Goal: Communication & Community: Answer question/provide support

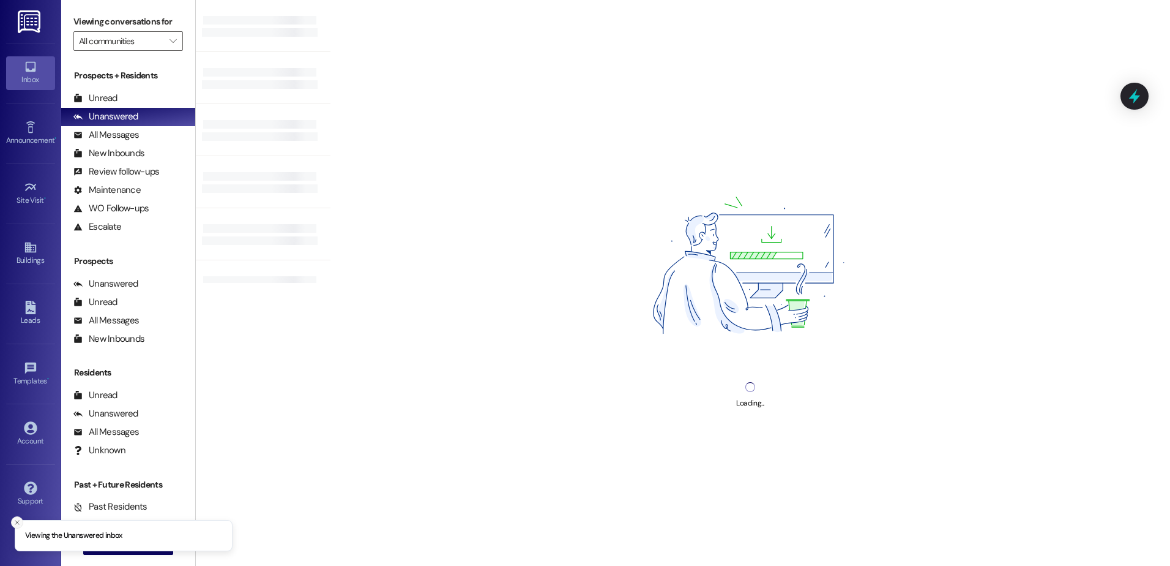
click at [16, 523] on line "Close toast" at bounding box center [17, 522] width 4 height 4
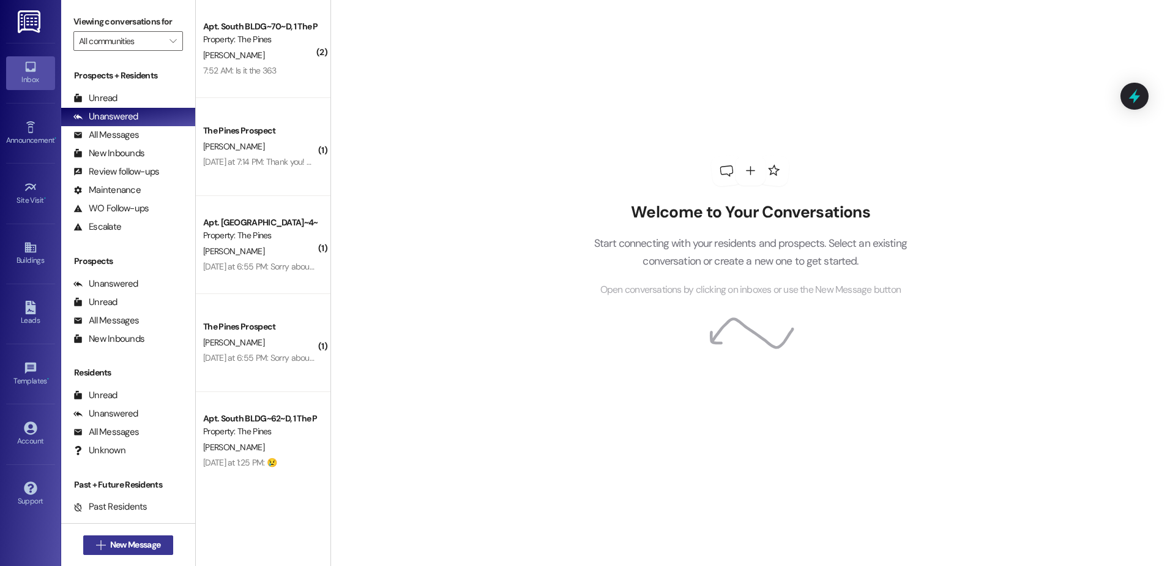
click at [94, 550] on span " New Message" at bounding box center [129, 544] width 70 height 13
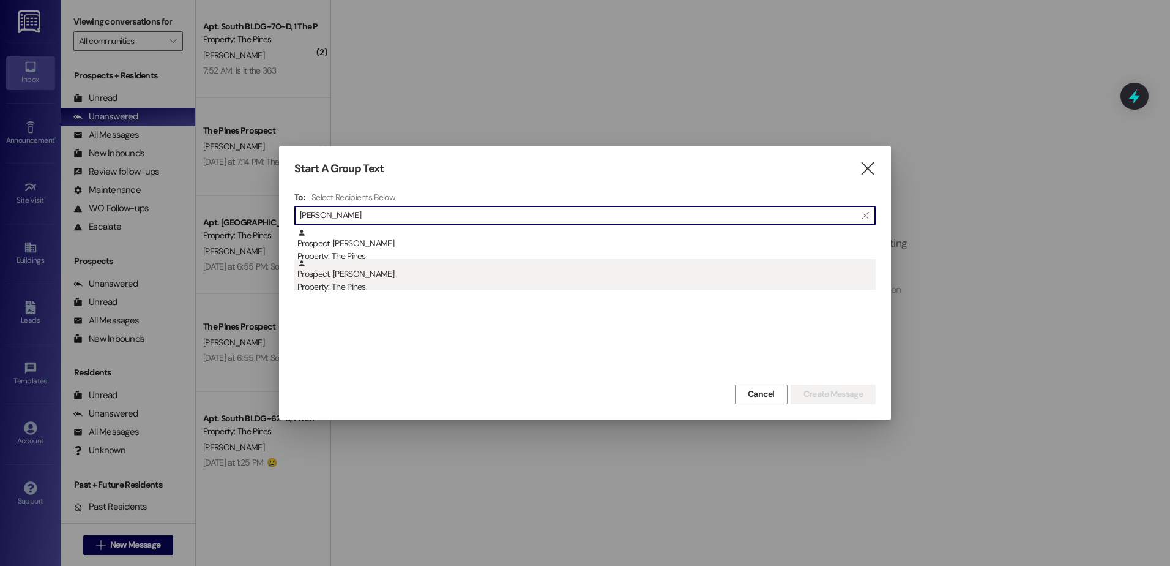
type input "[PERSON_NAME]"
click at [371, 290] on div "Property: The Pines" at bounding box center [586, 286] width 578 height 13
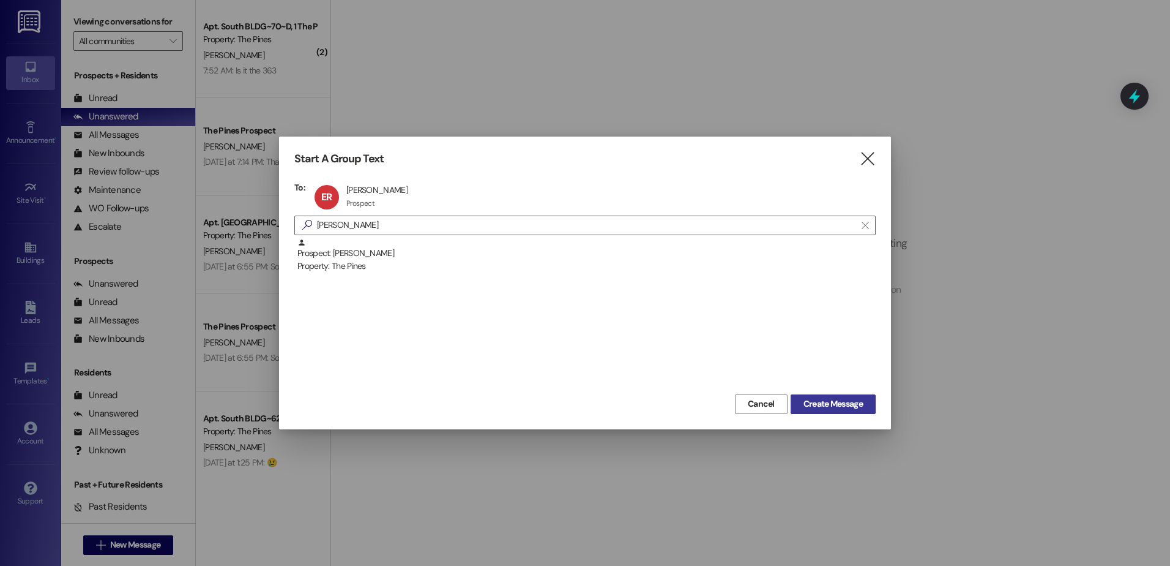
click at [842, 408] on span "Create Message" at bounding box center [833, 403] width 59 height 13
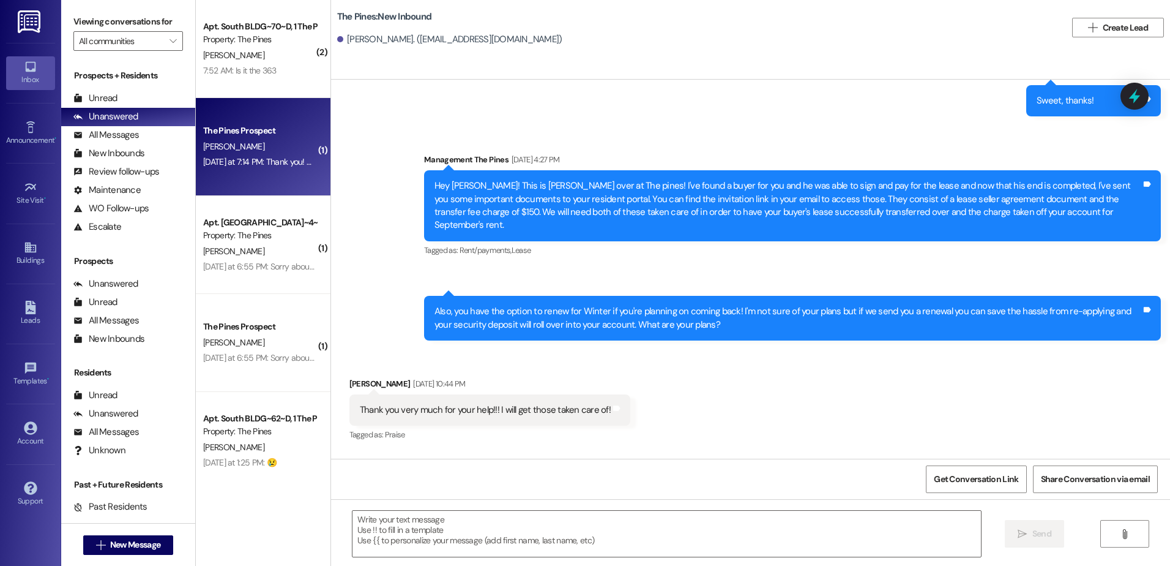
scroll to position [1984, 0]
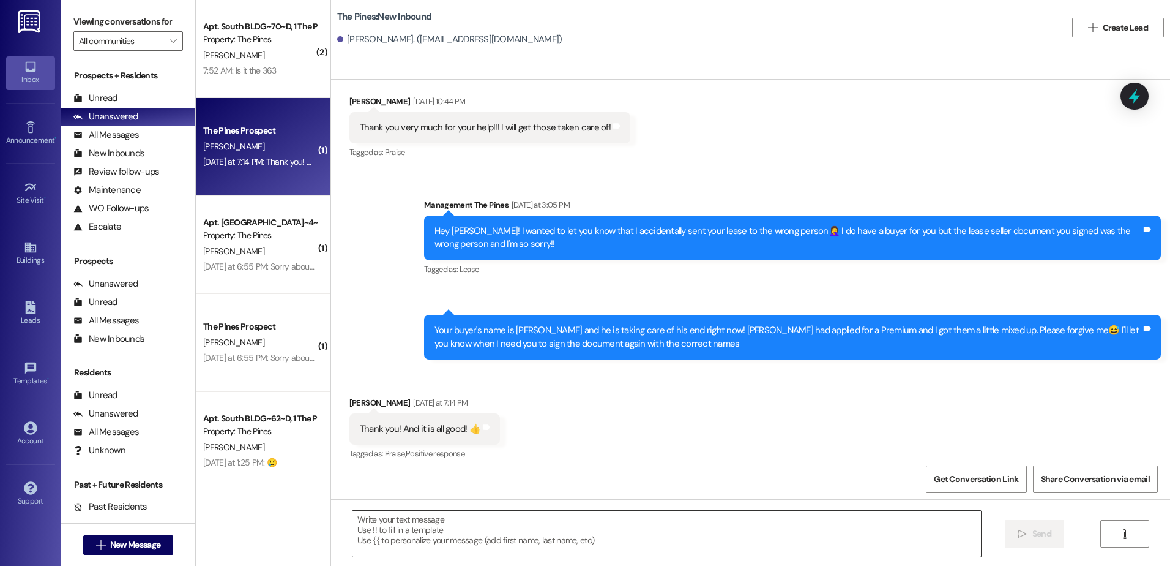
drag, startPoint x: 419, startPoint y: 534, endPoint x: 413, endPoint y: 530, distance: 7.1
click at [414, 533] on textarea at bounding box center [667, 534] width 628 height 46
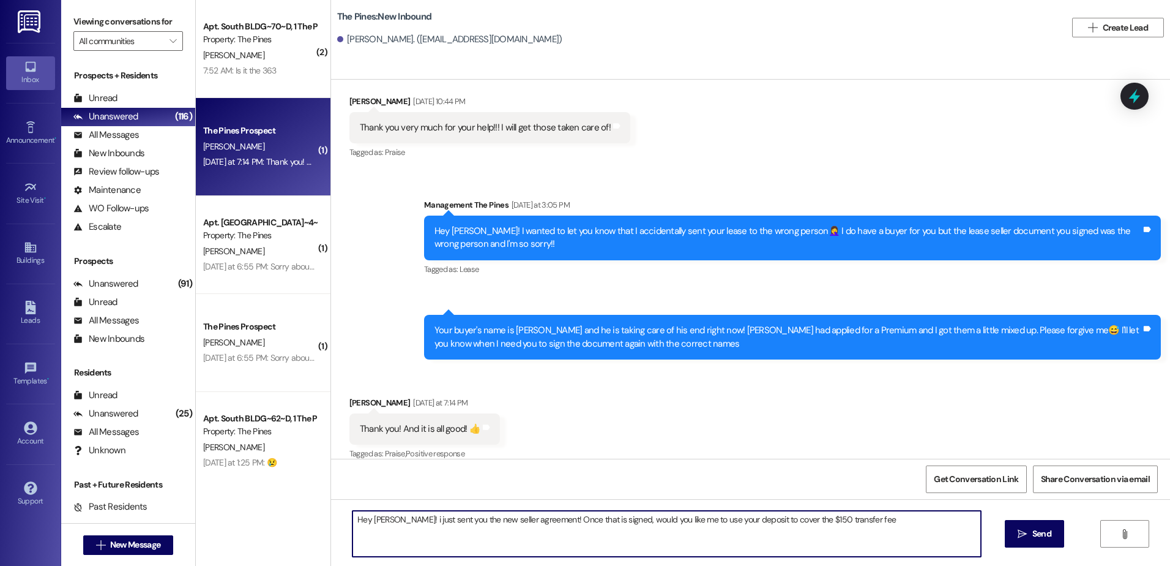
type textarea "Hey [PERSON_NAME]! i just sent you the new seller agreement! Once that is signe…"
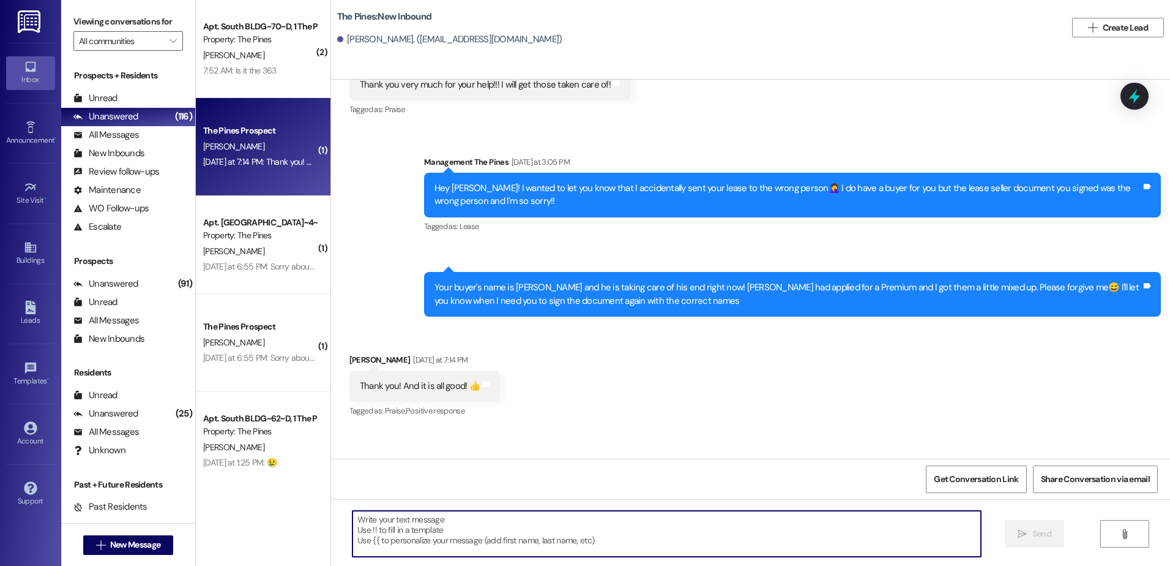
scroll to position [2071, 0]
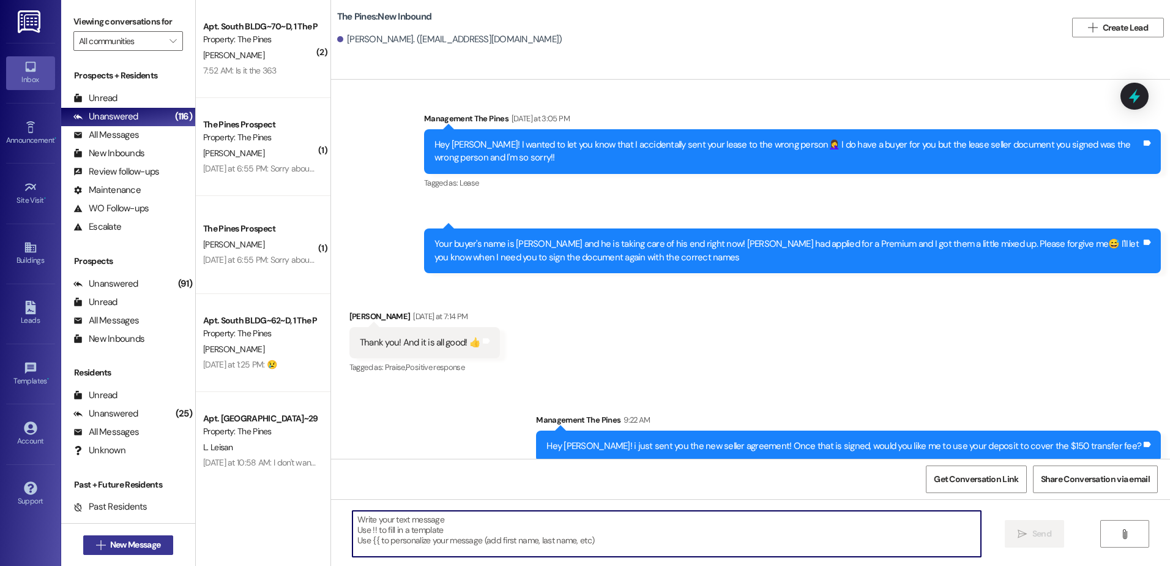
click at [122, 545] on span "New Message" at bounding box center [135, 544] width 50 height 13
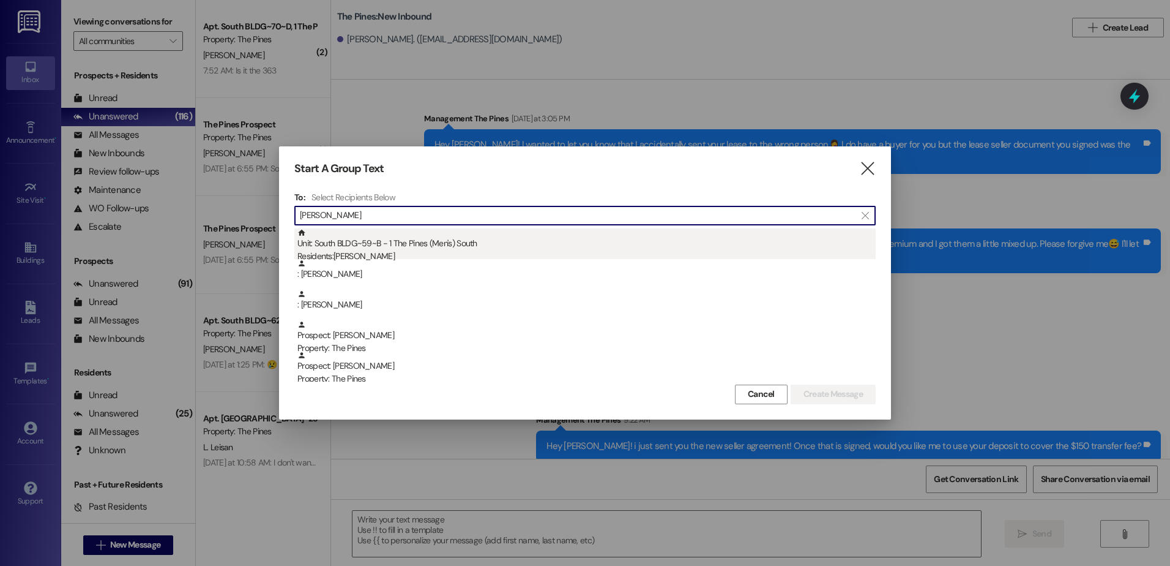
type input "[PERSON_NAME]"
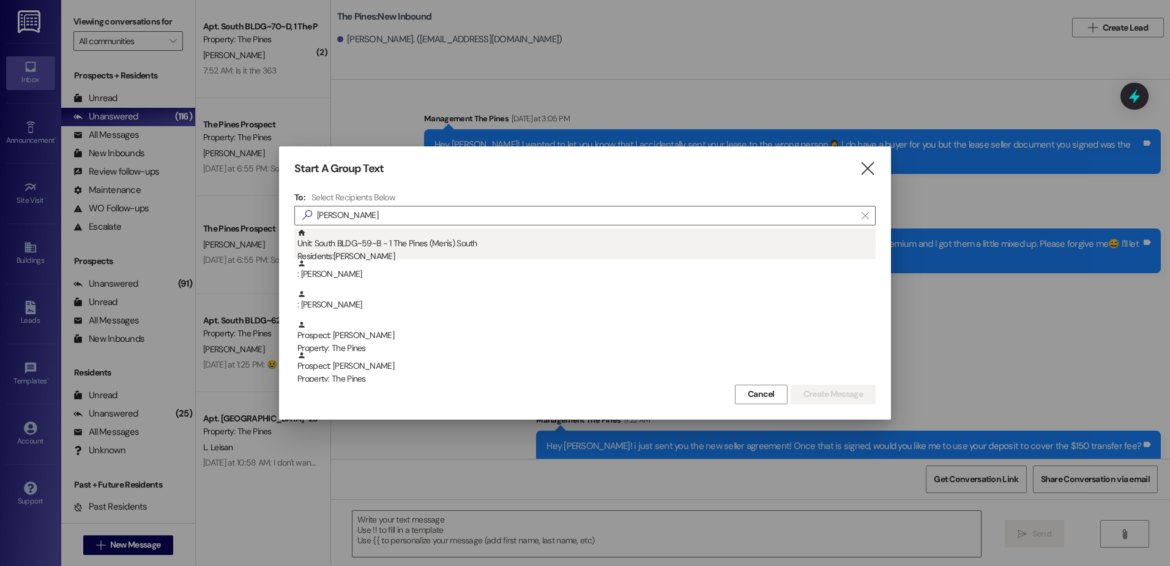
click at [395, 252] on div "Residents: [PERSON_NAME]" at bounding box center [586, 256] width 578 height 13
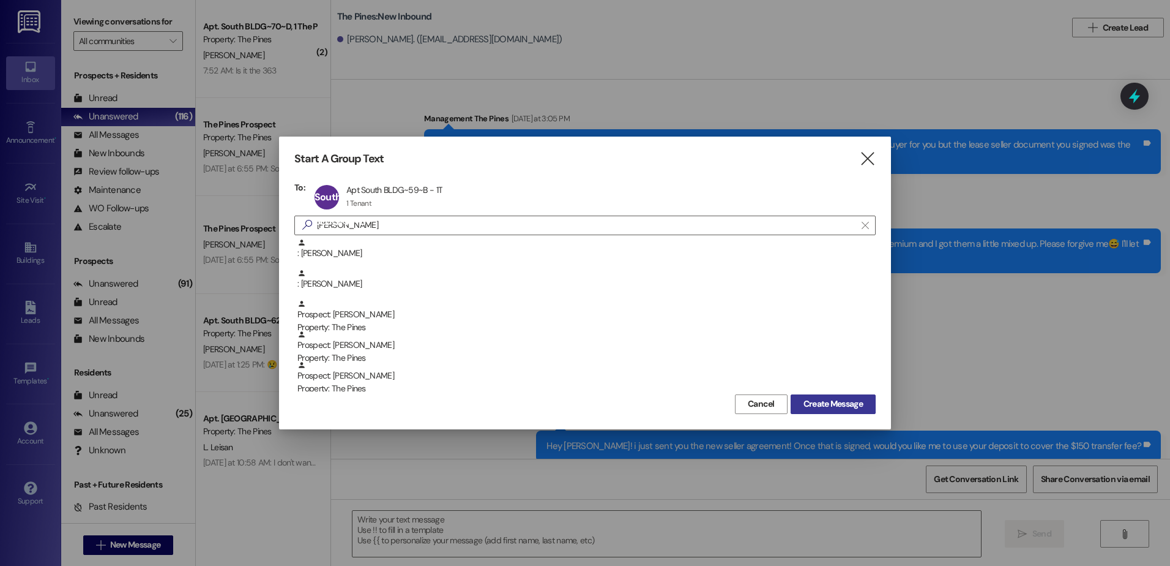
click at [833, 408] on span "Create Message" at bounding box center [833, 403] width 59 height 13
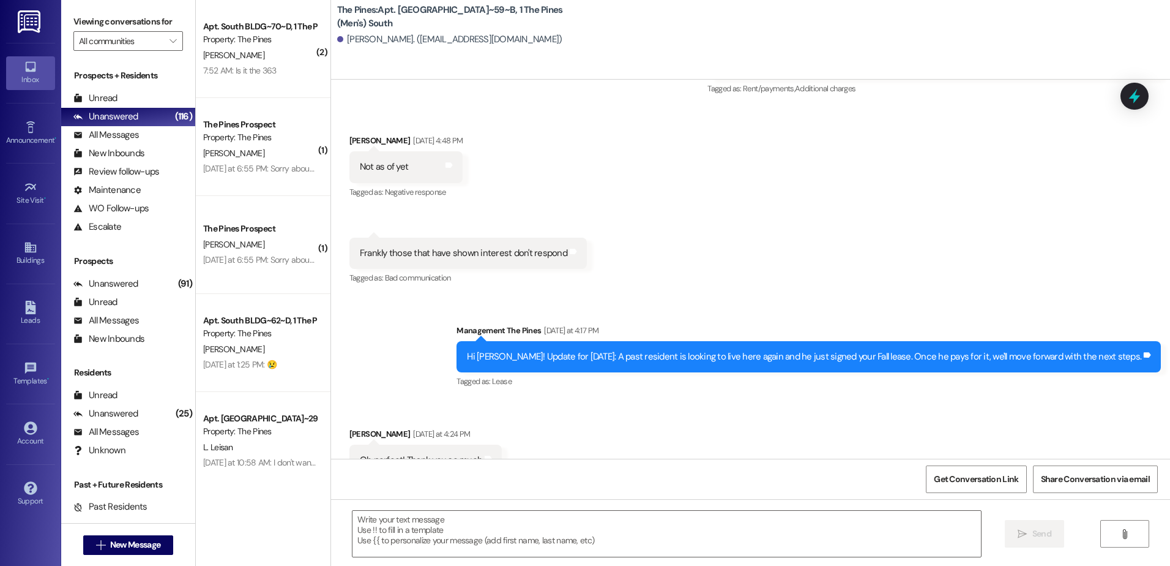
scroll to position [31912, 0]
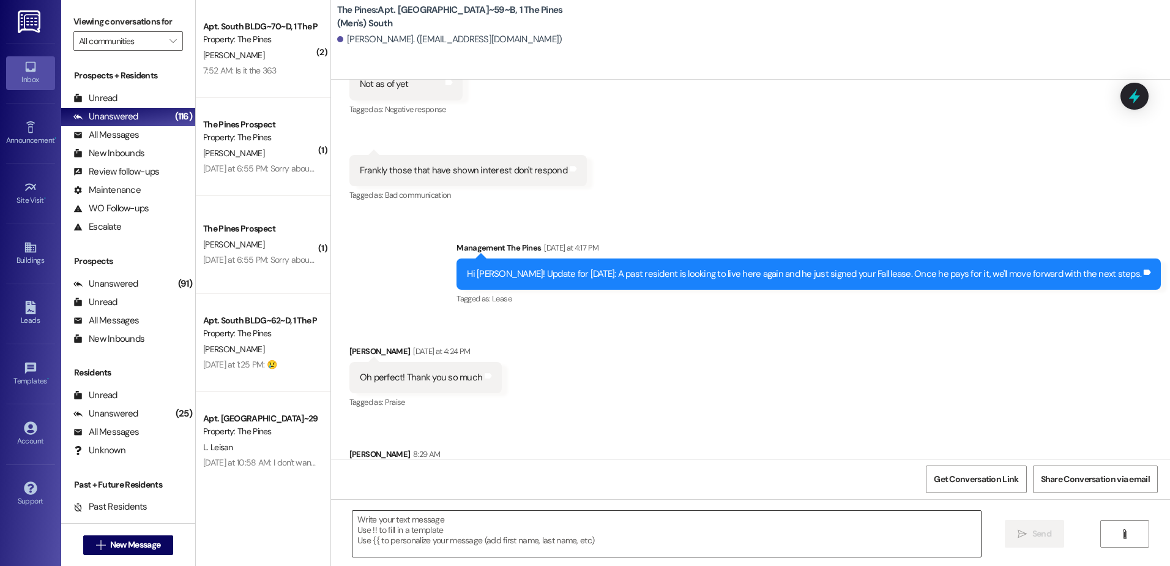
click at [421, 529] on textarea at bounding box center [667, 534] width 628 height 46
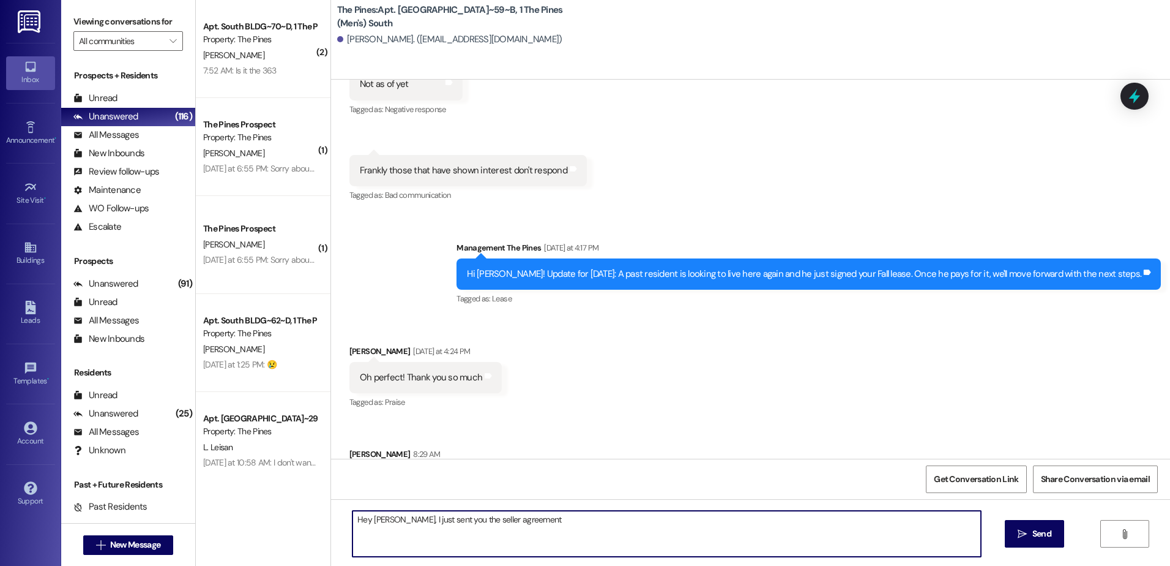
type textarea "Hey [PERSON_NAME], I just sent you the seller agreement!"
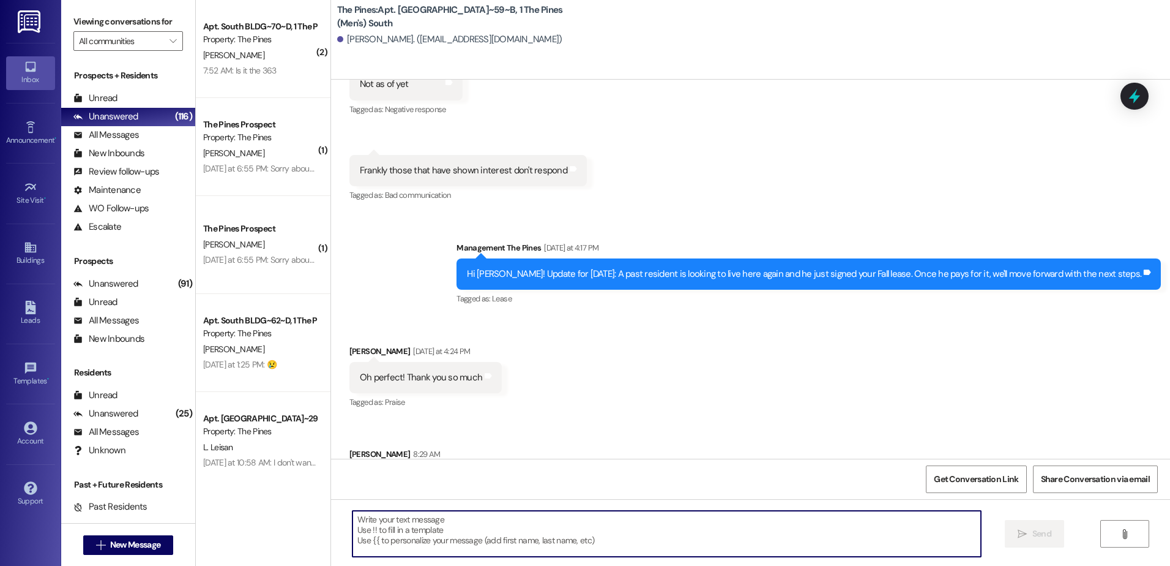
scroll to position [31911, 0]
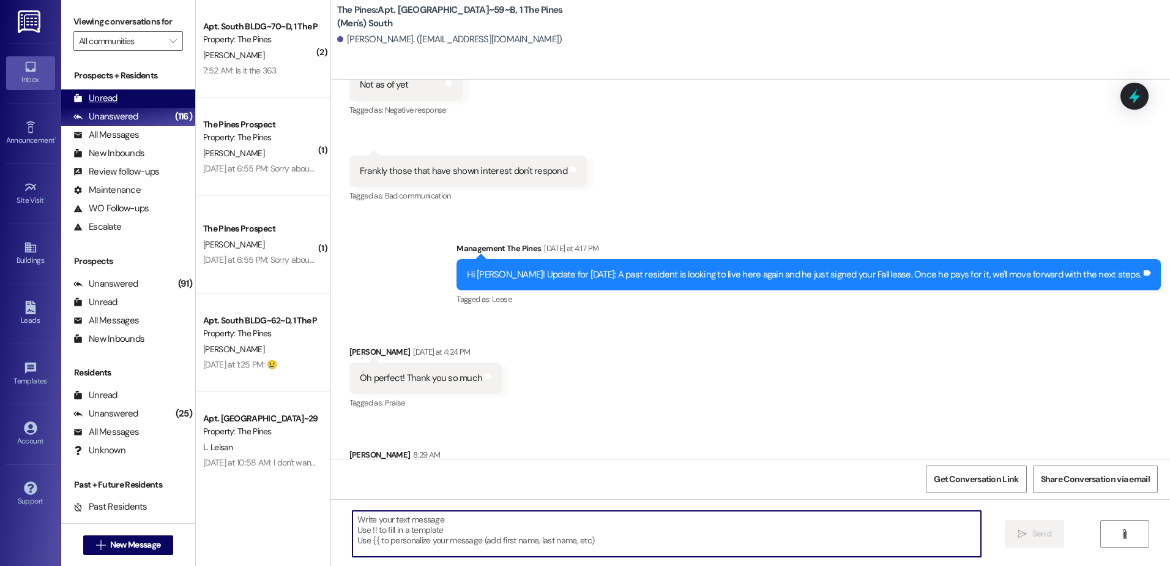
click at [126, 93] on div "Unread (0)" at bounding box center [128, 98] width 134 height 18
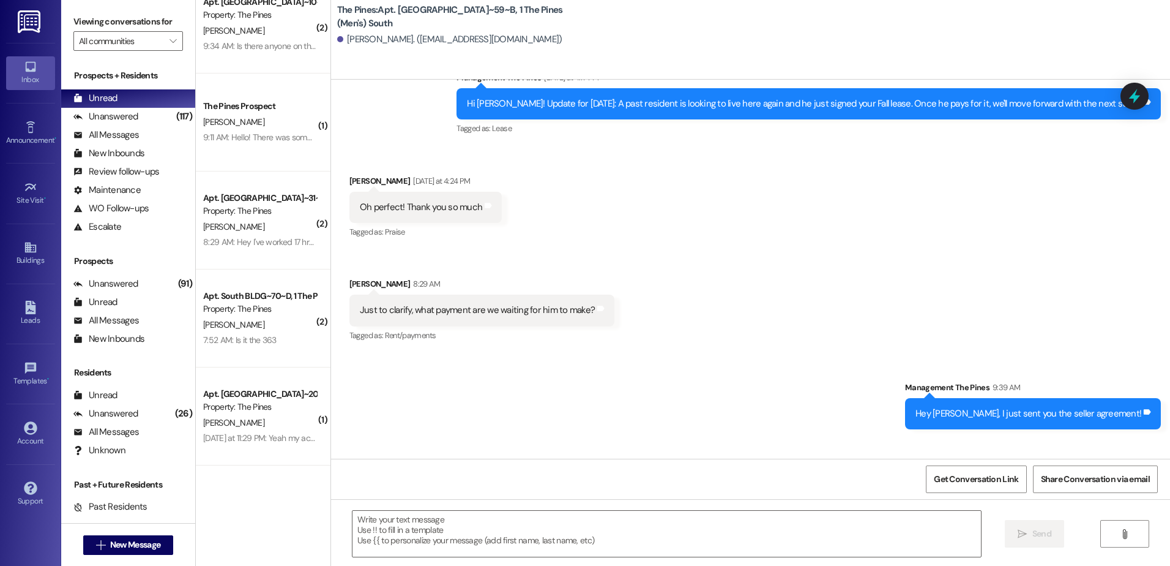
scroll to position [32082, 0]
click at [469, 525] on textarea at bounding box center [667, 534] width 628 height 46
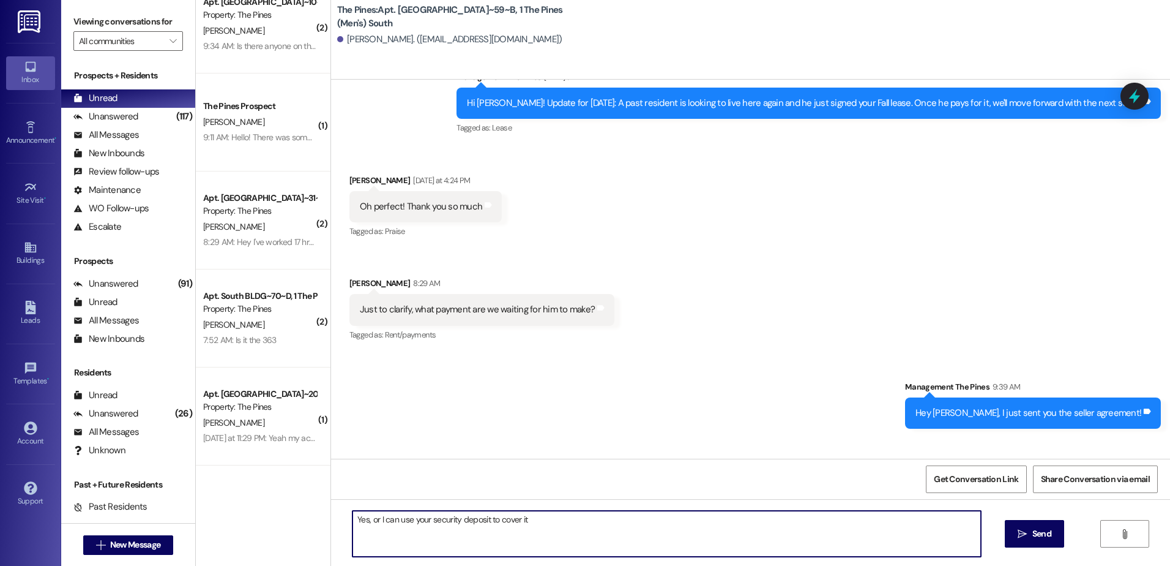
type textarea "Yes, or I can use your security deposit to cover it."
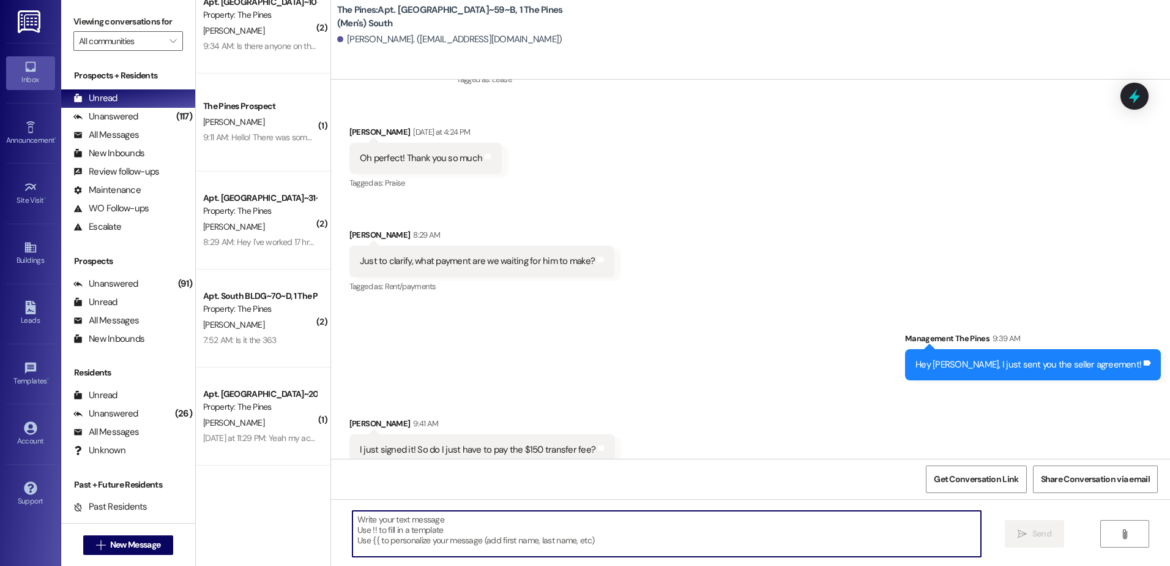
scroll to position [32168, 0]
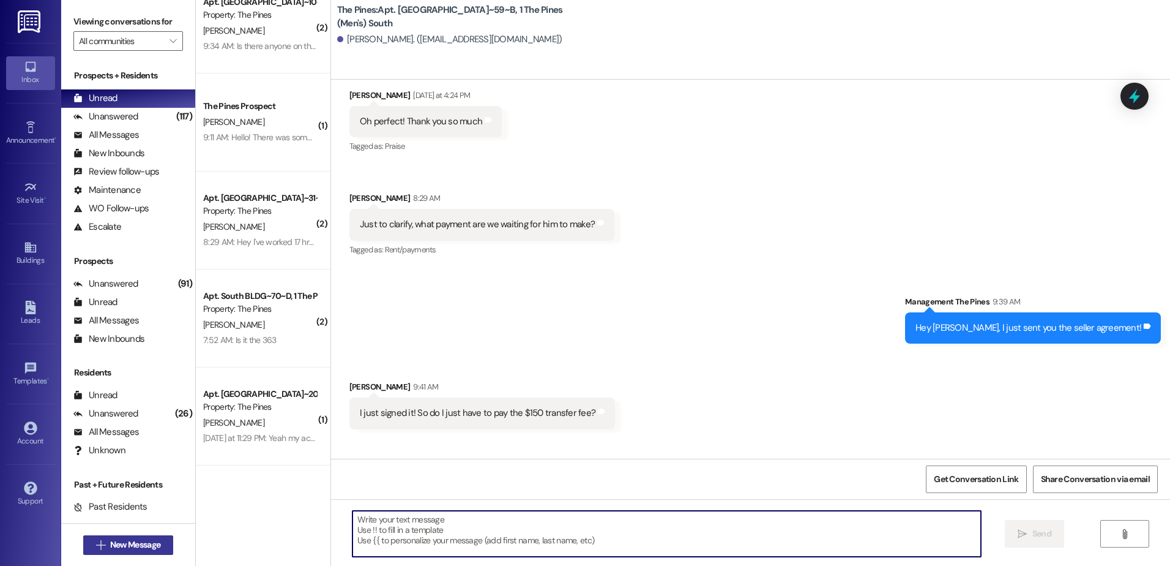
click at [108, 541] on span "New Message" at bounding box center [135, 544] width 55 height 13
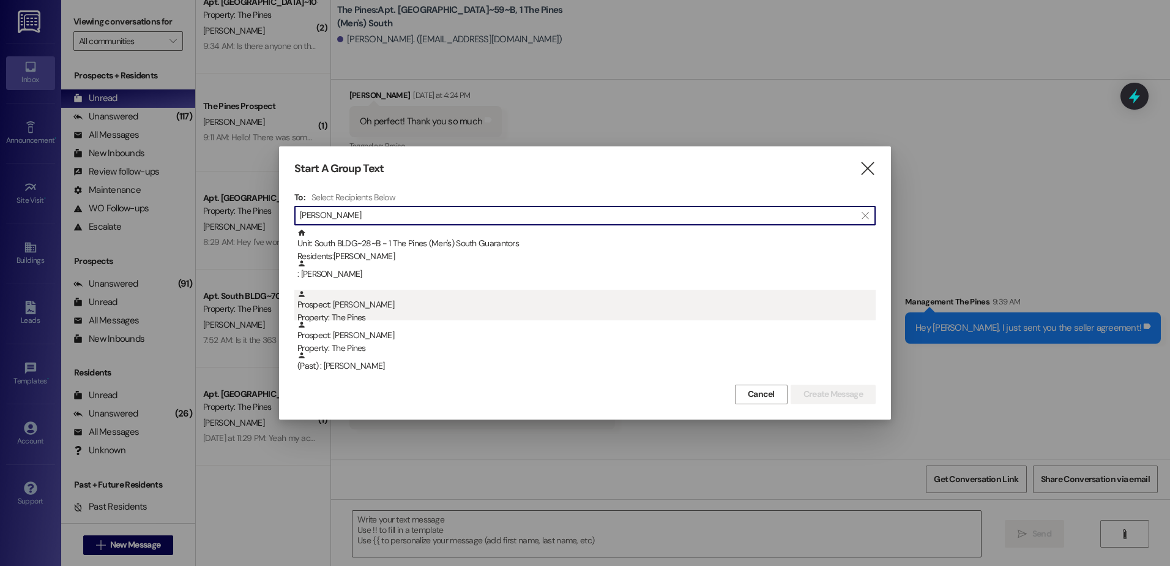
type input "[PERSON_NAME]"
click at [360, 306] on div "Prospect: [PERSON_NAME] Property: The Pines" at bounding box center [586, 307] width 578 height 35
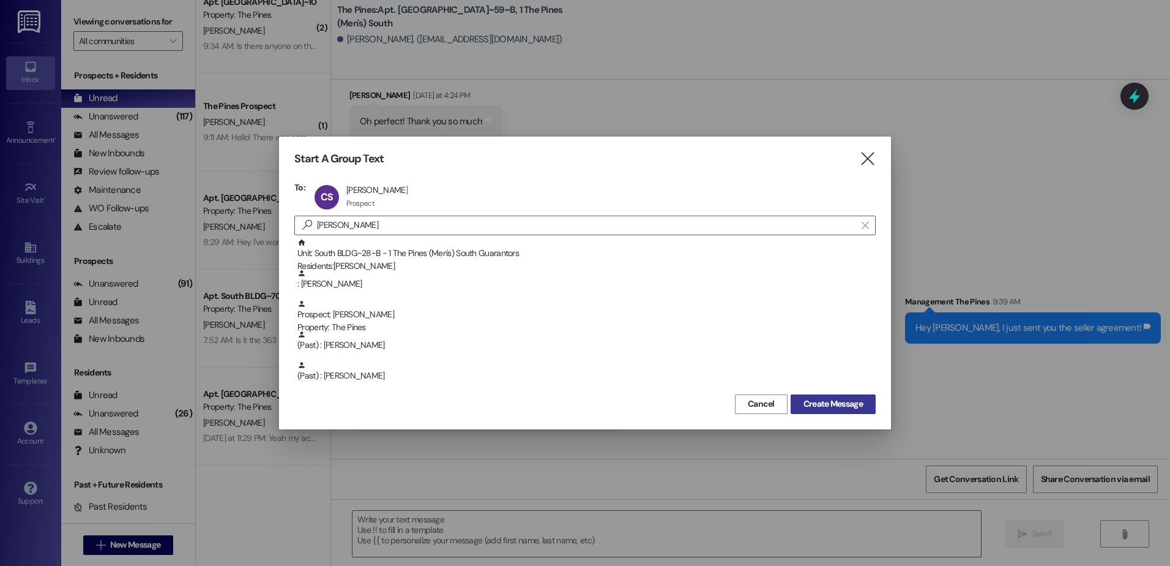
click at [852, 397] on button "Create Message" at bounding box center [833, 404] width 85 height 20
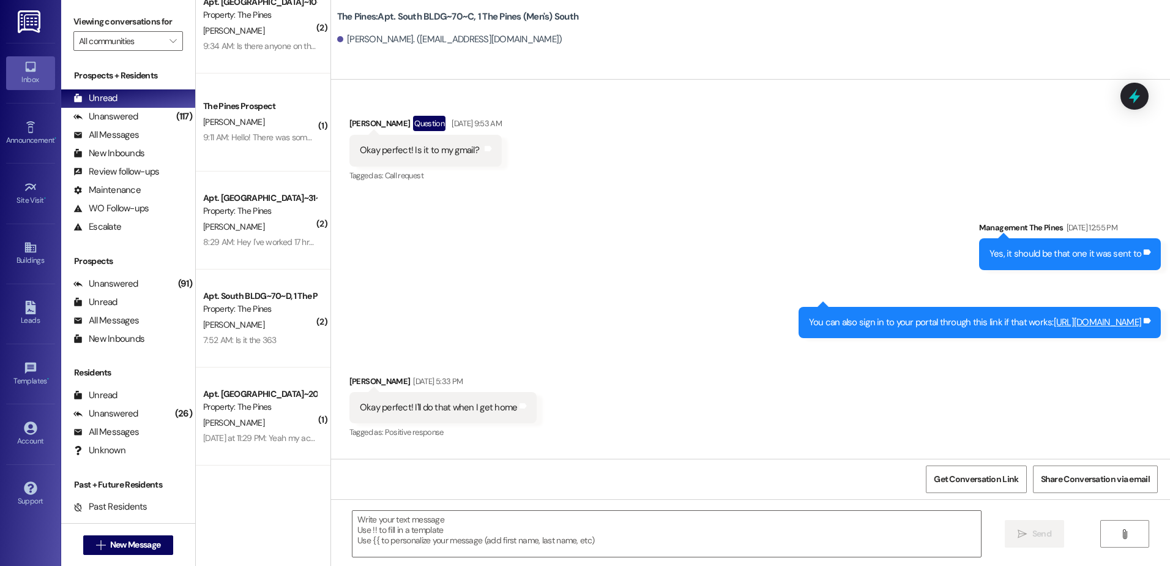
scroll to position [22163, 0]
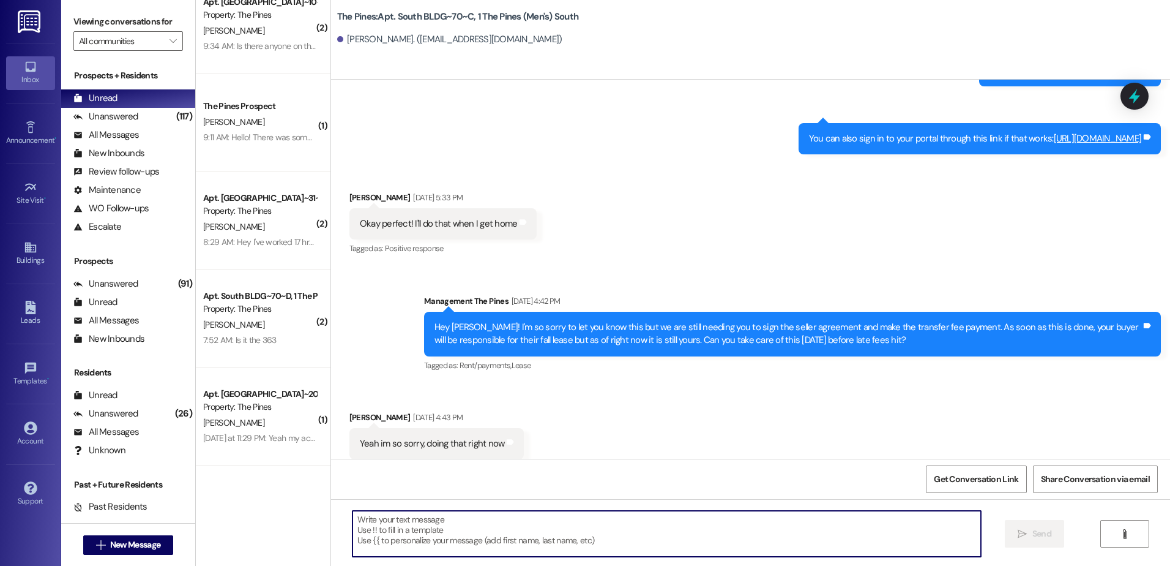
click at [405, 525] on textarea at bounding box center [667, 534] width 628 height 46
type textarea "All done!"
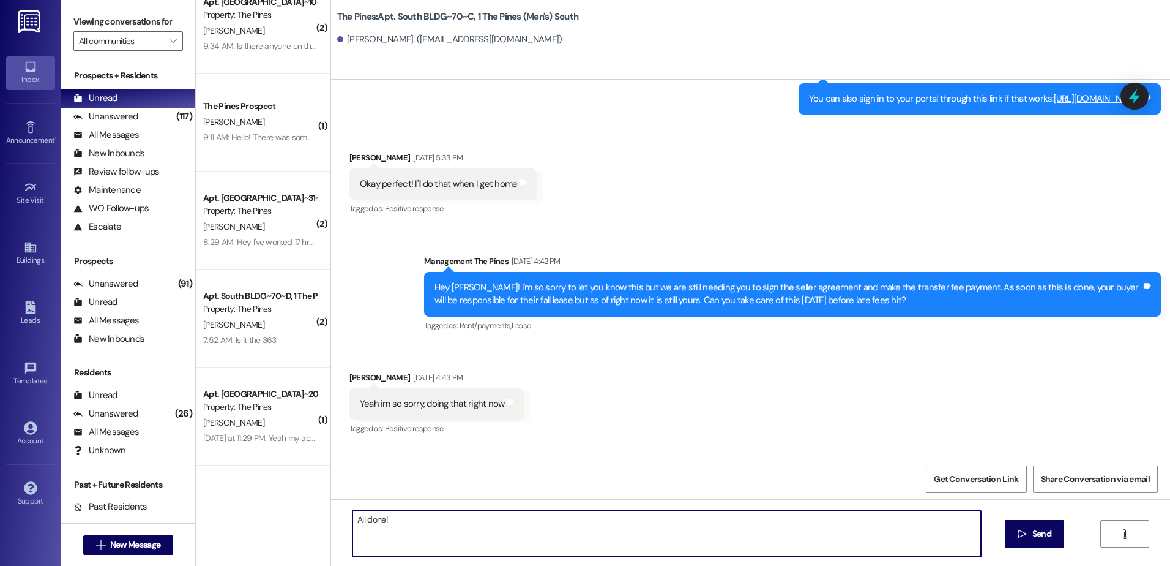
scroll to position [22224, 0]
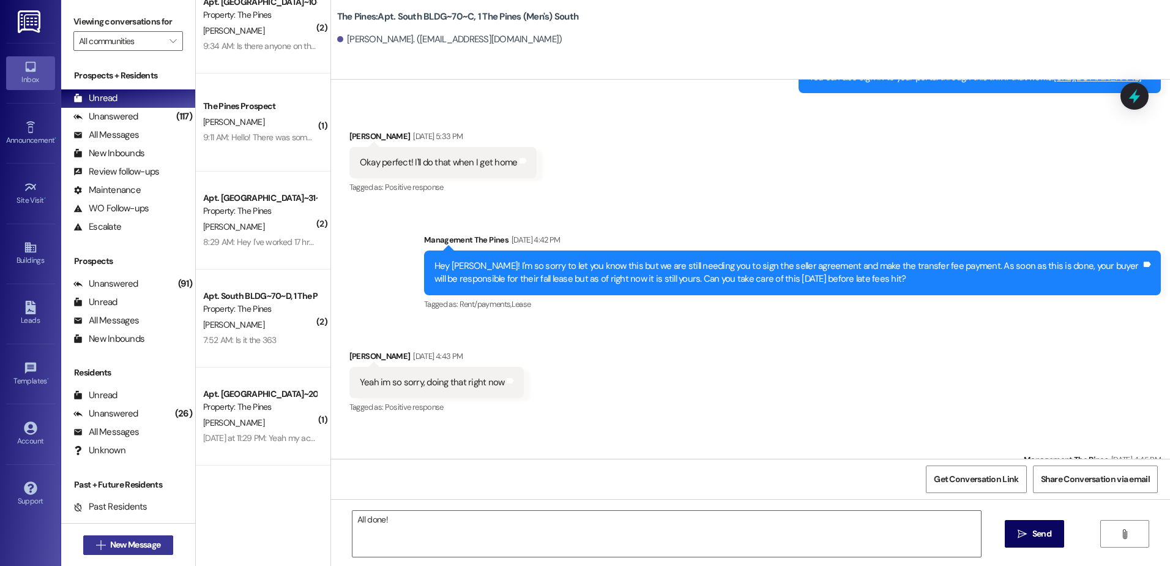
click at [143, 546] on span "New Message" at bounding box center [135, 544] width 50 height 13
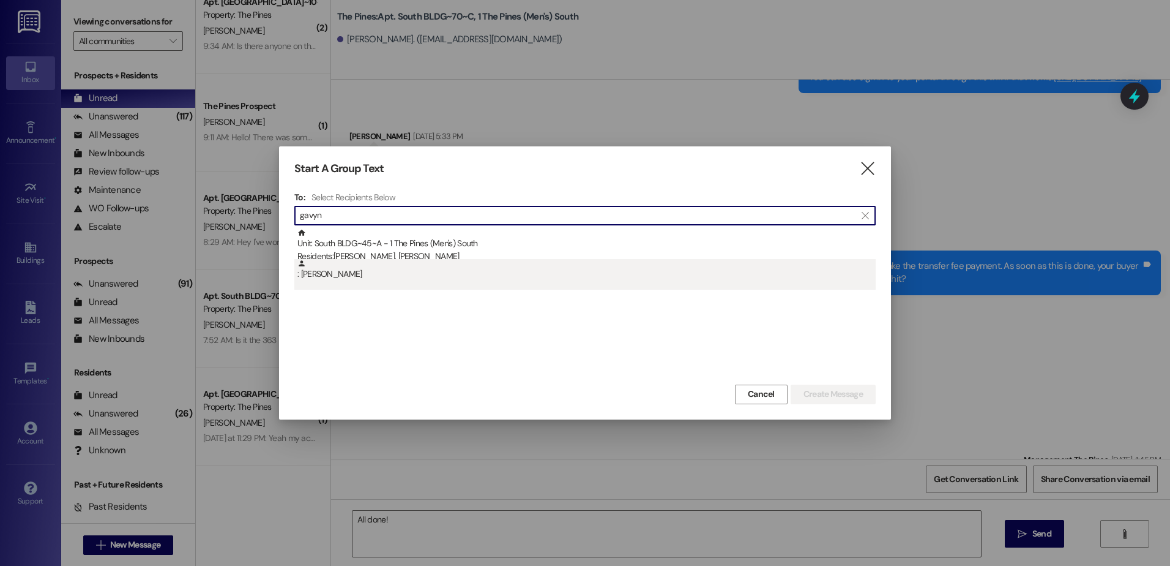
type input "gavyn"
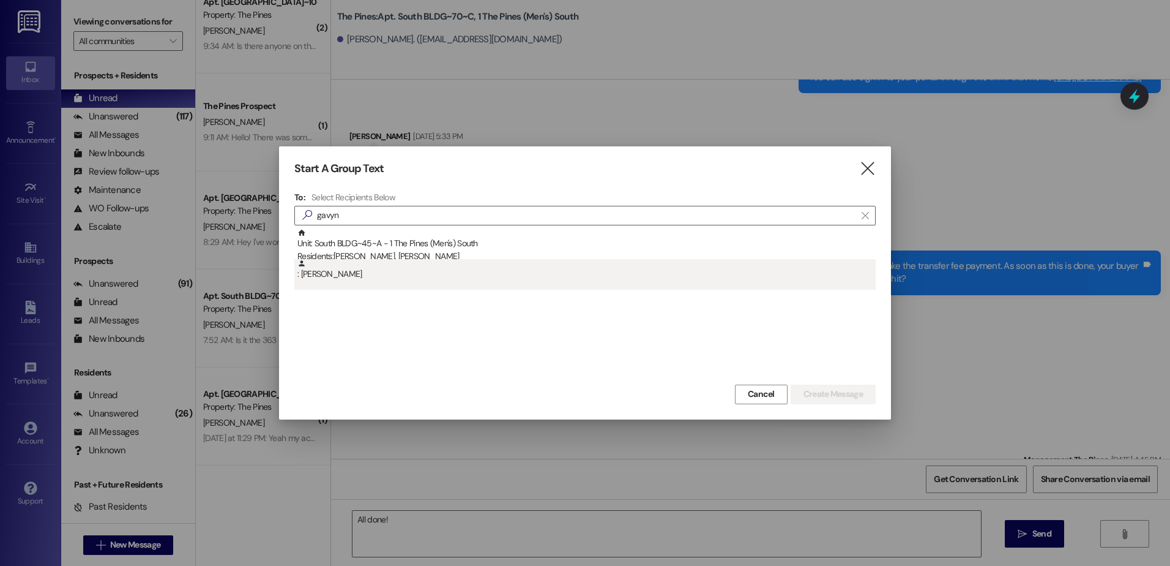
click at [332, 271] on div ": [PERSON_NAME]" at bounding box center [586, 269] width 578 height 21
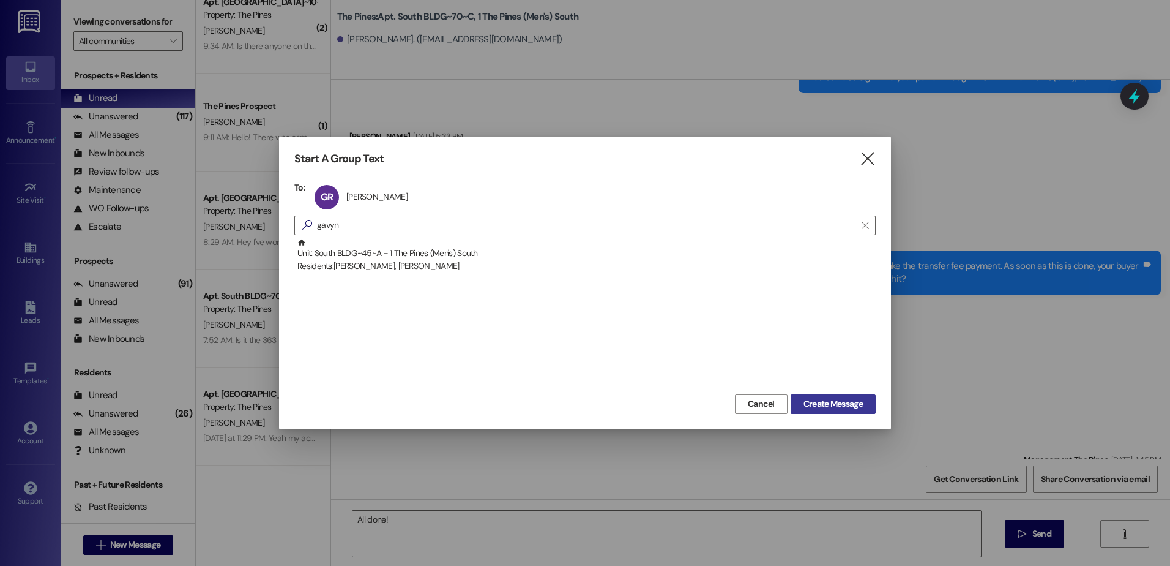
click at [831, 394] on button "Create Message" at bounding box center [833, 404] width 85 height 20
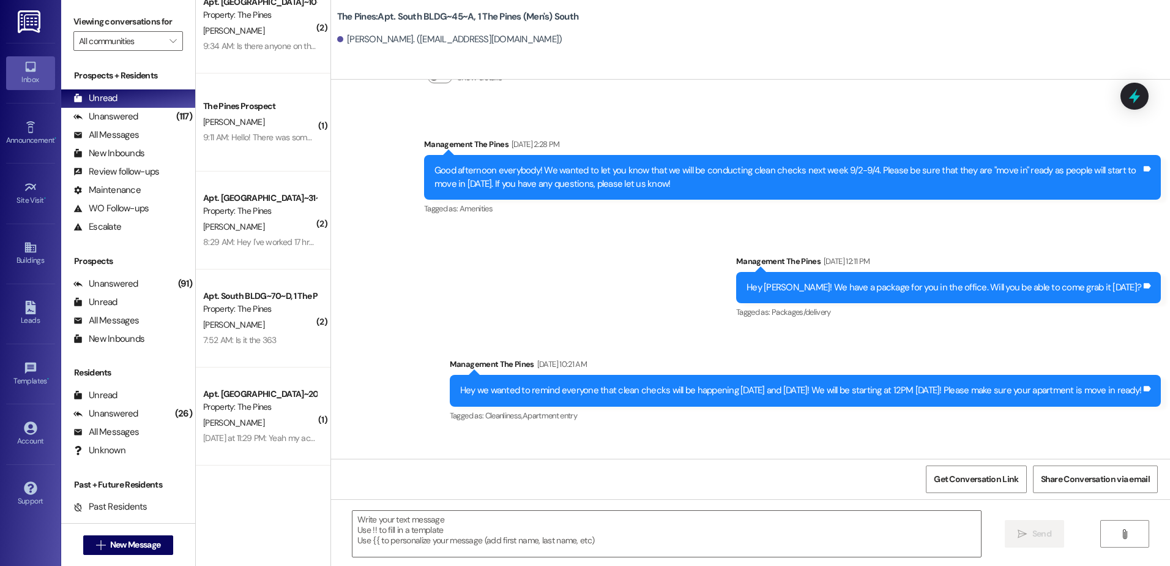
scroll to position [29894, 0]
drag, startPoint x: 488, startPoint y: 540, endPoint x: 493, endPoint y: 534, distance: 7.4
click at [489, 539] on textarea at bounding box center [667, 534] width 628 height 46
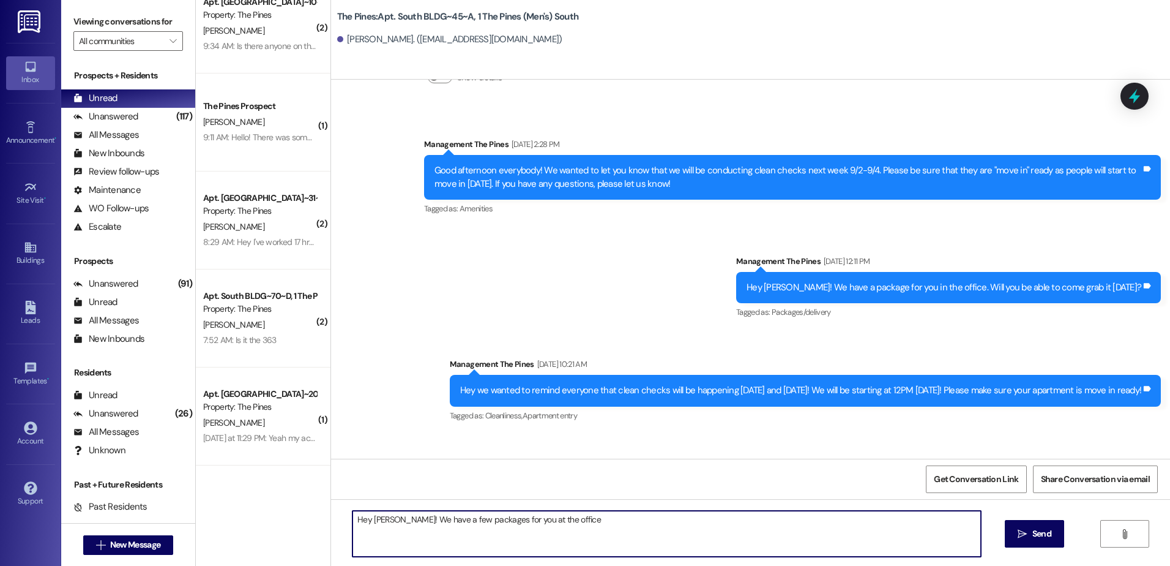
type textarea "Hey [PERSON_NAME]! We have a few packages for you at the office."
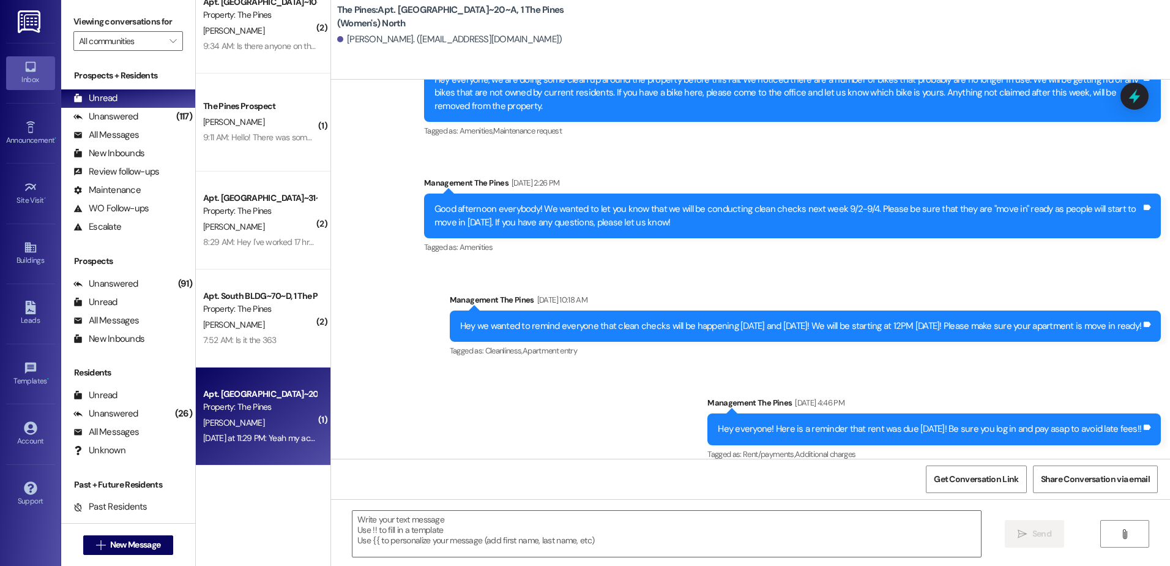
scroll to position [32757, 0]
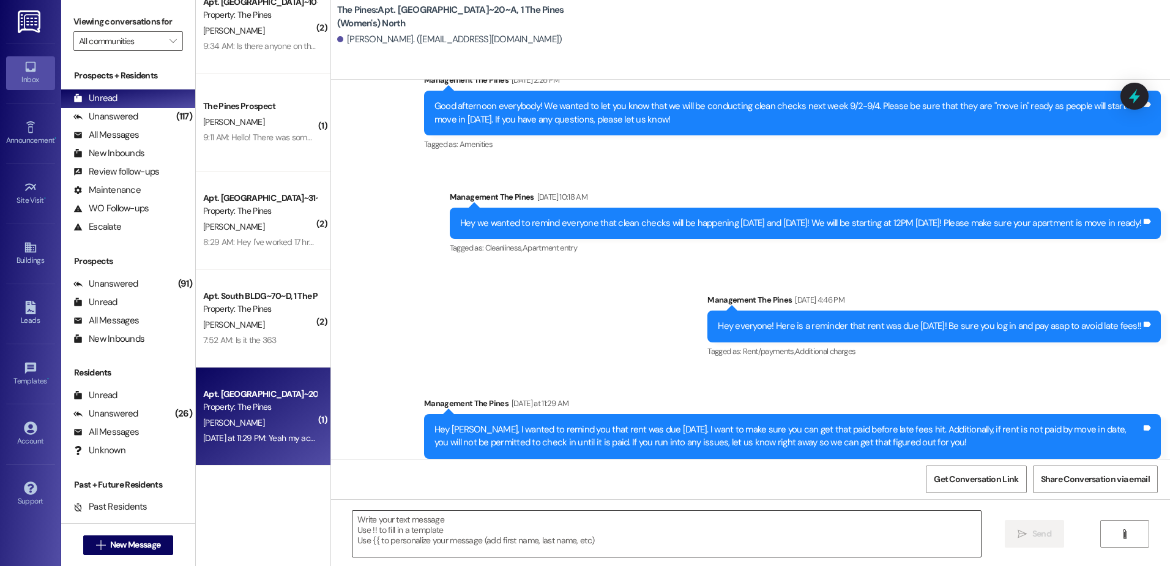
click at [444, 531] on textarea at bounding box center [667, 534] width 628 height 46
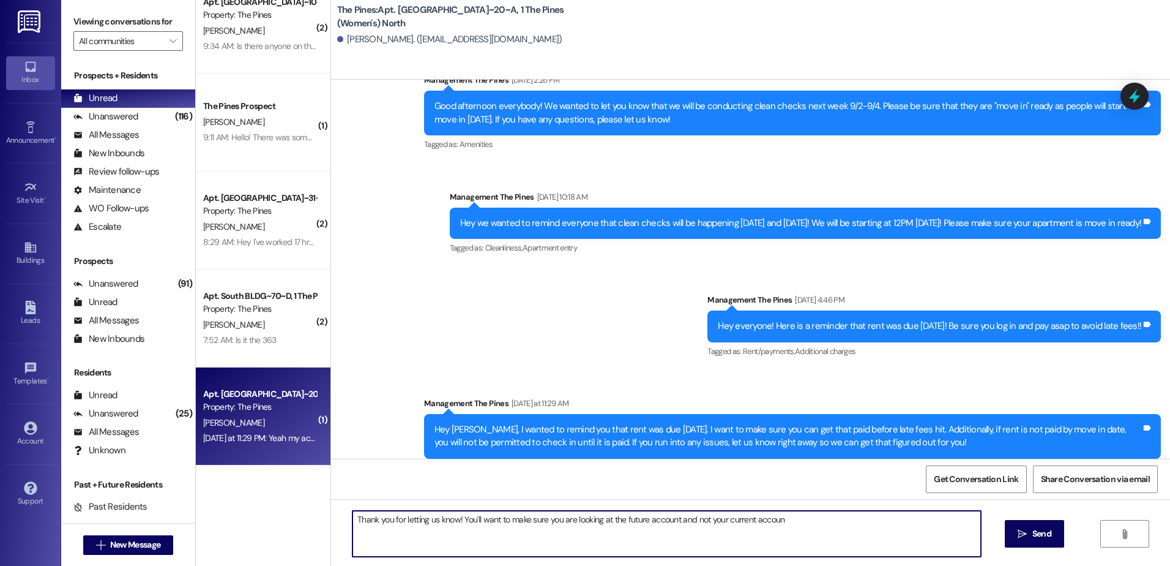
type textarea "Thank you for letting us know! You'll want to make sure you are looking at the …"
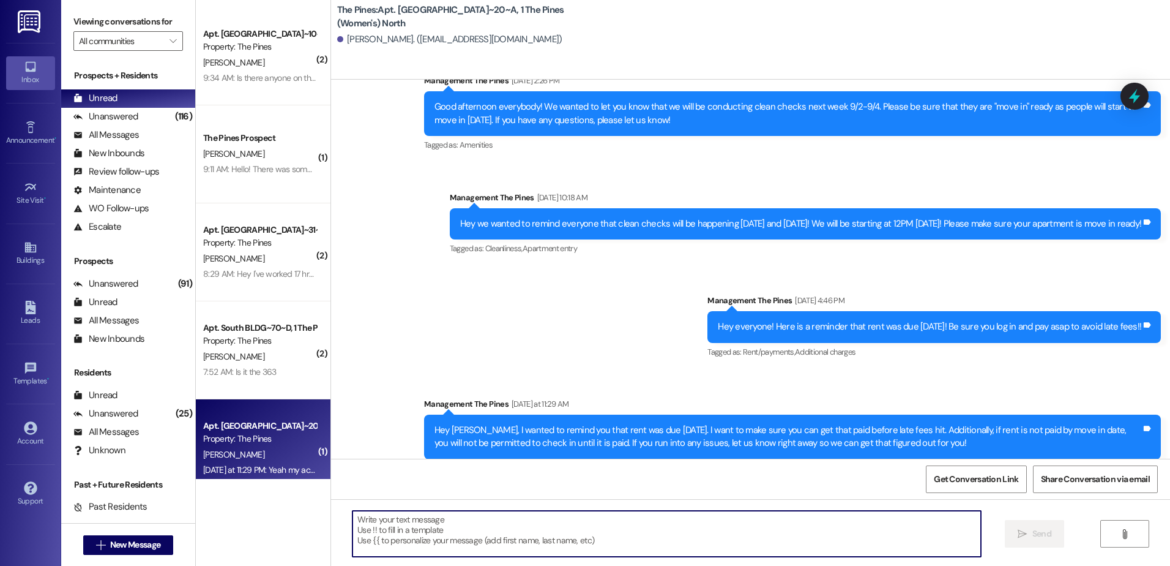
scroll to position [0, 0]
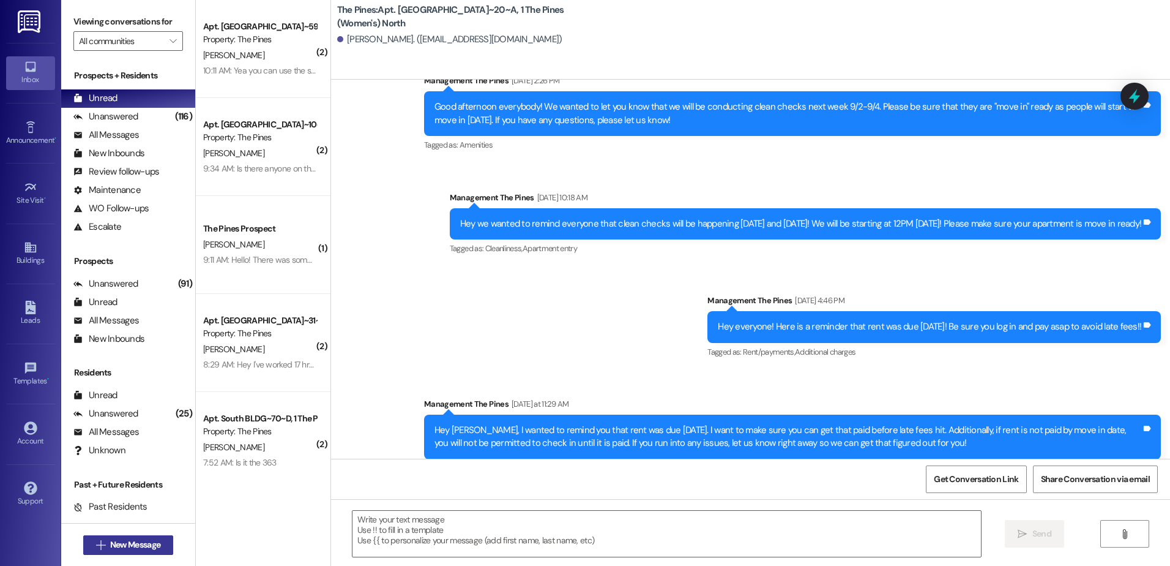
click at [125, 547] on span "New Message" at bounding box center [135, 544] width 50 height 13
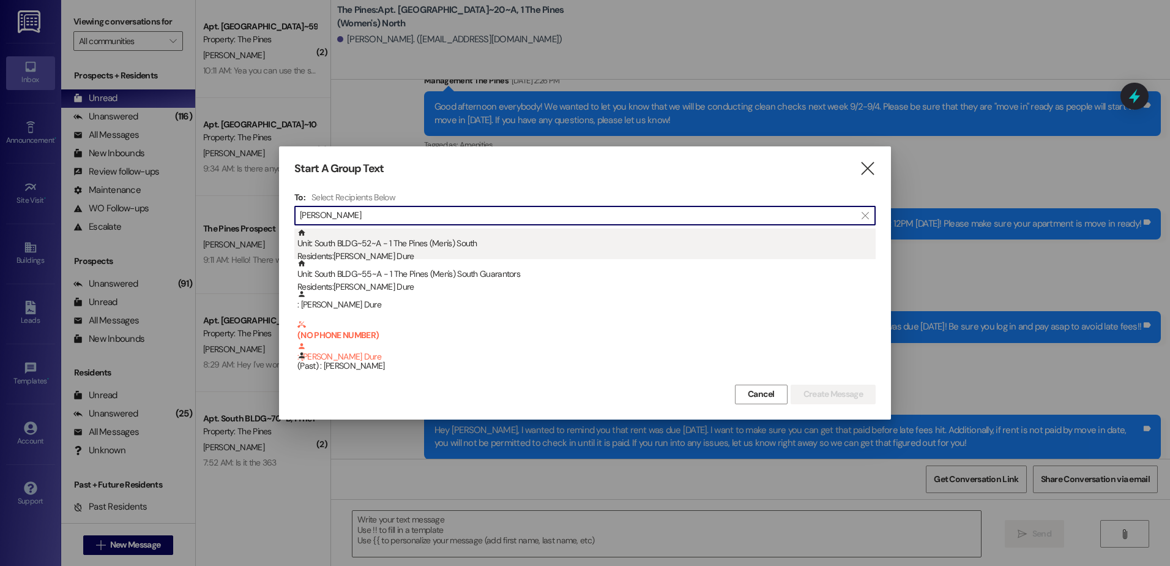
type input "[PERSON_NAME]"
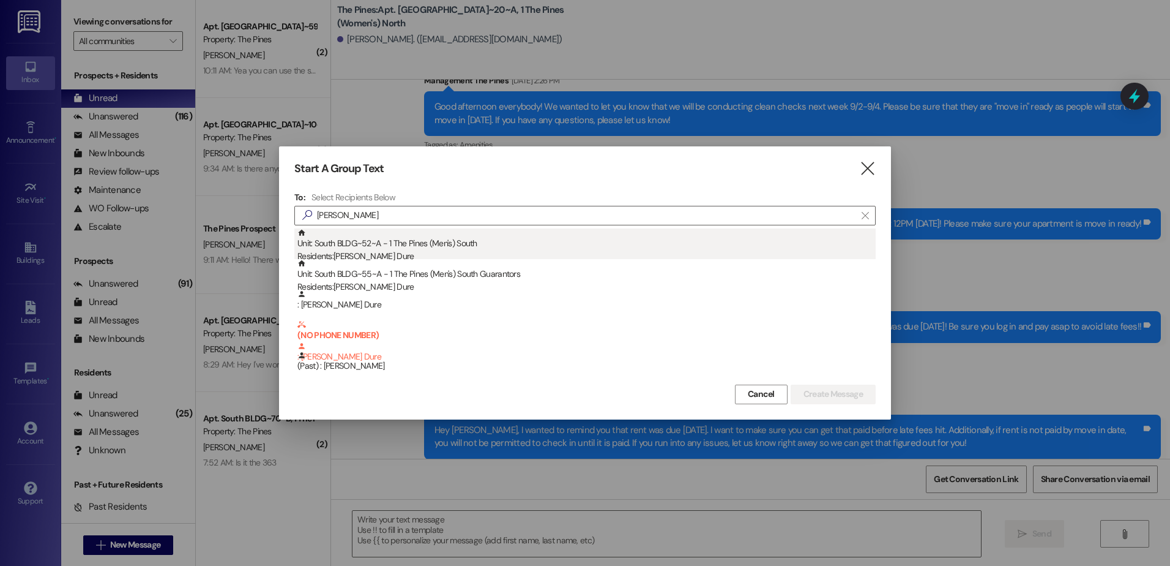
click at [350, 244] on div "Unit: South BLDG~52~A - 1 The Pines (Men's) [DEMOGRAPHIC_DATA] Residents: [PERS…" at bounding box center [586, 245] width 578 height 35
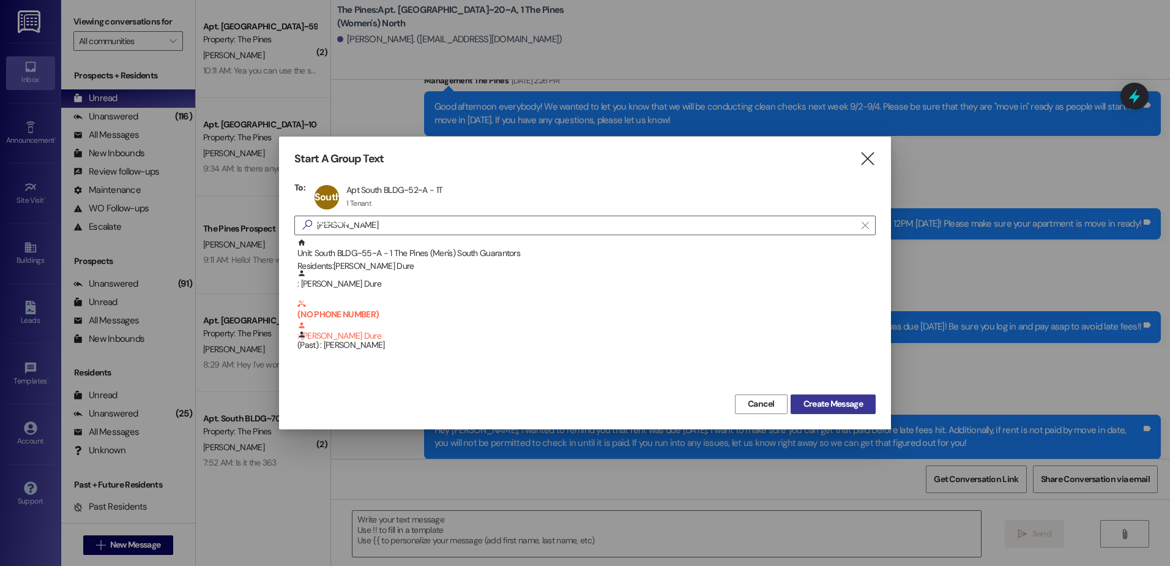
click at [825, 397] on span "Create Message" at bounding box center [833, 403] width 59 height 13
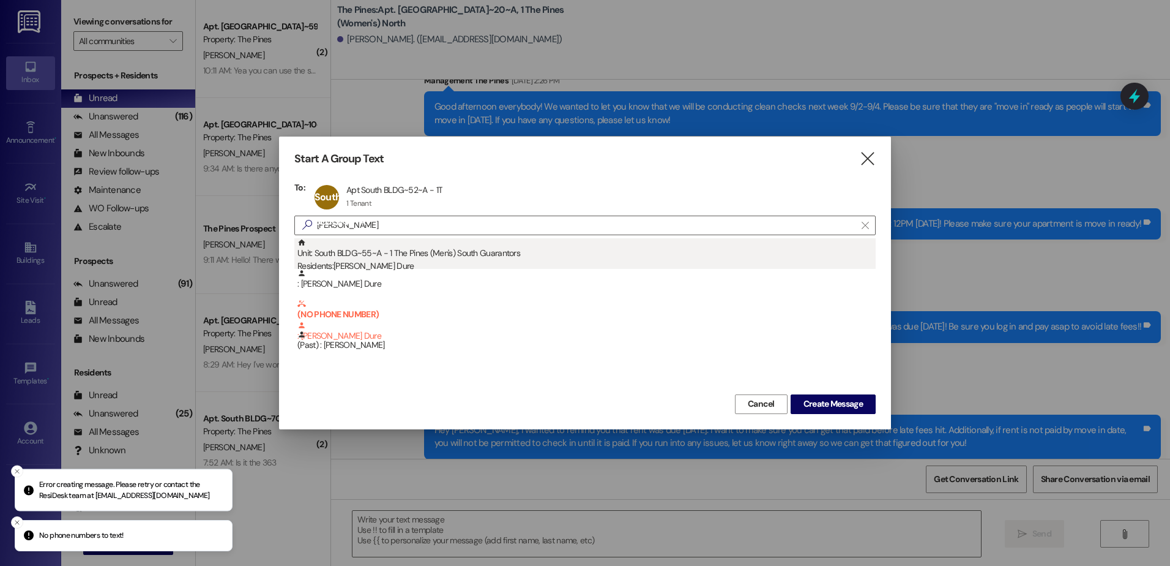
click at [384, 258] on div "Unit: South BLDG~55~A - 1 The Pines (Men's) South Guarantors Residents: [PERSON…" at bounding box center [586, 255] width 578 height 35
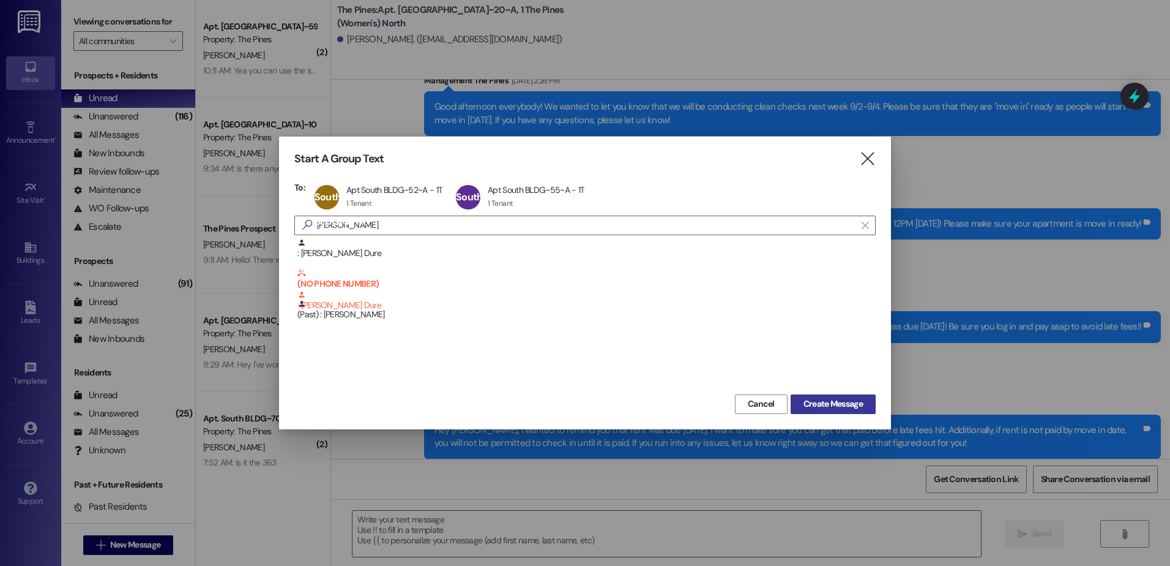
click at [851, 400] on span "Create Message" at bounding box center [833, 403] width 59 height 13
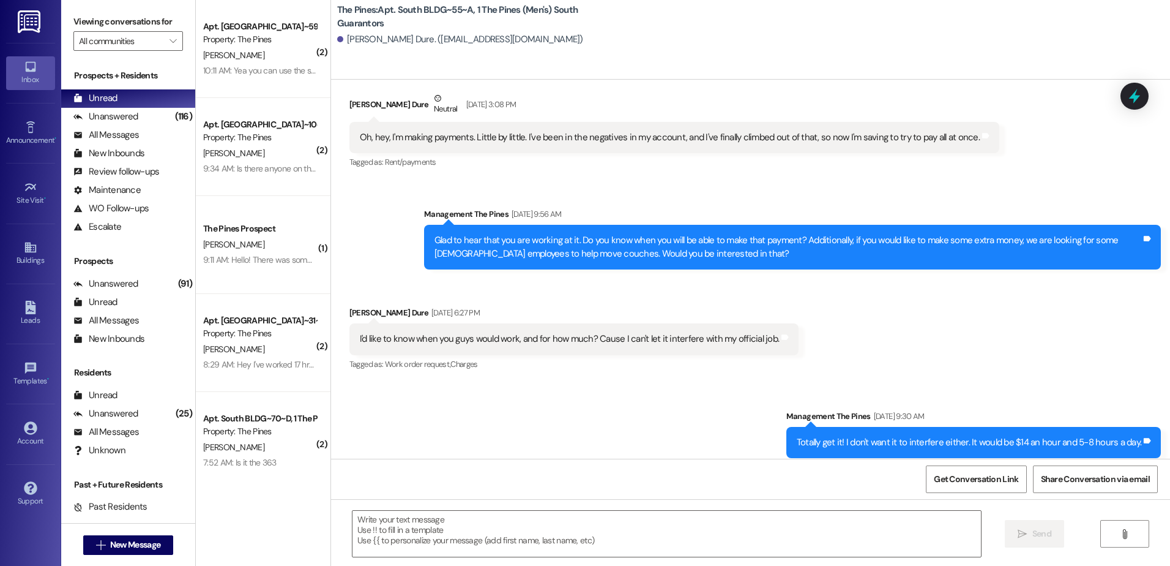
scroll to position [70721, 0]
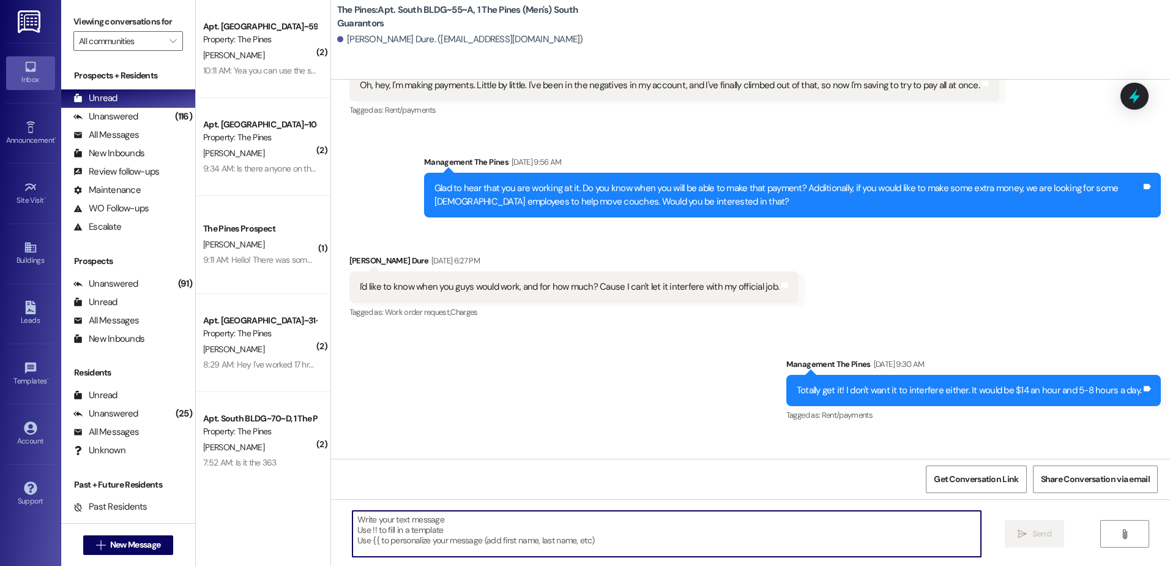
click at [443, 553] on textarea at bounding box center [667, 534] width 628 height 46
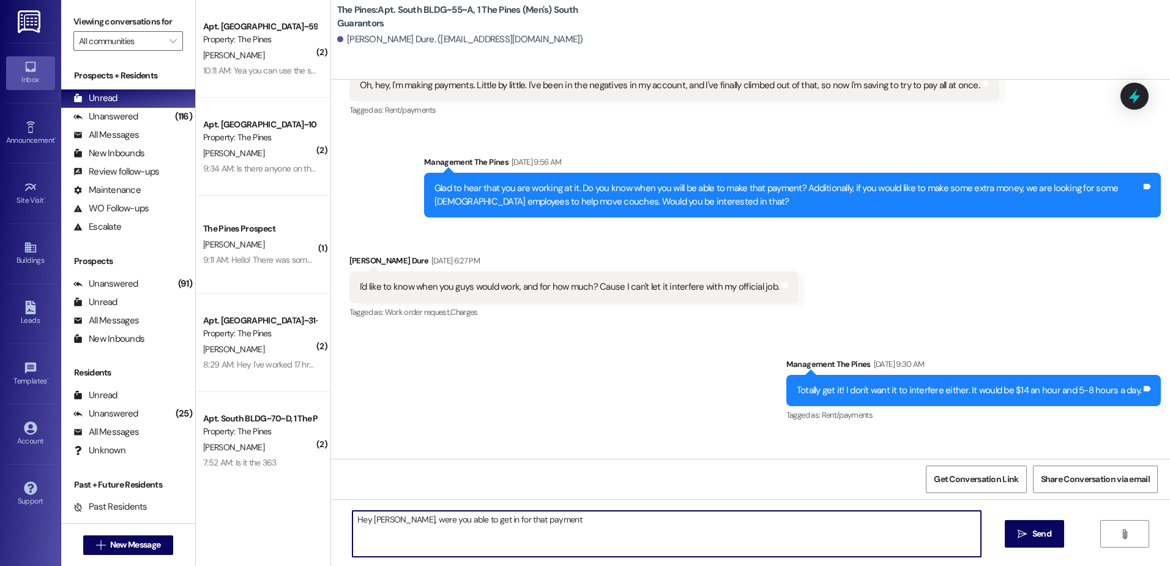
type textarea "Hey [PERSON_NAME], were you able to get in for that payment?"
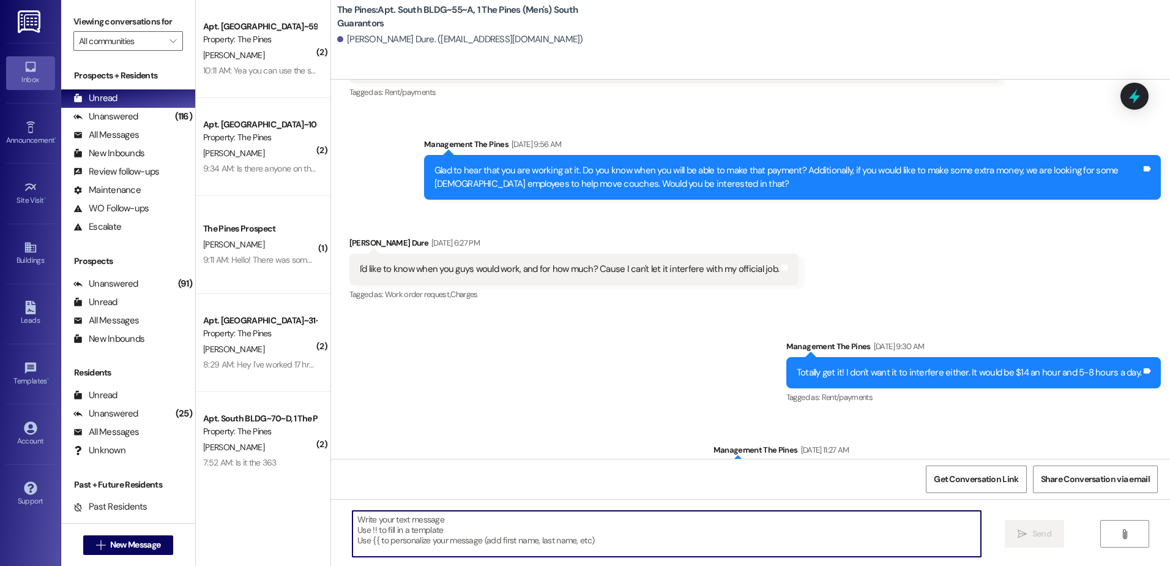
scroll to position [70806, 0]
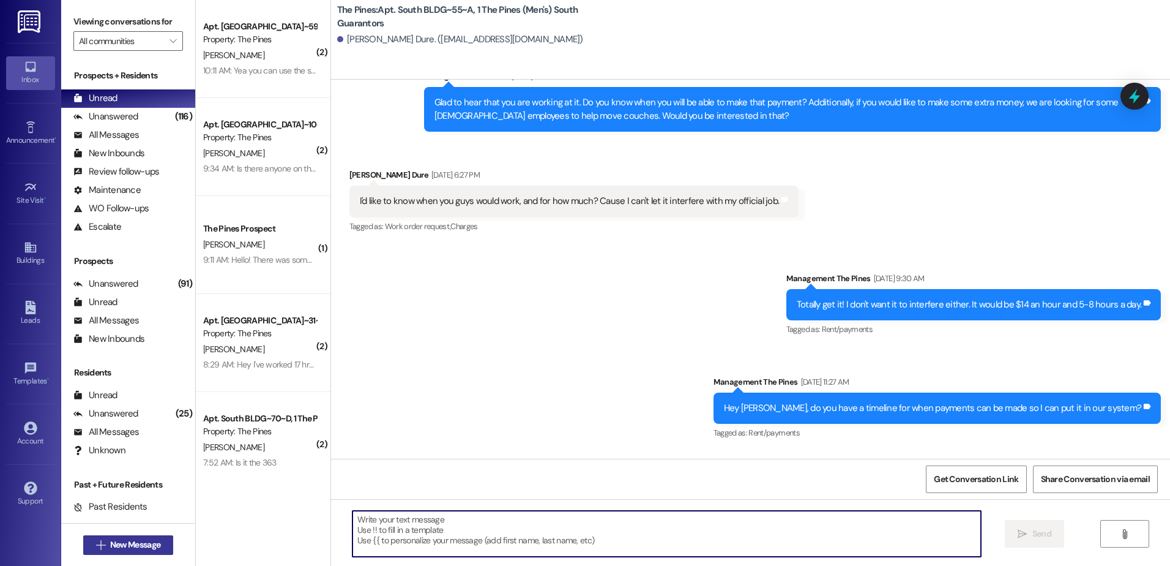
click at [135, 543] on span "New Message" at bounding box center [135, 544] width 50 height 13
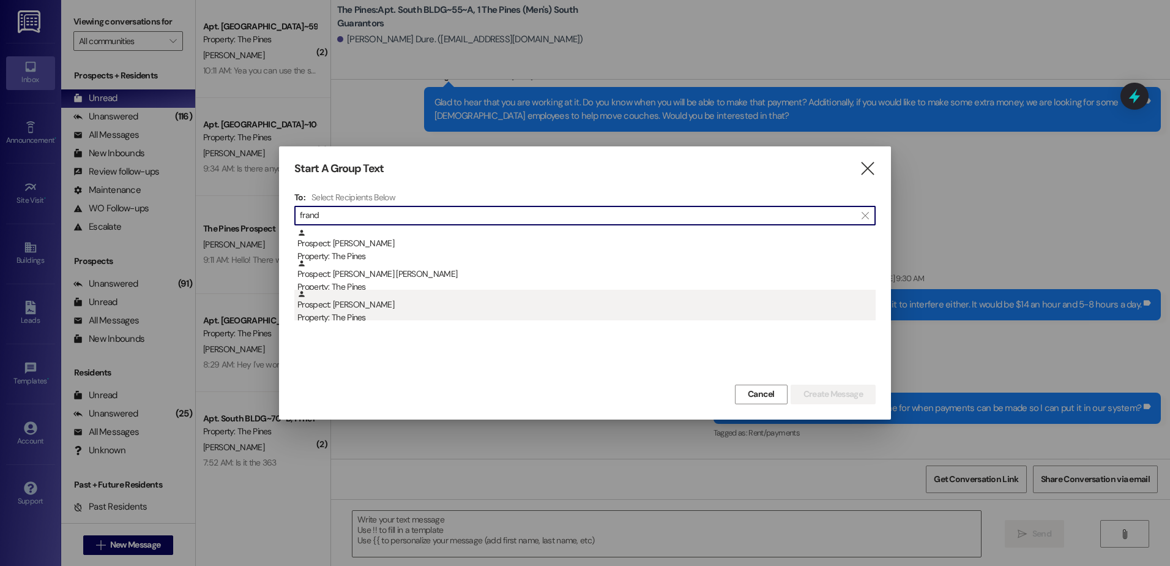
type input "frand"
click at [365, 306] on div "Prospect: [PERSON_NAME] Property: The Pines" at bounding box center [586, 307] width 578 height 35
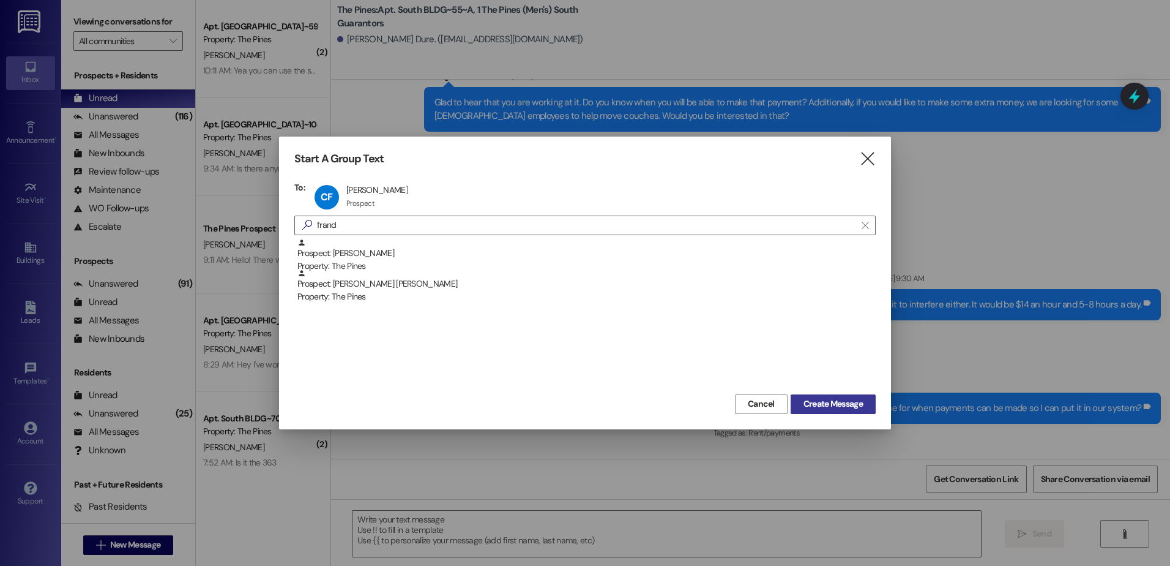
click at [813, 407] on span "Create Message" at bounding box center [833, 403] width 59 height 13
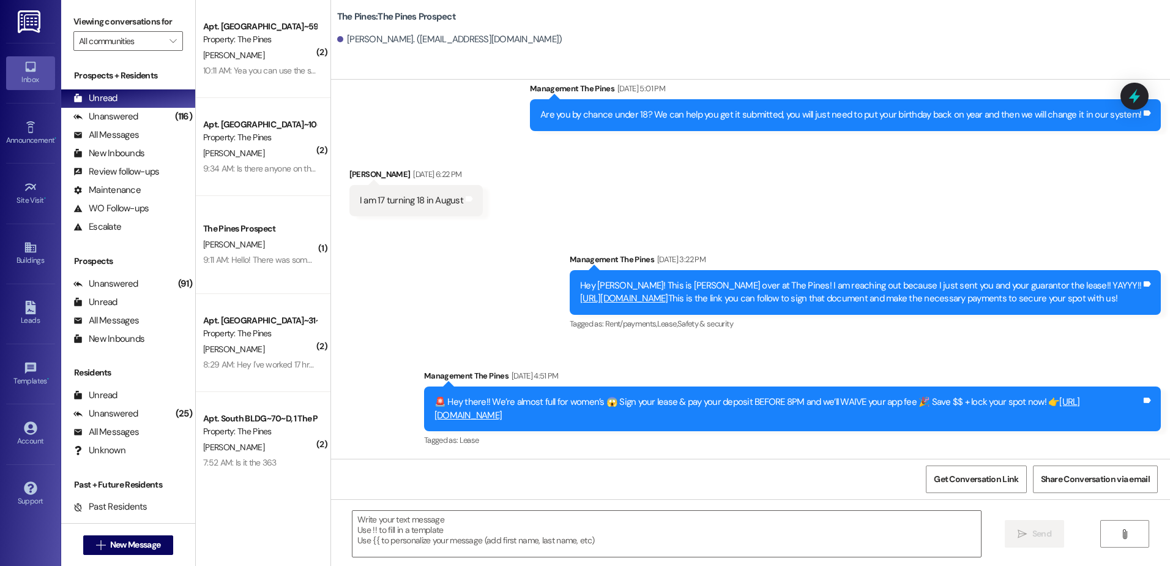
scroll to position [280, 0]
click at [479, 526] on textarea at bounding box center [667, 534] width 628 height 46
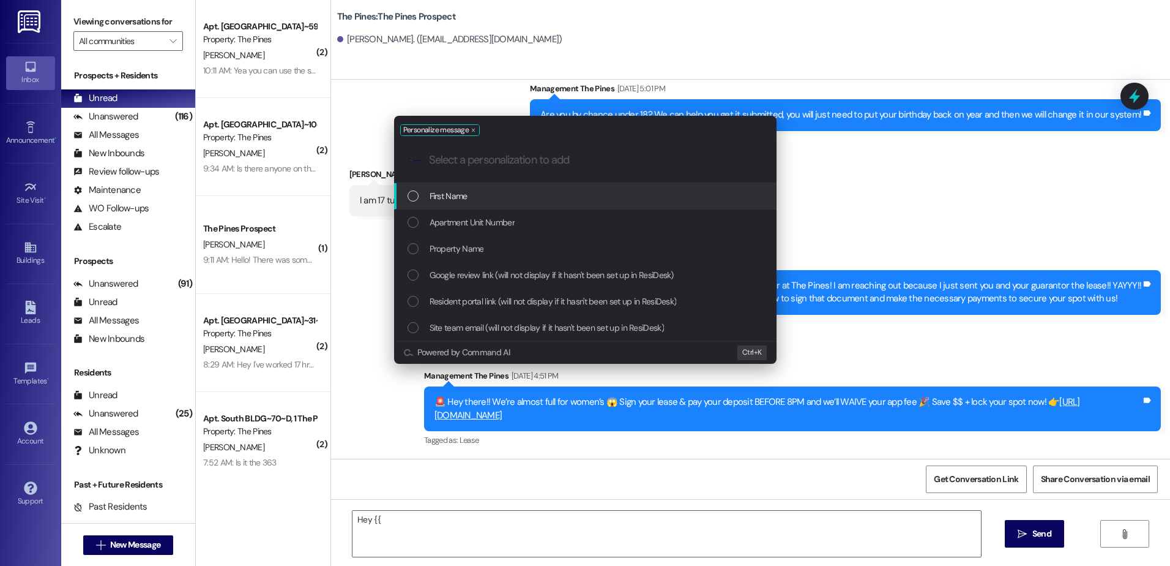
click at [450, 194] on span "First Name" at bounding box center [449, 195] width 38 height 13
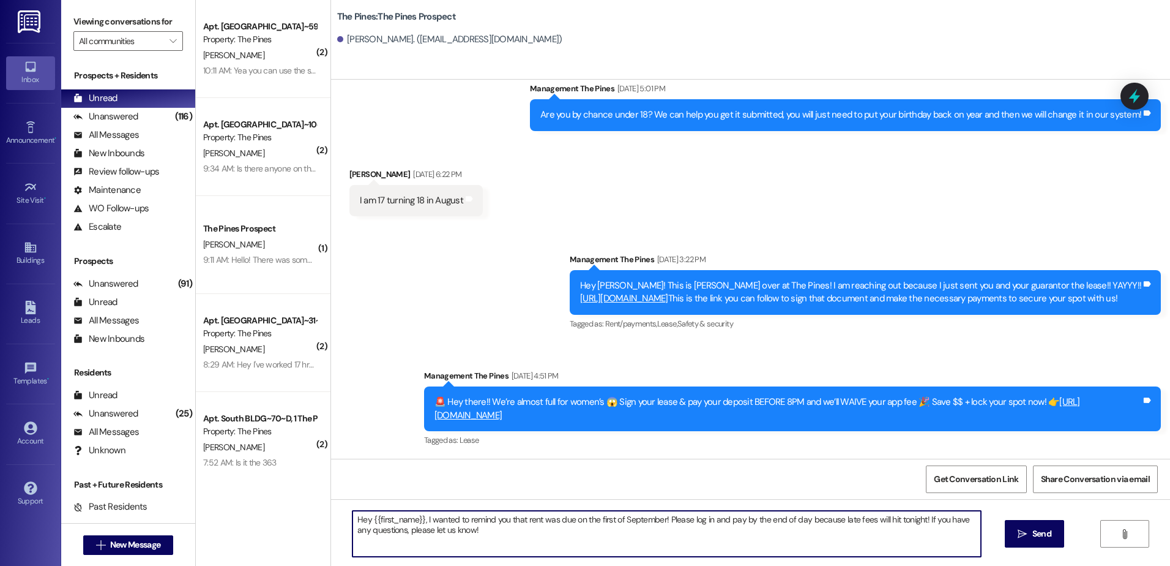
drag, startPoint x: 467, startPoint y: 528, endPoint x: 343, endPoint y: 512, distance: 124.7
click at [353, 512] on textarea "Hey {{first_name}}, I wanted to remind you that rent was due on the first of Se…" at bounding box center [667, 534] width 628 height 46
type textarea "Hey {{first_name}}, I wanted to remind you that rent was due on the first of Se…"
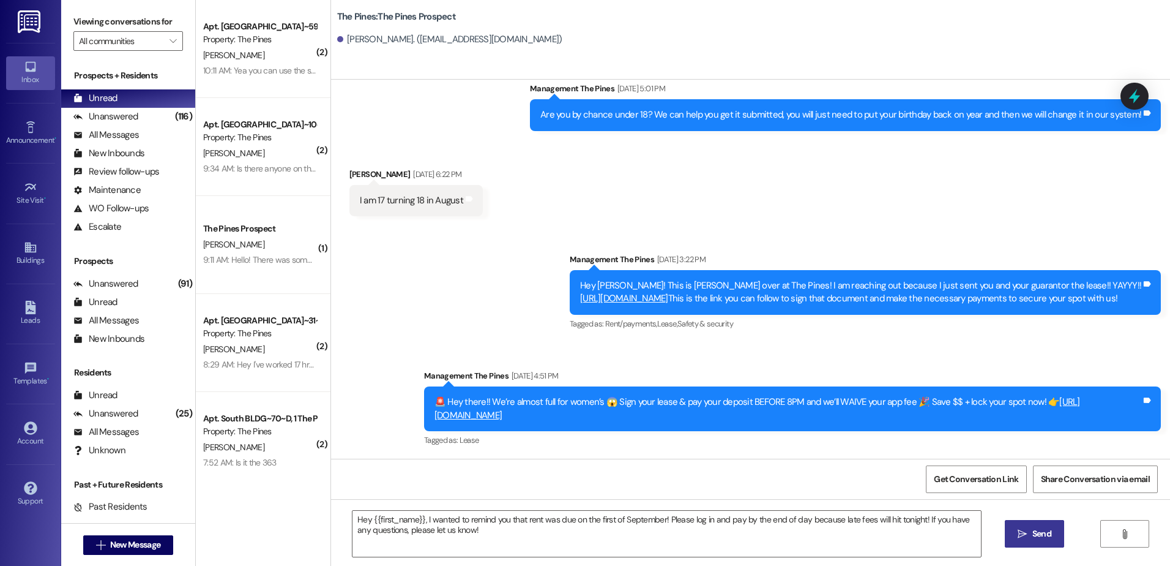
click at [1022, 527] on span " Send" at bounding box center [1035, 533] width 39 height 13
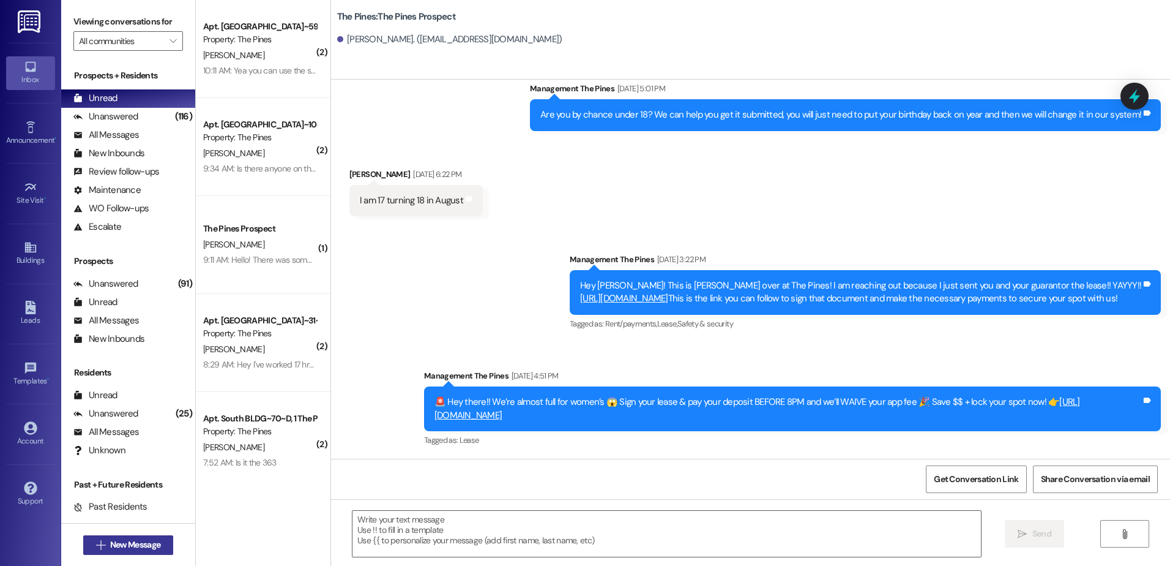
click at [111, 547] on span "New Message" at bounding box center [135, 544] width 50 height 13
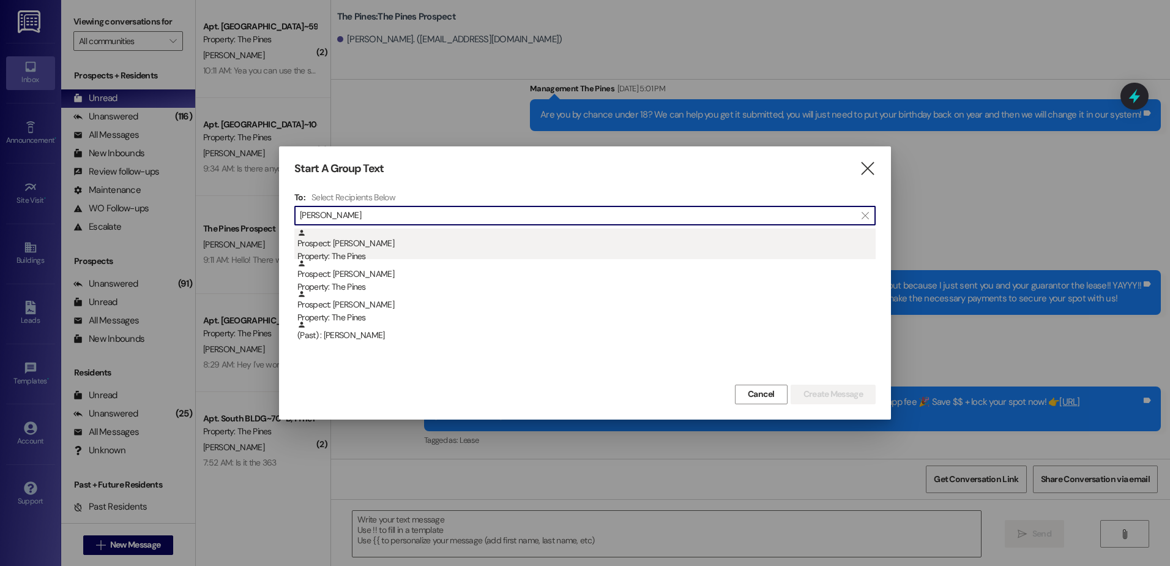
type input "[PERSON_NAME]"
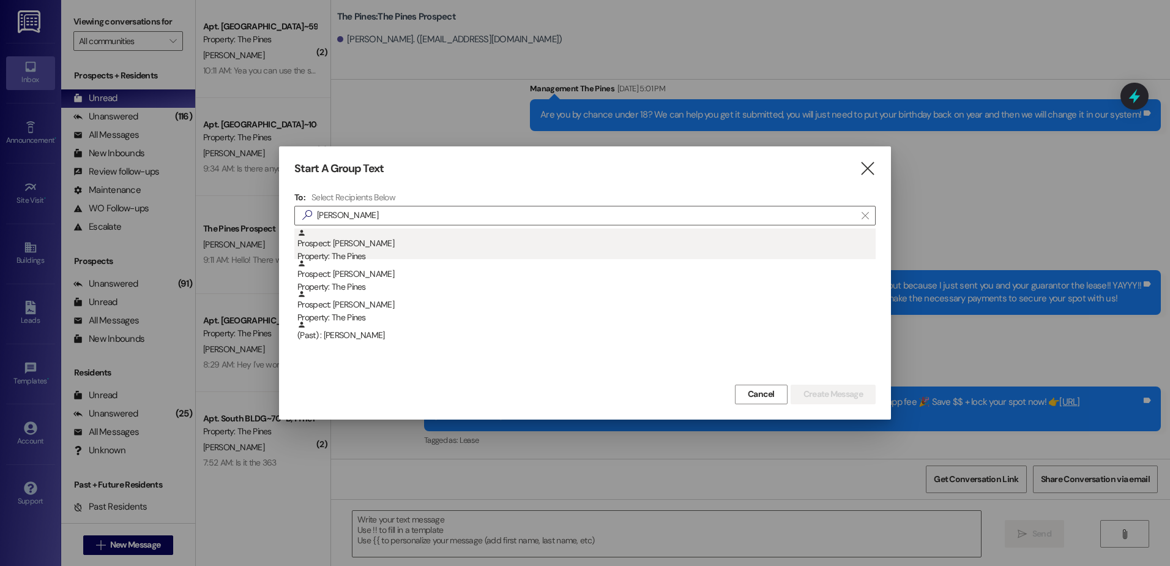
click at [424, 228] on div "Prospect: [PERSON_NAME] Property: The Pines" at bounding box center [586, 245] width 578 height 35
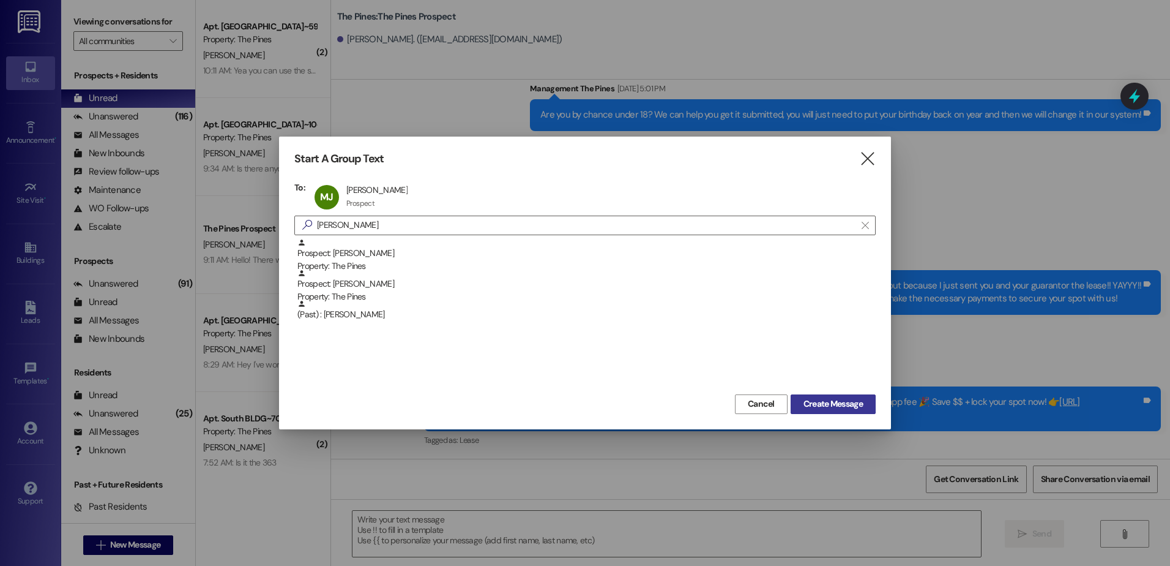
click at [838, 405] on span "Create Message" at bounding box center [833, 403] width 59 height 13
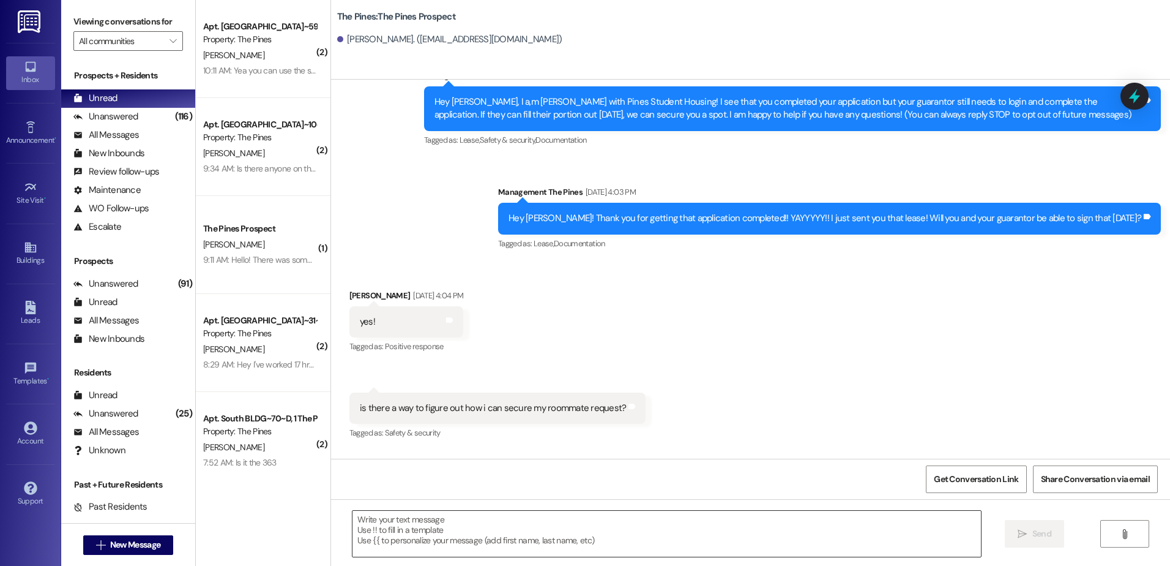
scroll to position [47, 0]
click at [477, 526] on textarea at bounding box center [667, 534] width 628 height 46
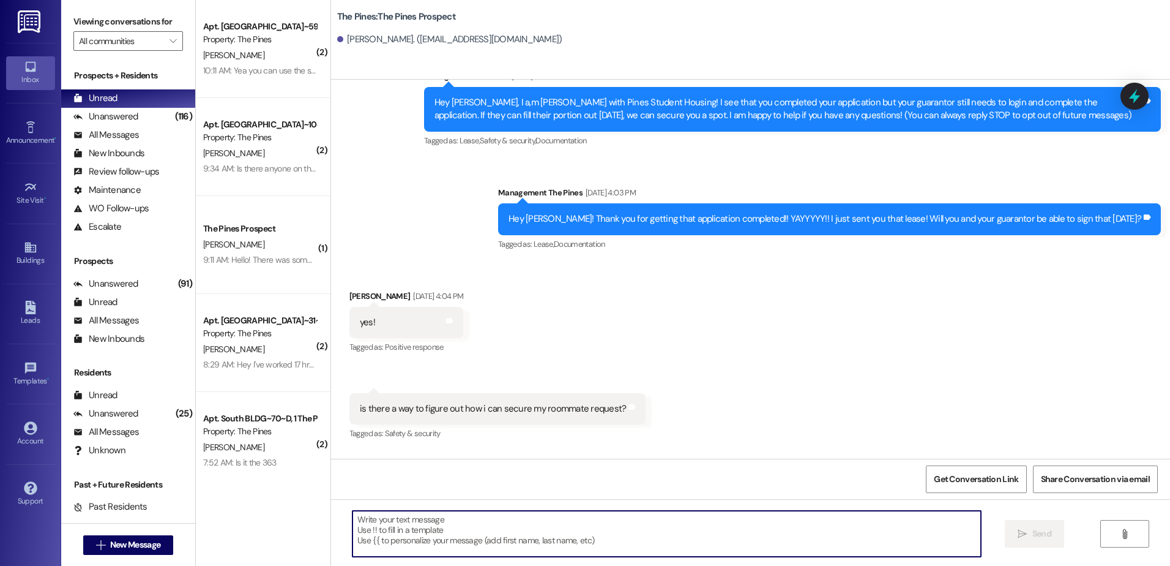
paste textarea "Hey {{first_name}}, I wanted to remind you that rent was due on the first of Se…"
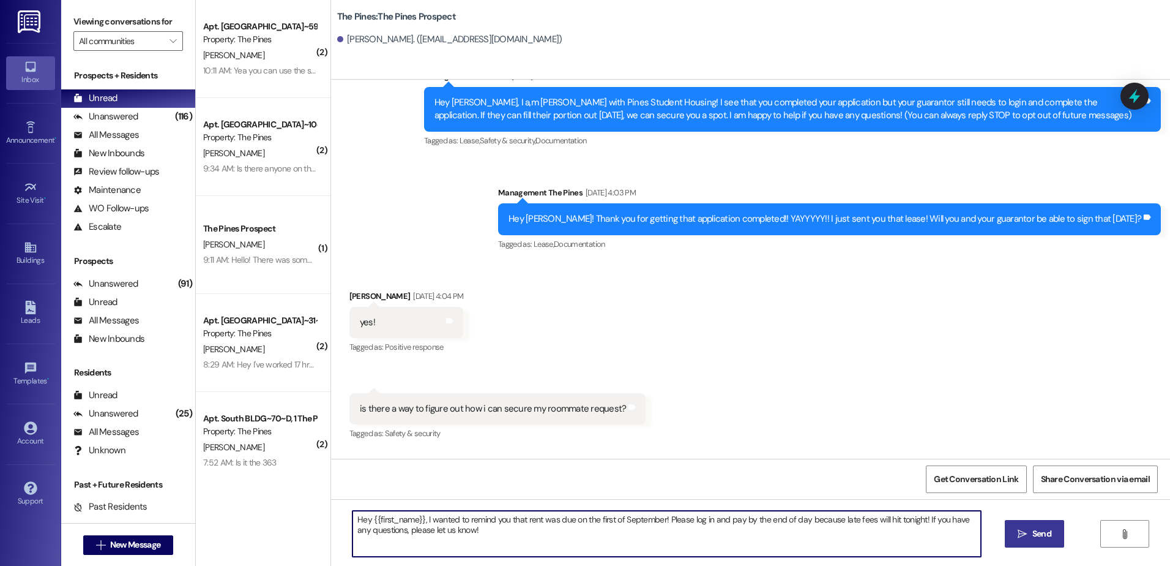
type textarea "Hey {{first_name}}, I wanted to remind you that rent was due on the first of Se…"
click at [1036, 532] on span "Send" at bounding box center [1042, 533] width 19 height 13
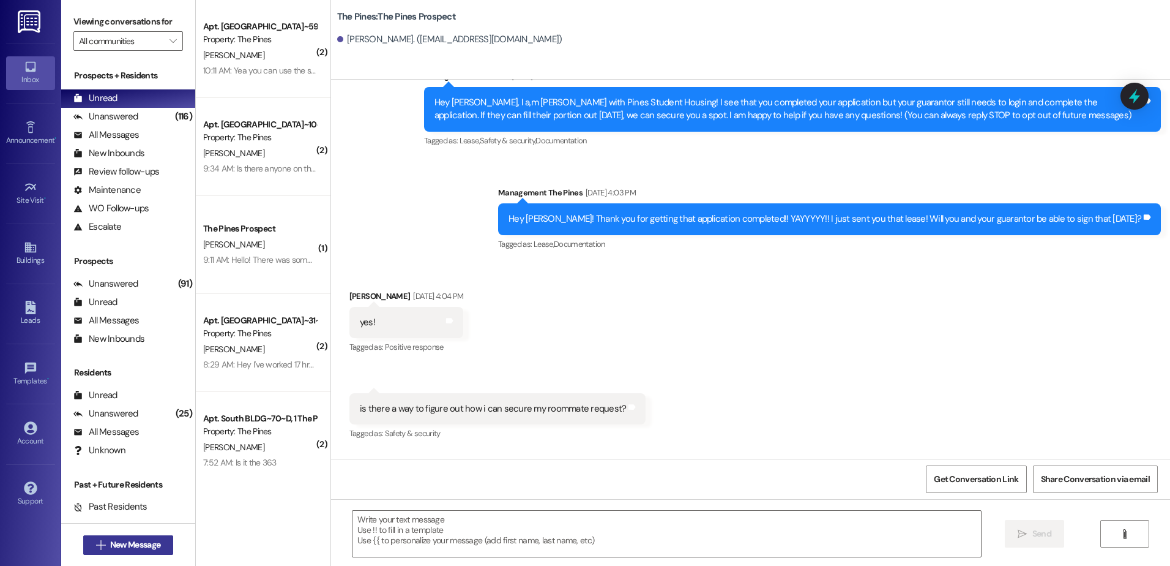
click at [152, 547] on span "New Message" at bounding box center [135, 544] width 50 height 13
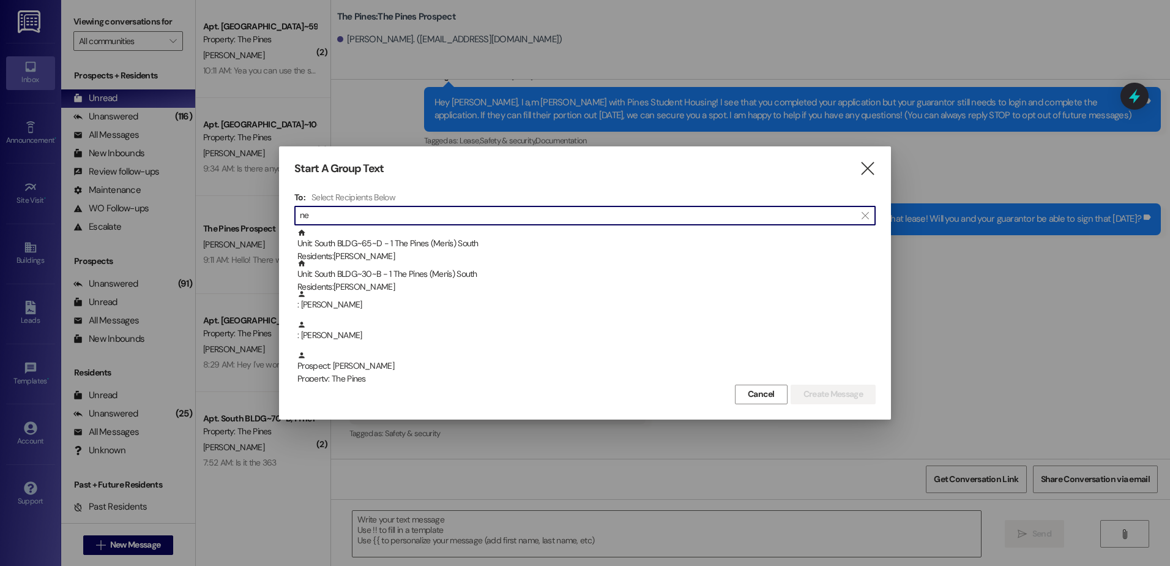
type input "n"
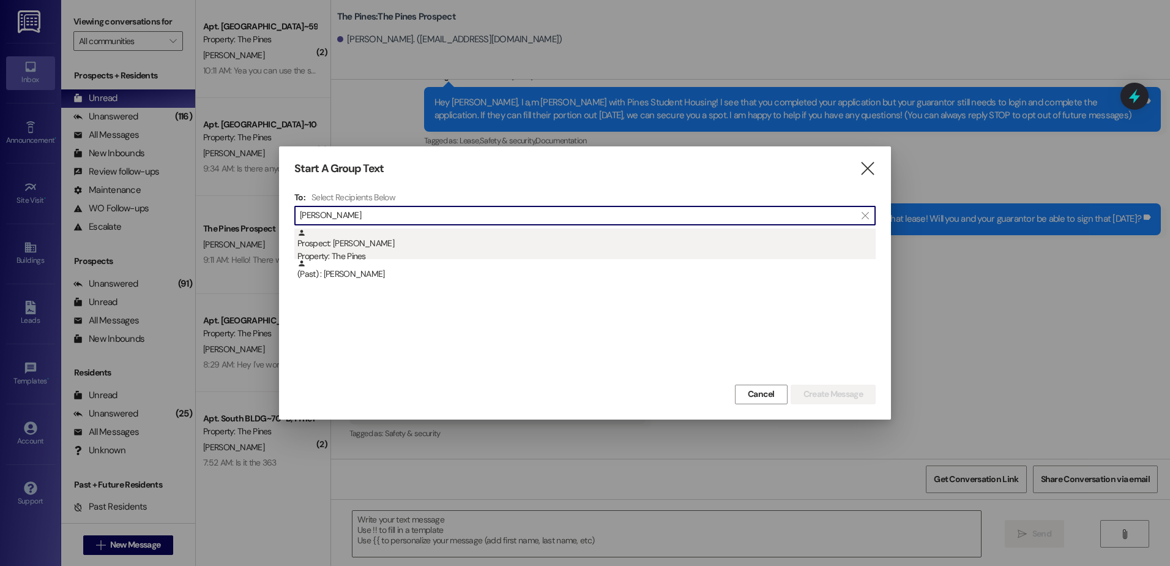
type input "[PERSON_NAME]"
click at [376, 251] on div "Property: The Pines" at bounding box center [586, 256] width 578 height 13
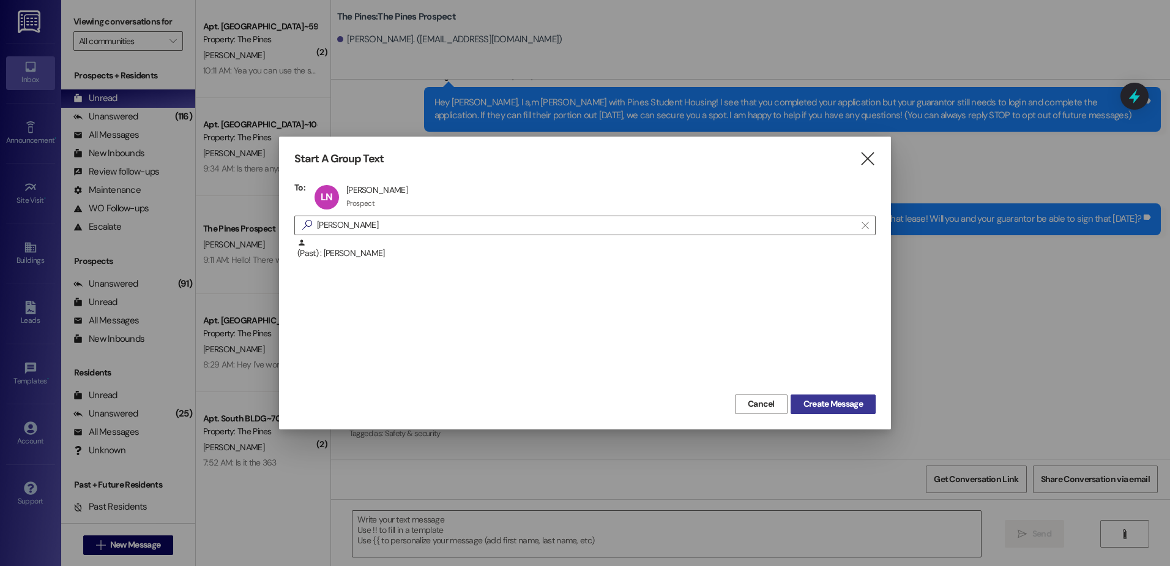
click at [845, 411] on button "Create Message" at bounding box center [833, 404] width 85 height 20
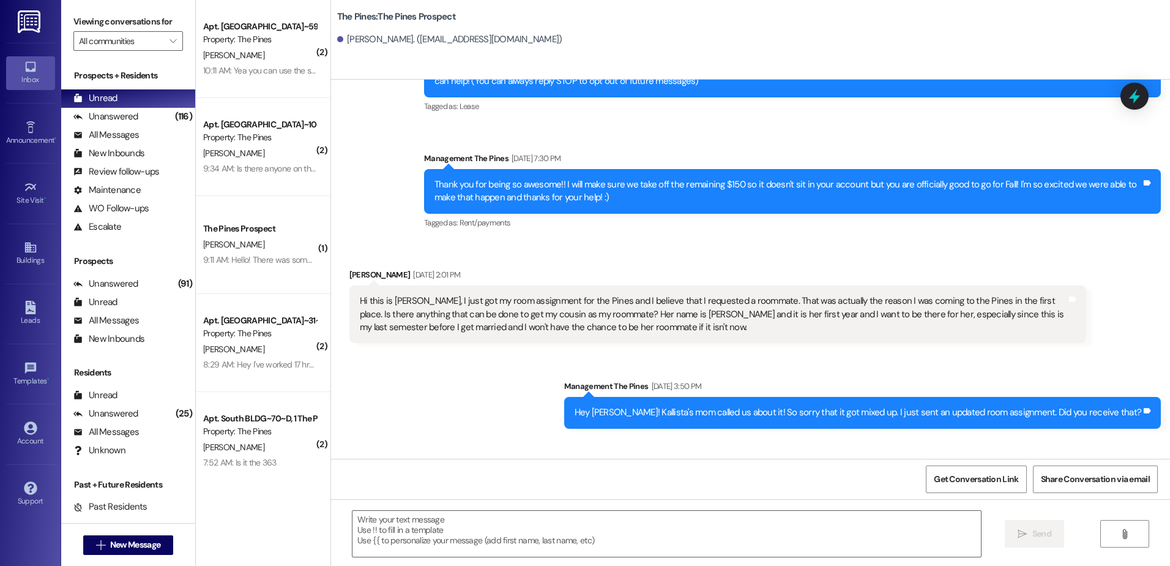
scroll to position [172, 0]
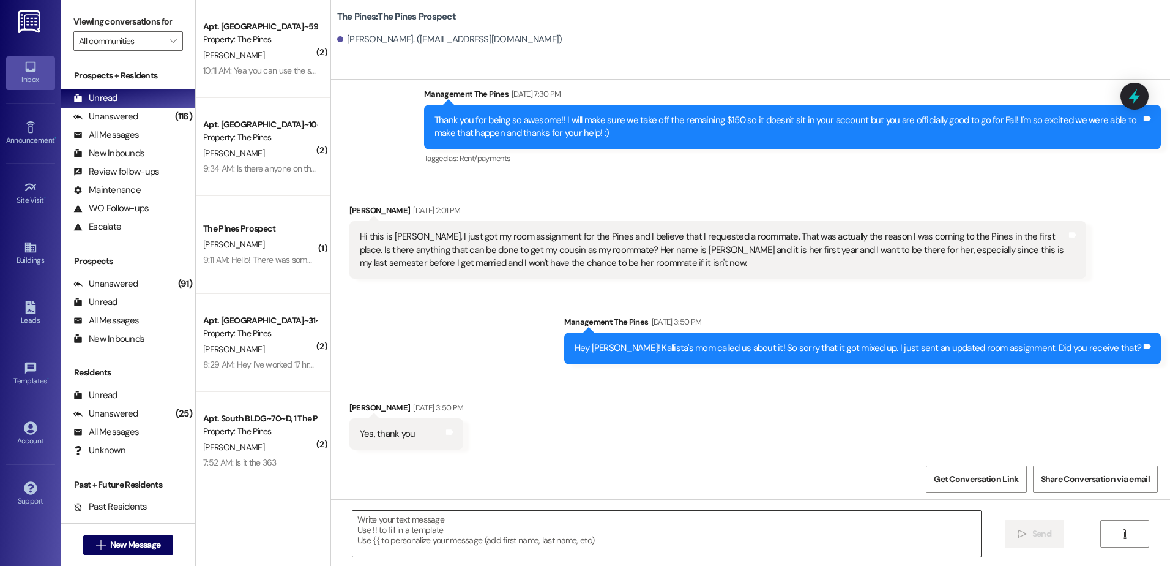
click at [460, 543] on textarea at bounding box center [667, 534] width 628 height 46
paste textarea "Hey {{first_name}}, I wanted to remind you that rent was due on the first of Se…"
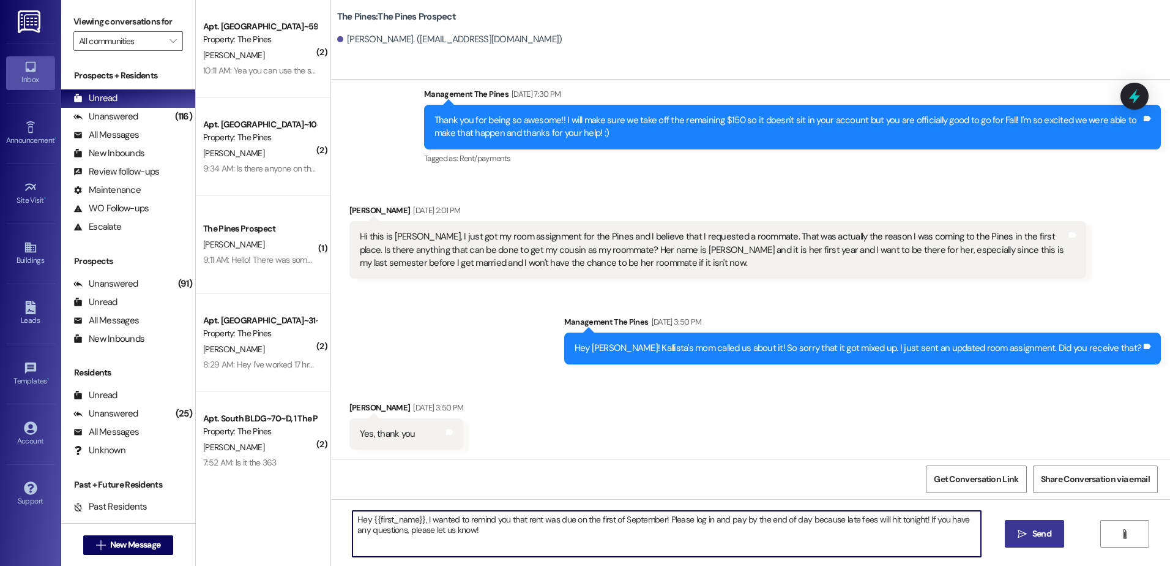
type textarea "Hey {{first_name}}, I wanted to remind you that rent was due on the first of Se…"
click at [1030, 532] on span "Send" at bounding box center [1042, 533] width 24 height 13
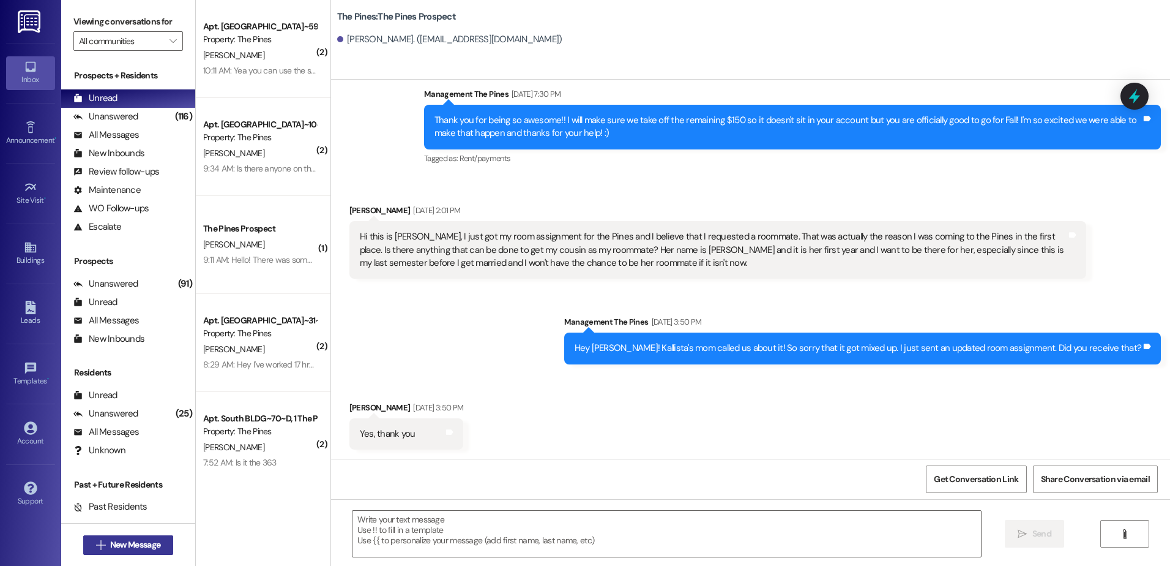
click at [128, 541] on span "New Message" at bounding box center [135, 544] width 50 height 13
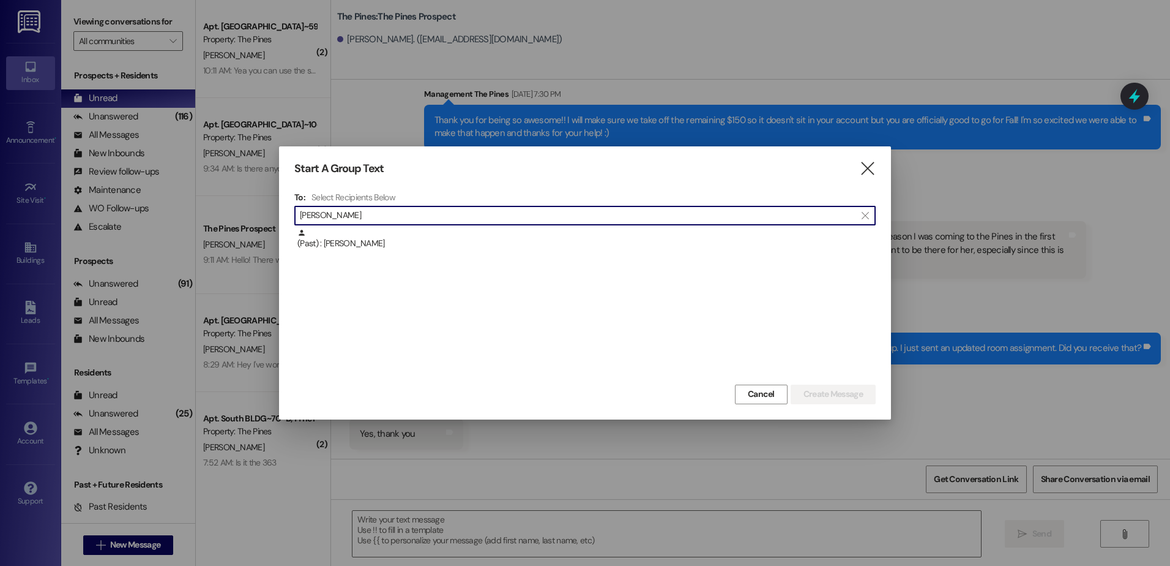
type input "[PERSON_NAME]"
click at [392, 236] on div "(Past) : [PERSON_NAME]" at bounding box center [586, 238] width 578 height 21
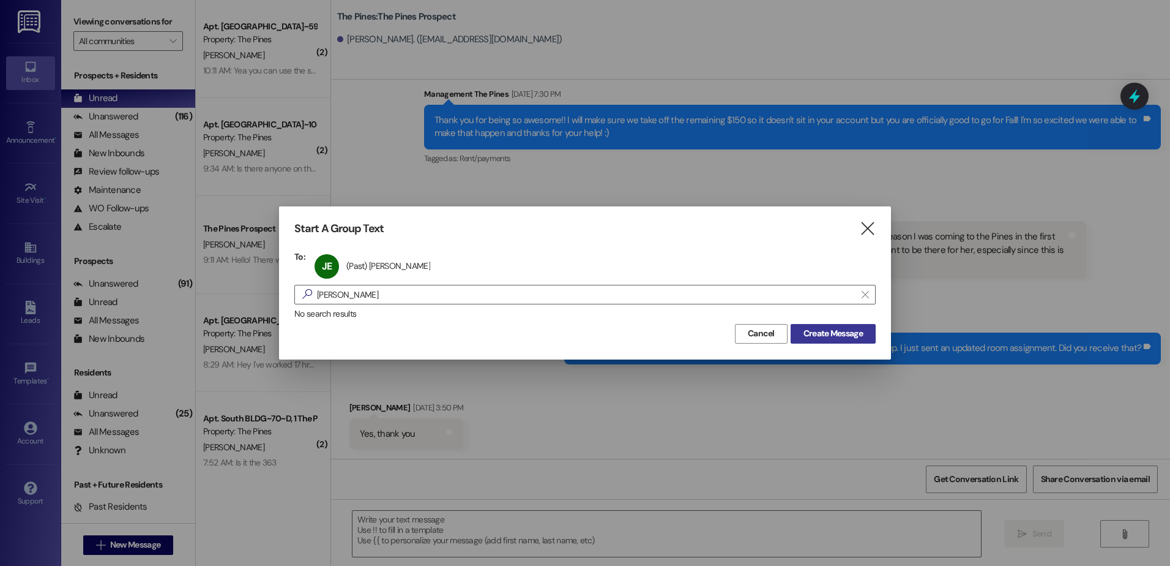
click at [813, 332] on span "Create Message" at bounding box center [833, 333] width 59 height 13
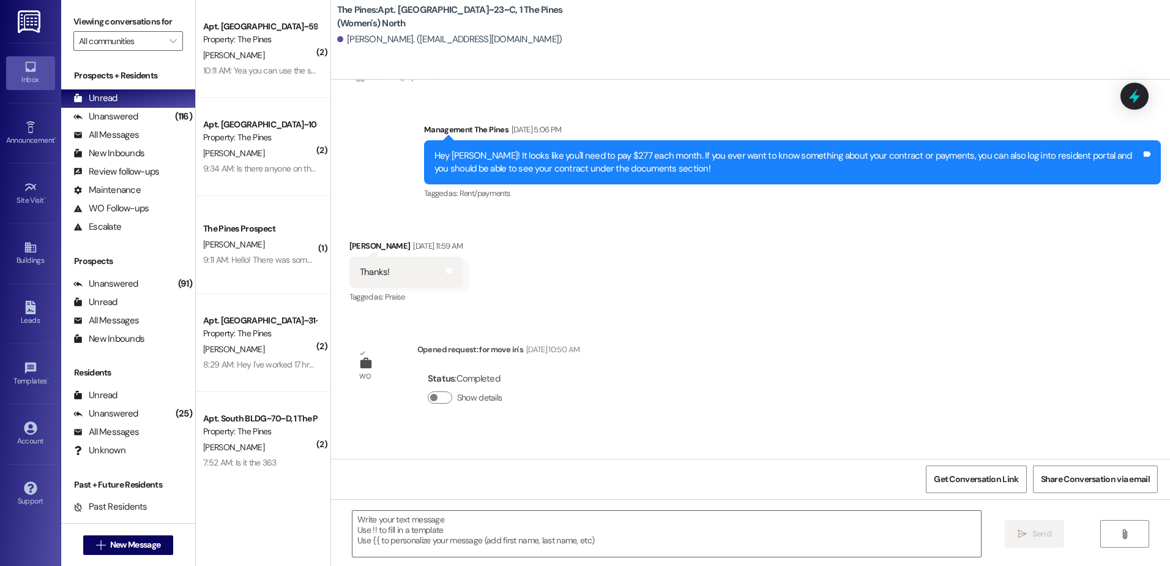
scroll to position [29, 0]
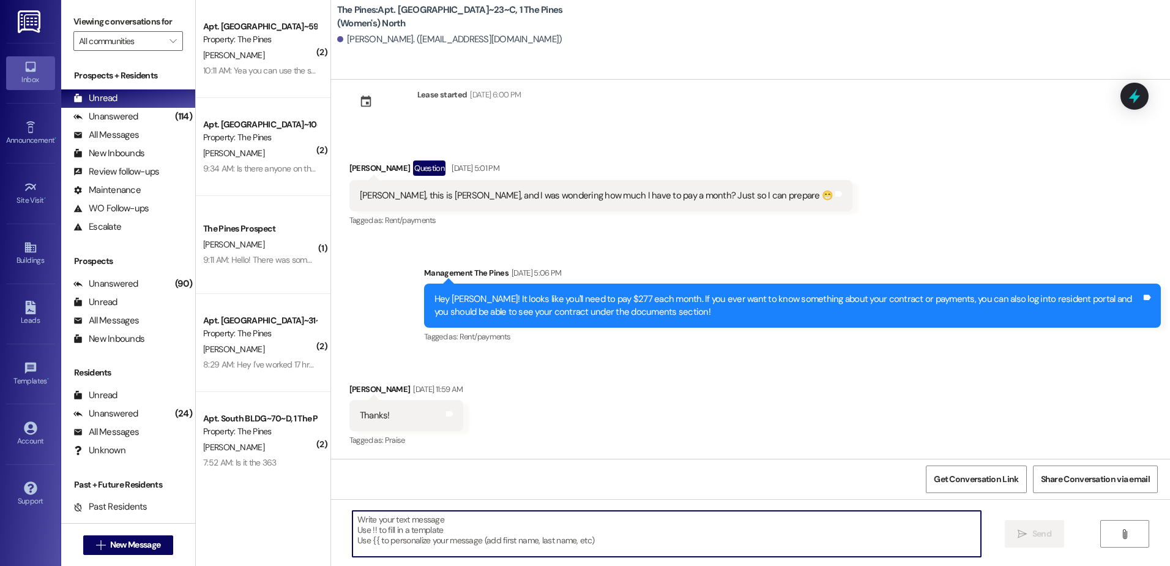
click at [462, 531] on textarea at bounding box center [667, 534] width 628 height 46
paste textarea "Hey {{first_name}}, I wanted to remind you that rent was due on the first of Se…"
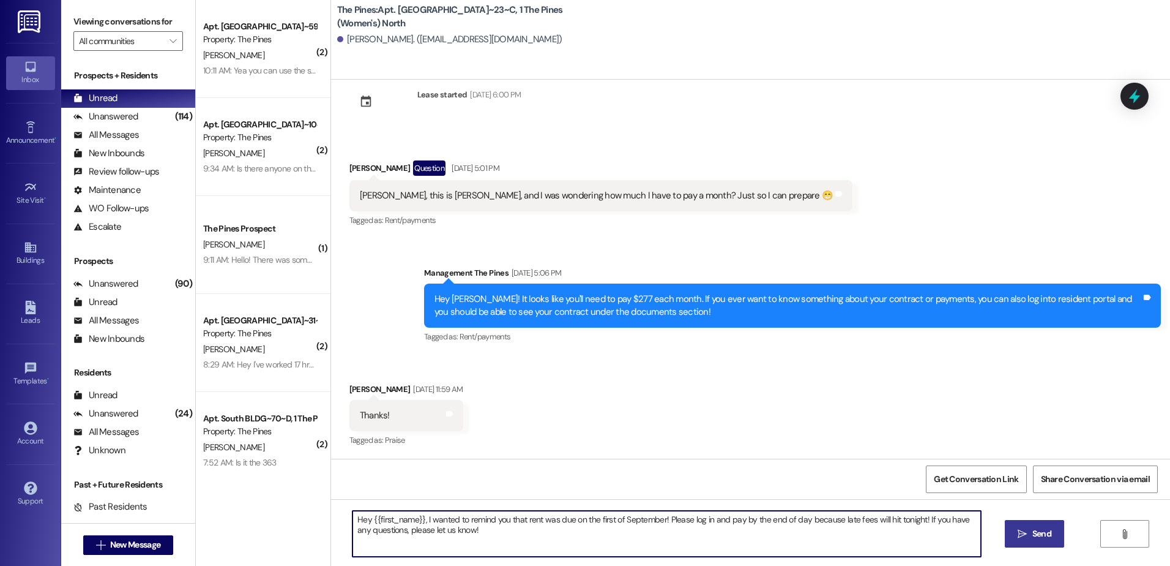
type textarea "Hey {{first_name}}, I wanted to remind you that rent was due on the first of Se…"
click at [1024, 539] on span " Send" at bounding box center [1035, 533] width 39 height 13
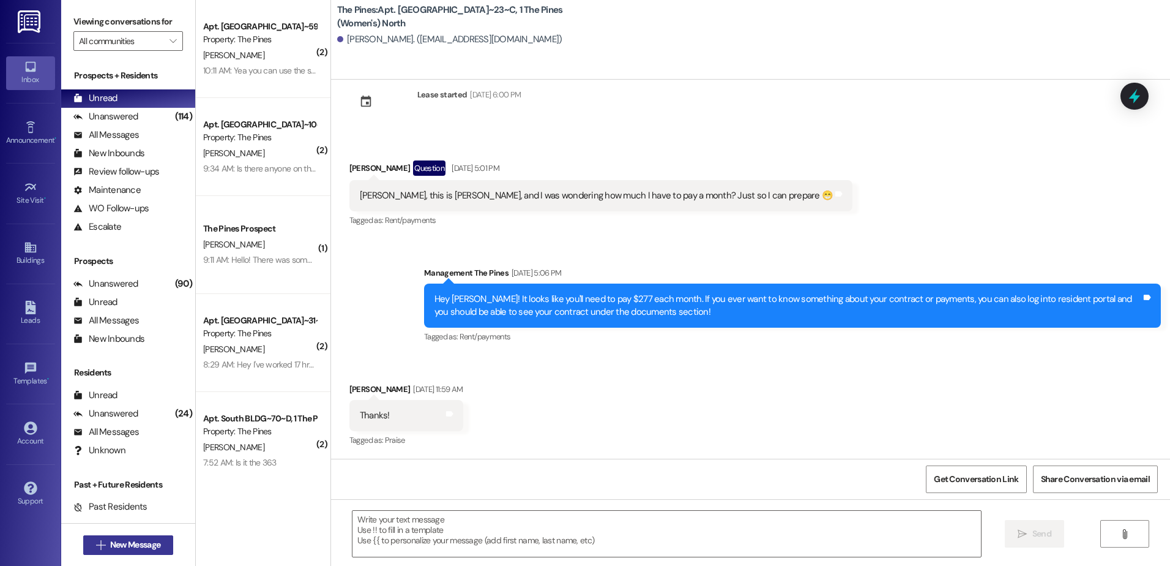
click at [134, 546] on span "New Message" at bounding box center [135, 544] width 50 height 13
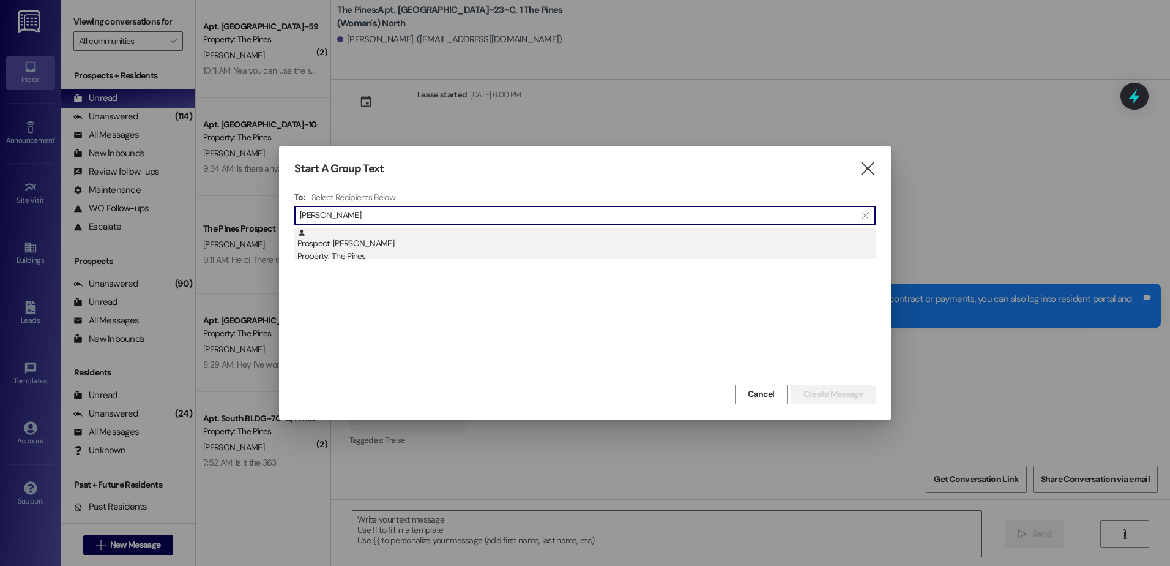
type input "[PERSON_NAME]"
click at [418, 249] on div "Prospect: [PERSON_NAME] Property: The Pines" at bounding box center [586, 245] width 578 height 35
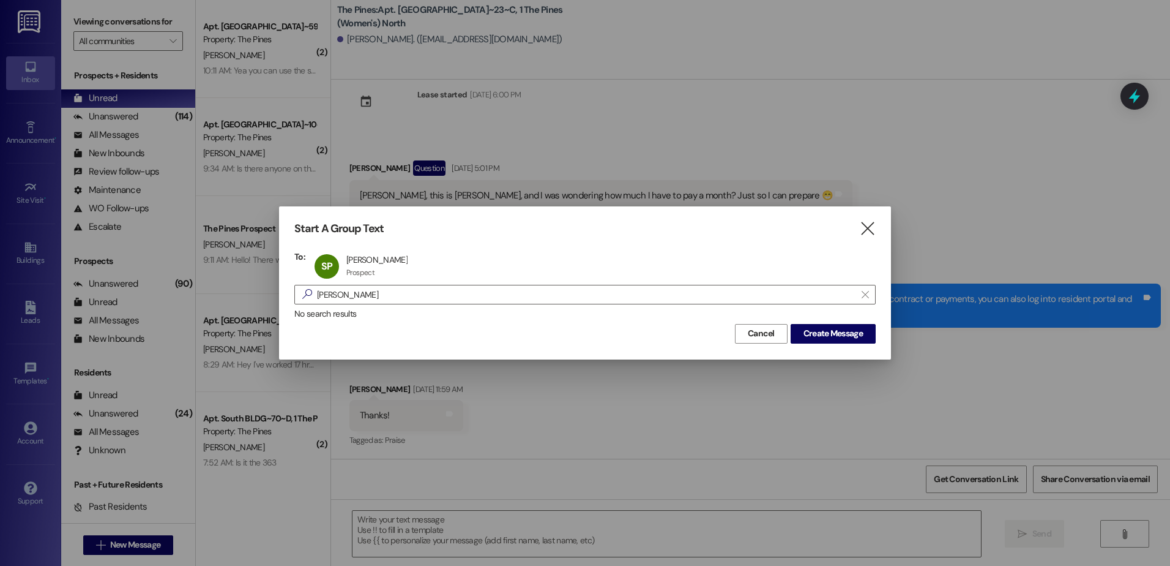
click at [806, 343] on div "Start A Group Text  To: SP [PERSON_NAME] [PERSON_NAME] Prospect Prospect click…" at bounding box center [585, 282] width 612 height 152
click at [808, 337] on span "Create Message" at bounding box center [833, 333] width 59 height 13
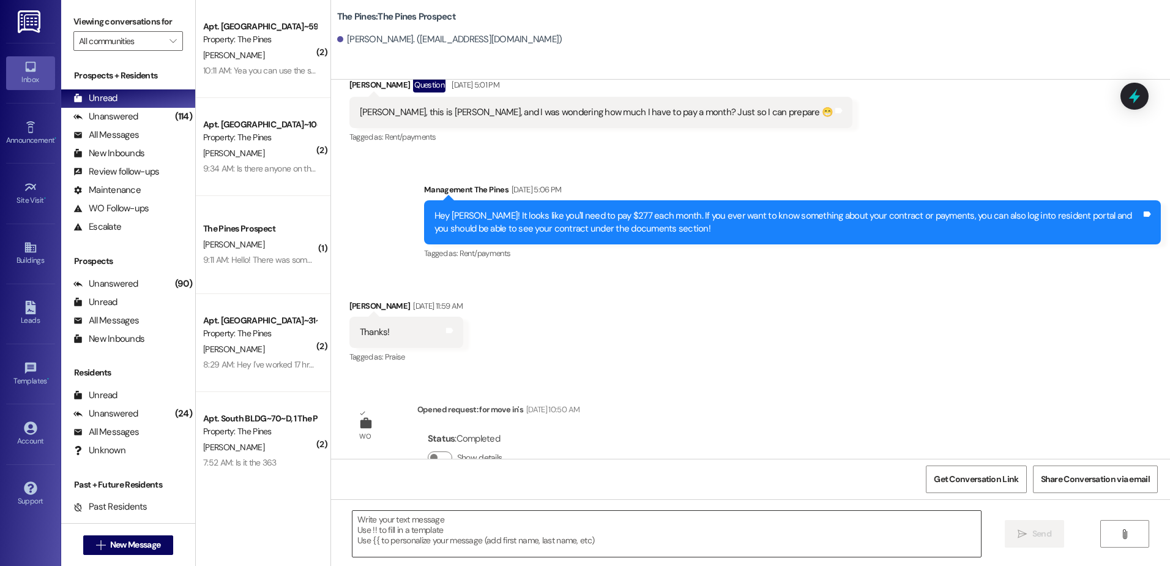
scroll to position [125, 0]
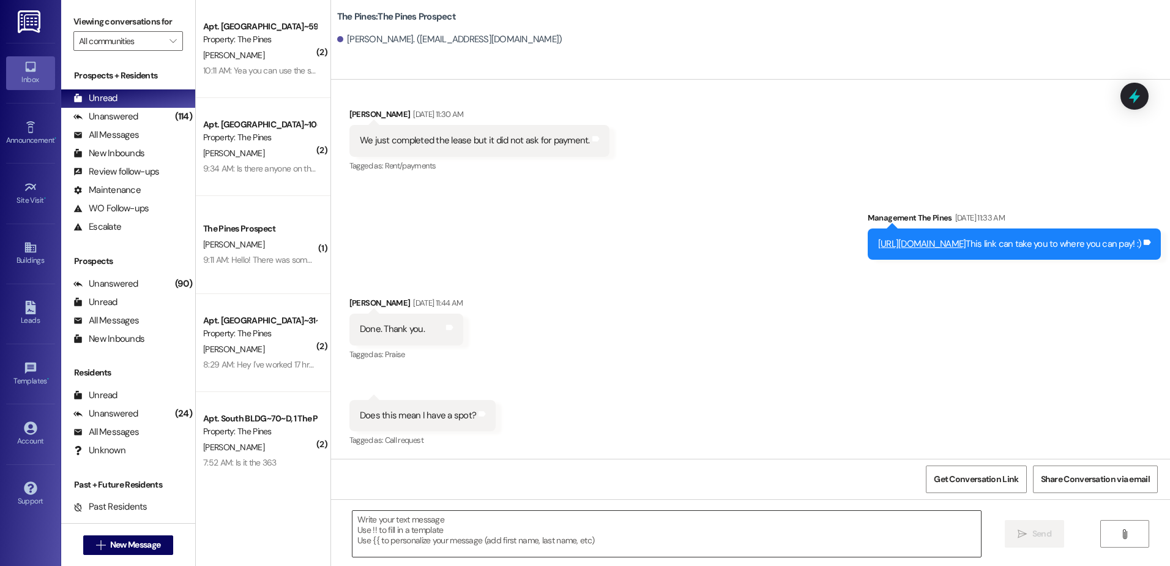
click at [410, 526] on textarea at bounding box center [667, 534] width 628 height 46
paste textarea "Hey {{first_name}}, I wanted to remind you that rent was due on the first of Se…"
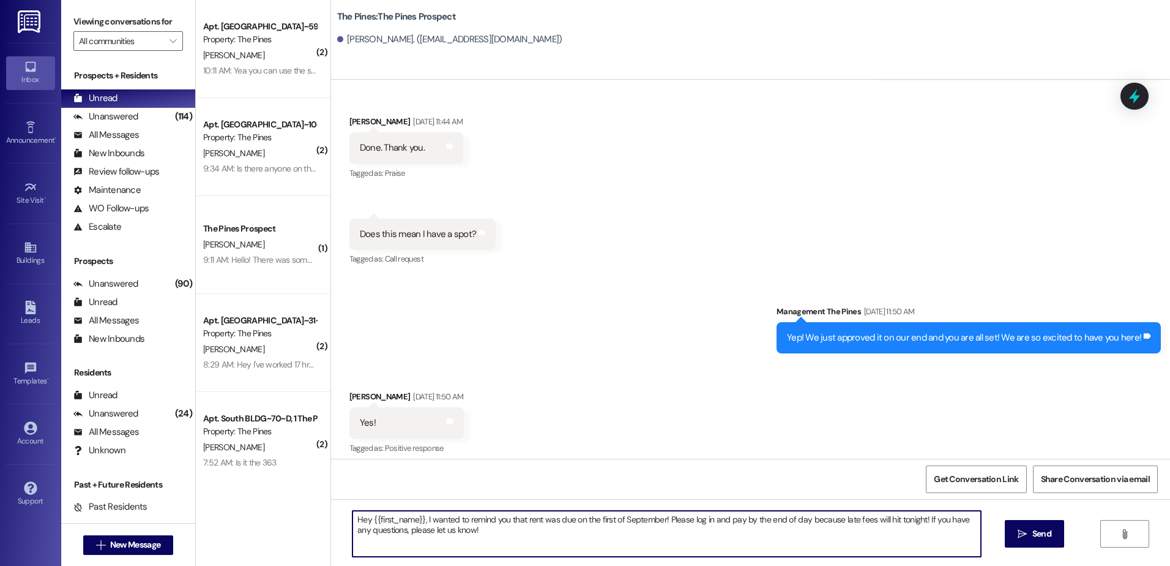
scroll to position [315, 0]
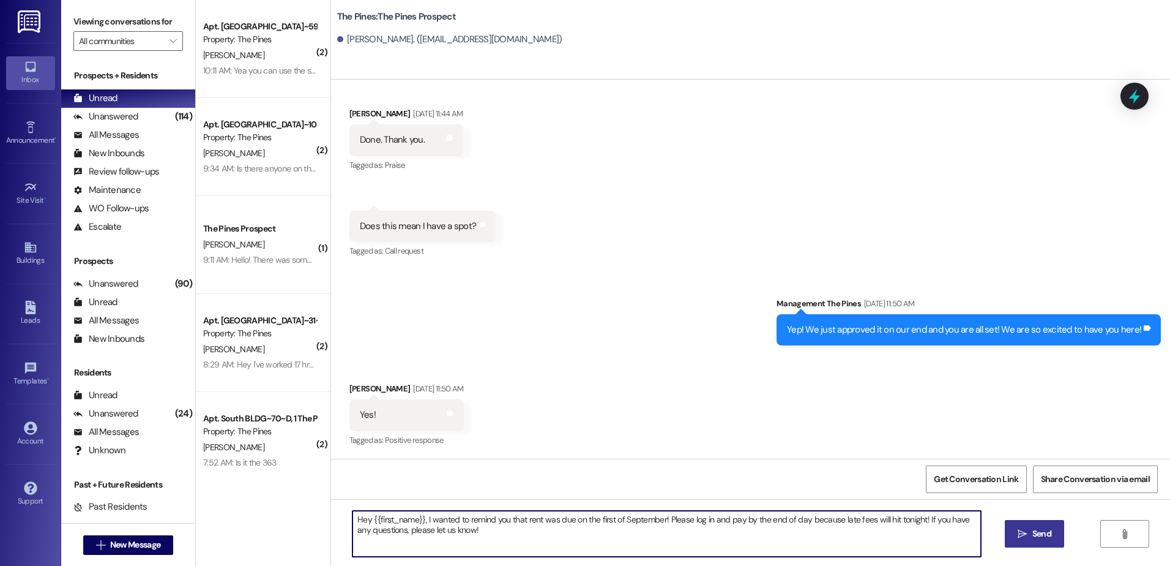
type textarea "Hey {{first_name}}, I wanted to remind you that rent was due on the first of Se…"
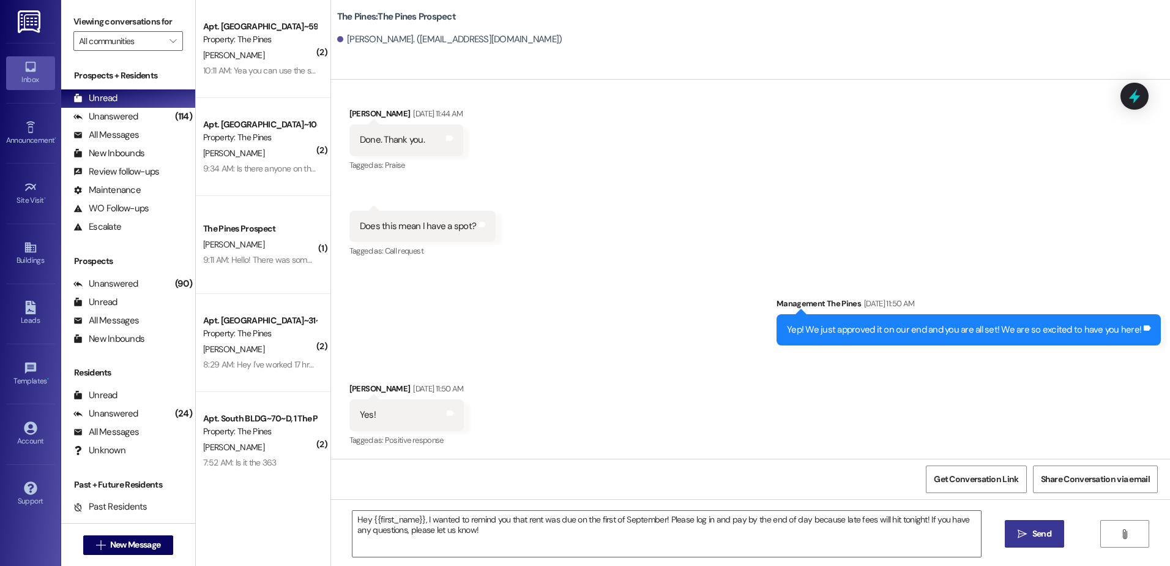
click at [1044, 533] on span "Send" at bounding box center [1042, 533] width 19 height 13
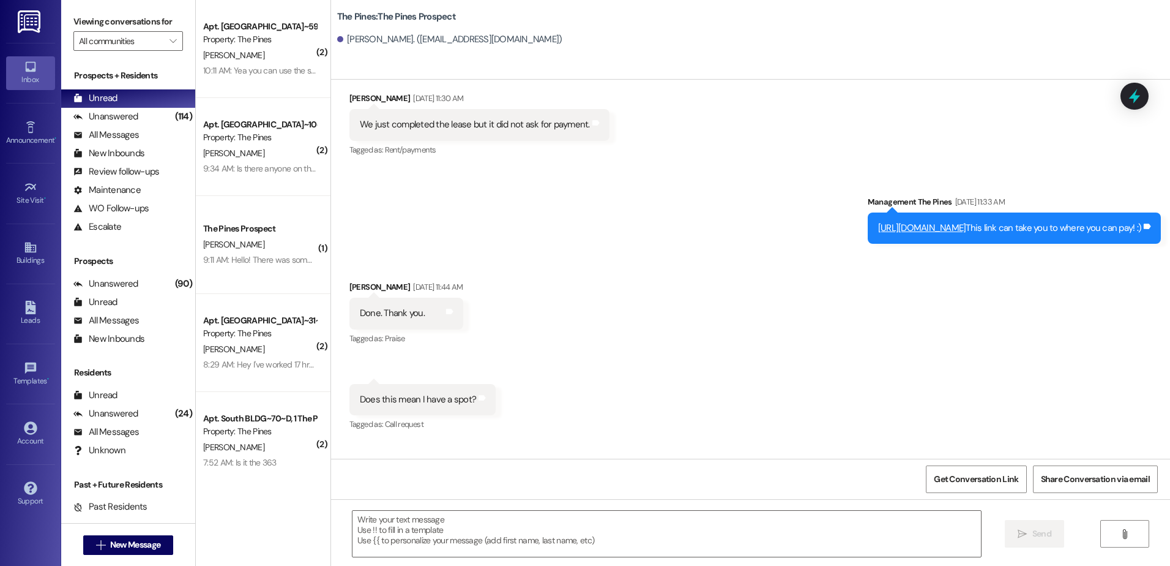
scroll to position [125, 0]
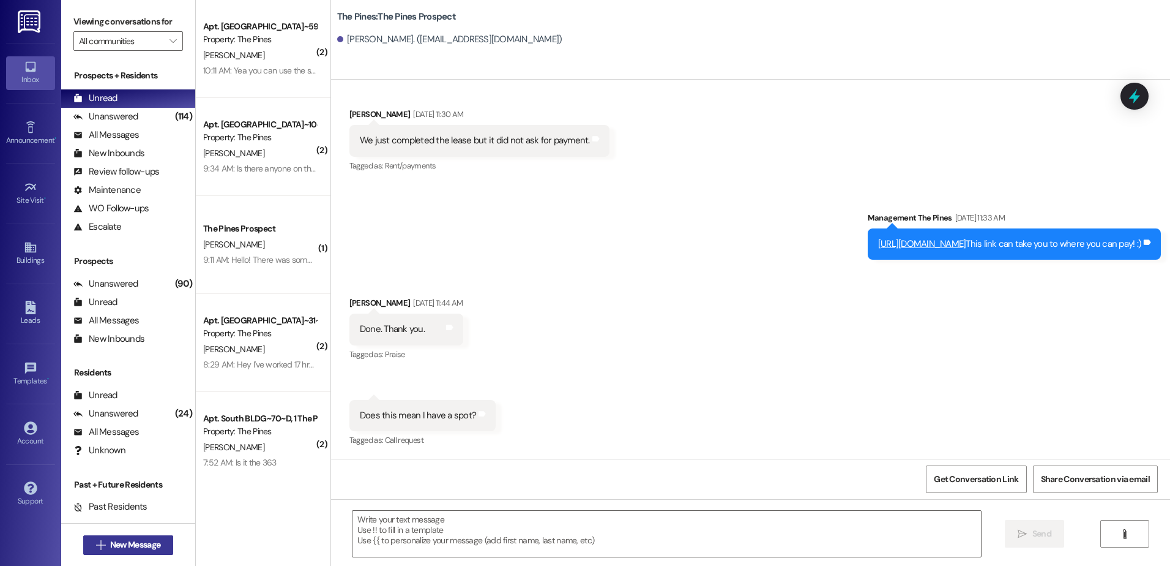
click at [119, 551] on button " New Message" at bounding box center [128, 545] width 91 height 20
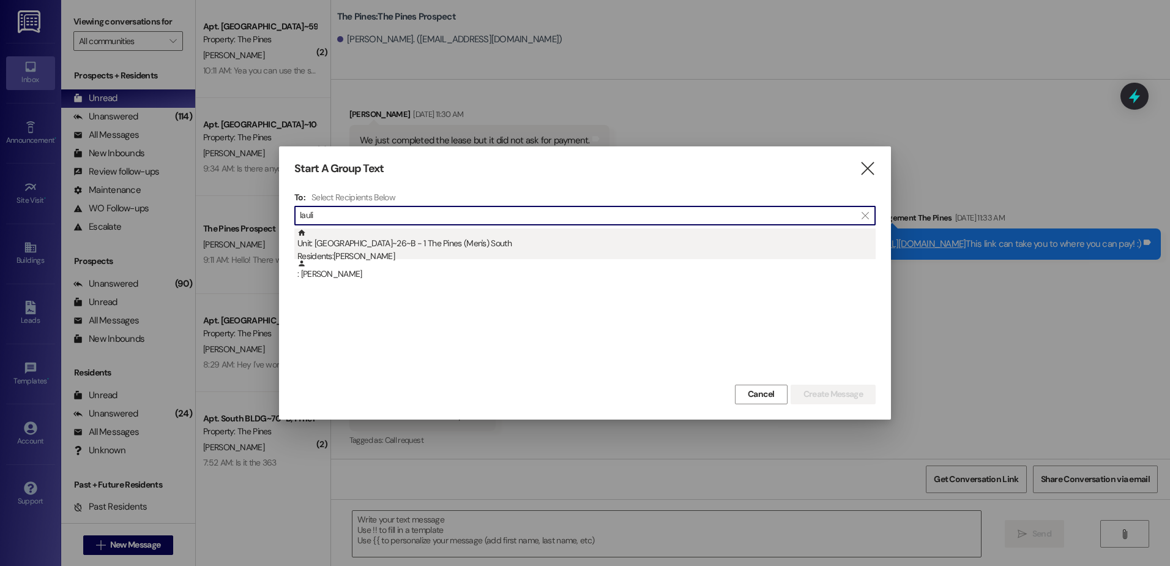
type input "lauli"
click at [404, 244] on div "Unit: [GEOGRAPHIC_DATA]~26~B - 1 The Pines (Men's) [DEMOGRAPHIC_DATA] Residents…" at bounding box center [586, 245] width 578 height 35
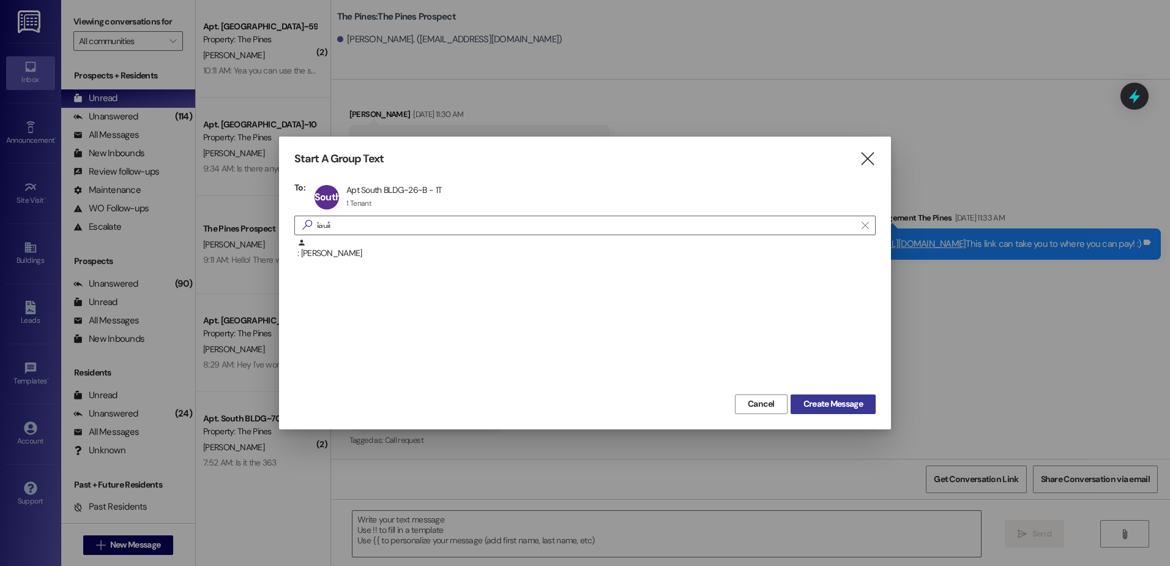
click at [830, 405] on span "Create Message" at bounding box center [833, 403] width 59 height 13
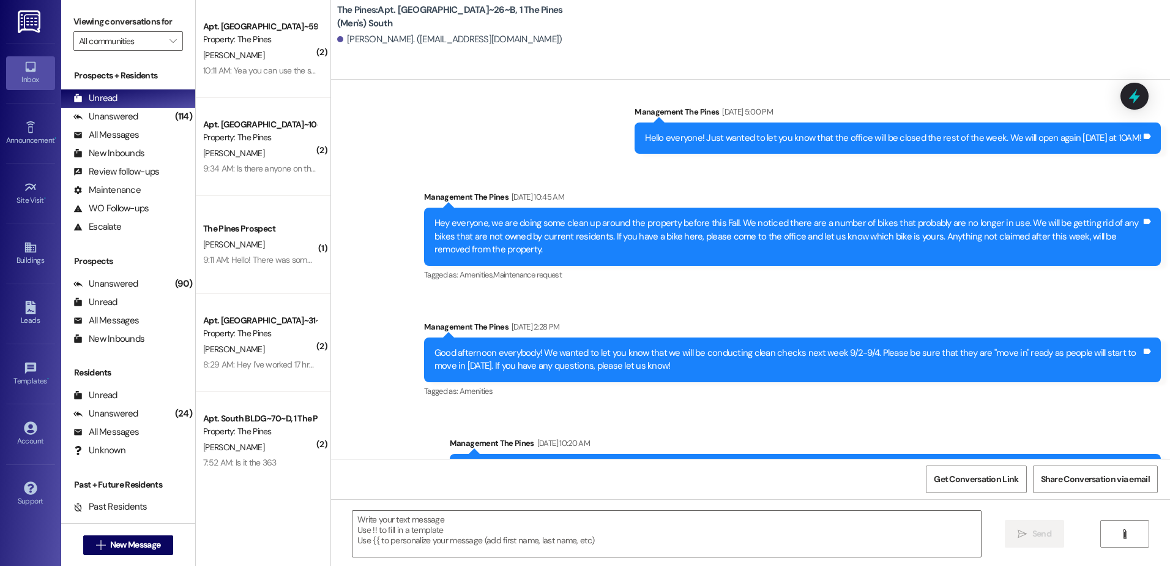
scroll to position [27585, 0]
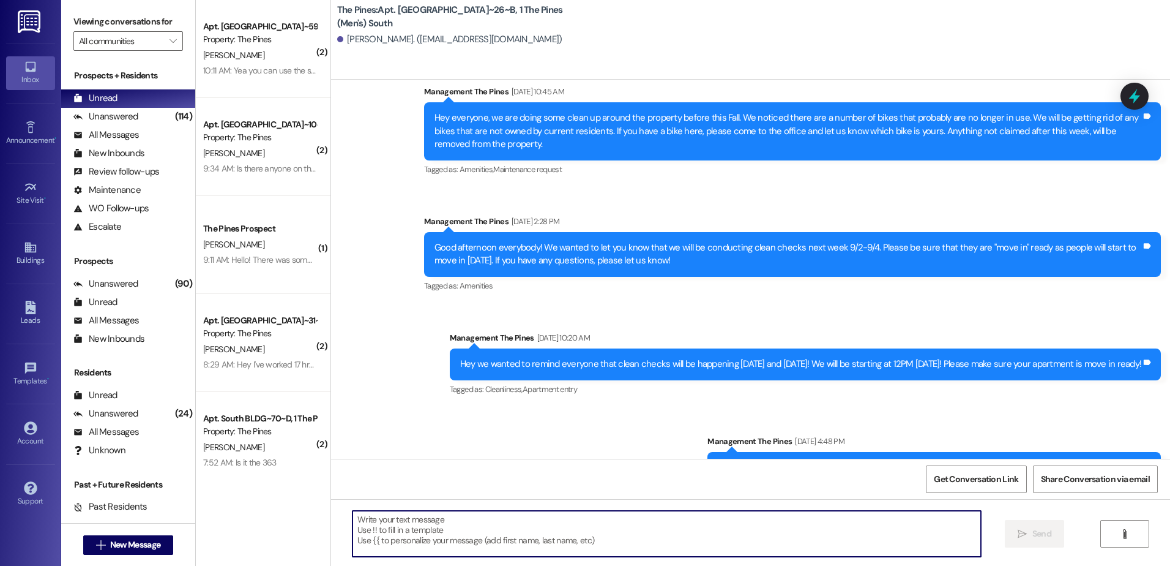
click at [422, 544] on textarea at bounding box center [667, 534] width 628 height 46
paste textarea "Hey {{first_name}}, I wanted to remind you that rent was due on the first of Se…"
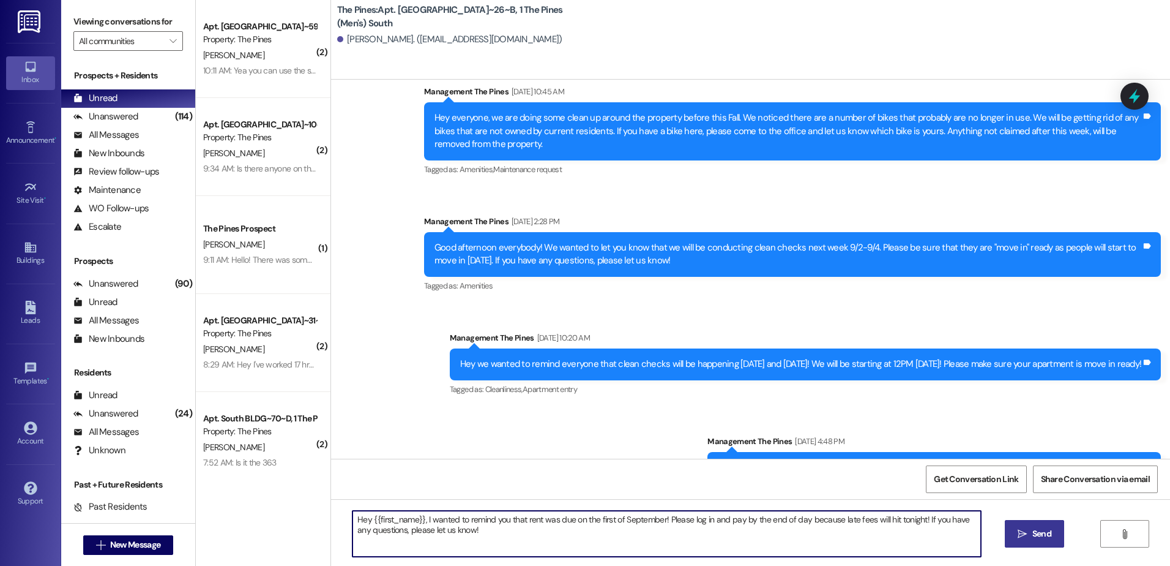
type textarea "Hey {{first_name}}, I wanted to remind you that rent was due on the first of Se…"
click at [1025, 530] on icon "" at bounding box center [1022, 534] width 9 height 10
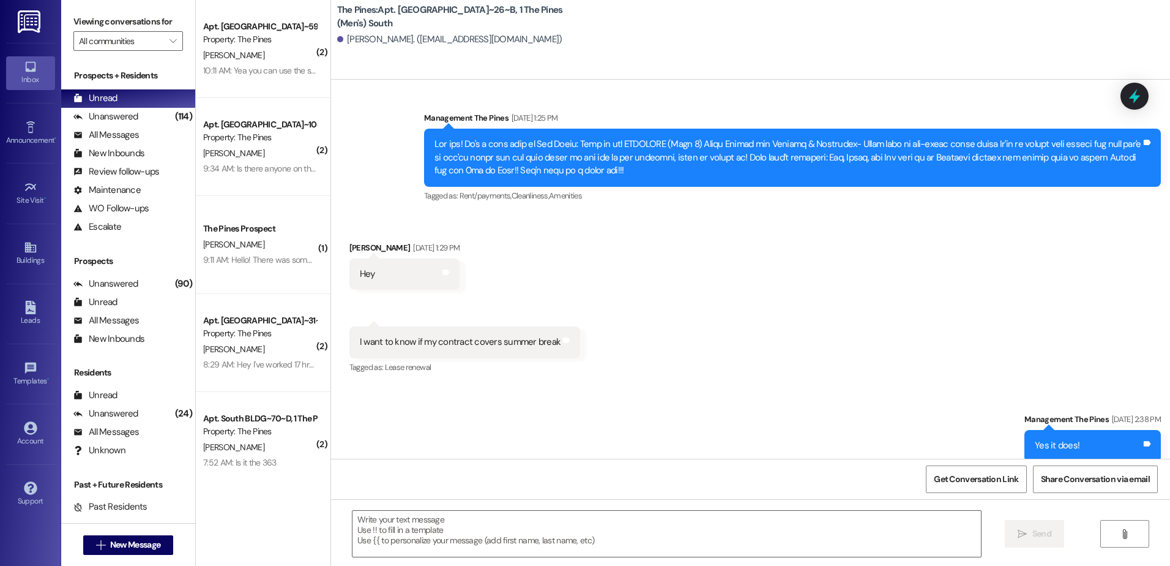
scroll to position [24497, 0]
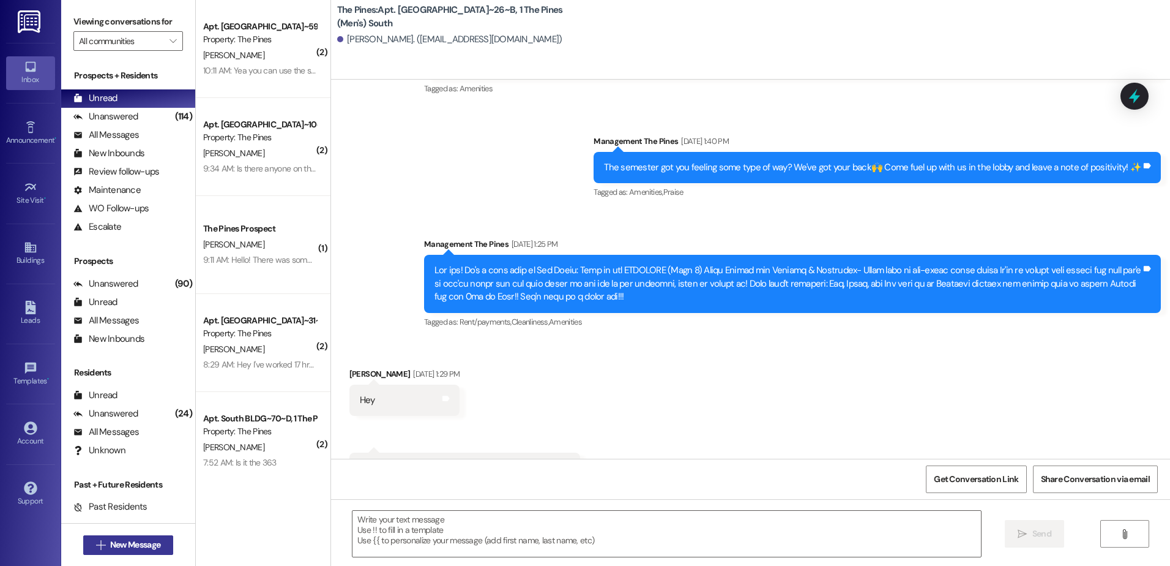
click at [133, 545] on span "New Message" at bounding box center [135, 544] width 50 height 13
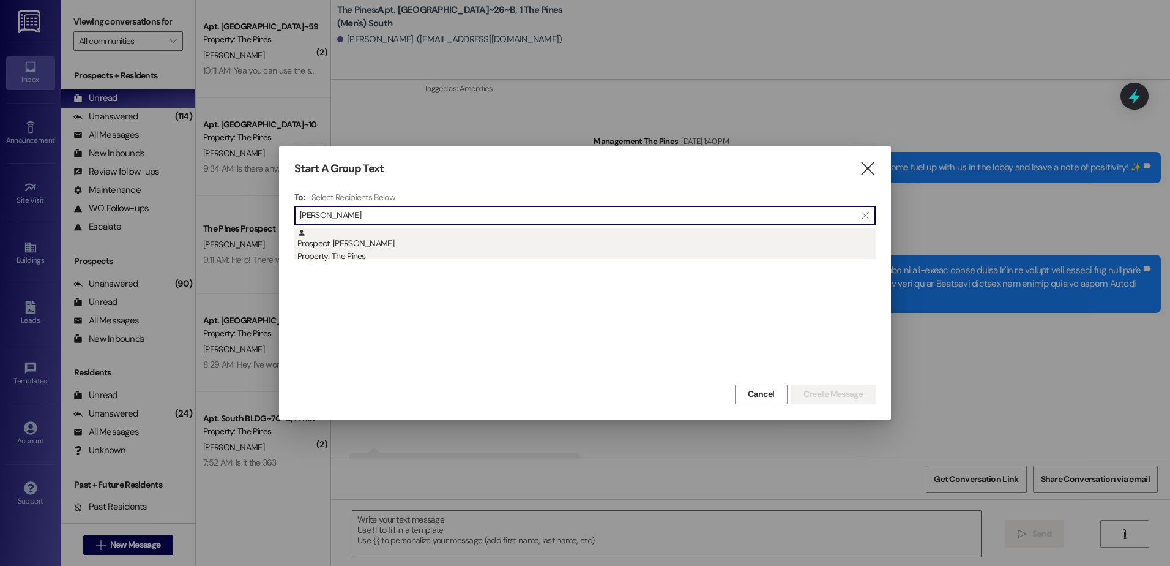
type input "[PERSON_NAME]"
click at [387, 249] on div "Prospect: [PERSON_NAME] Property: The Pines" at bounding box center [586, 245] width 578 height 35
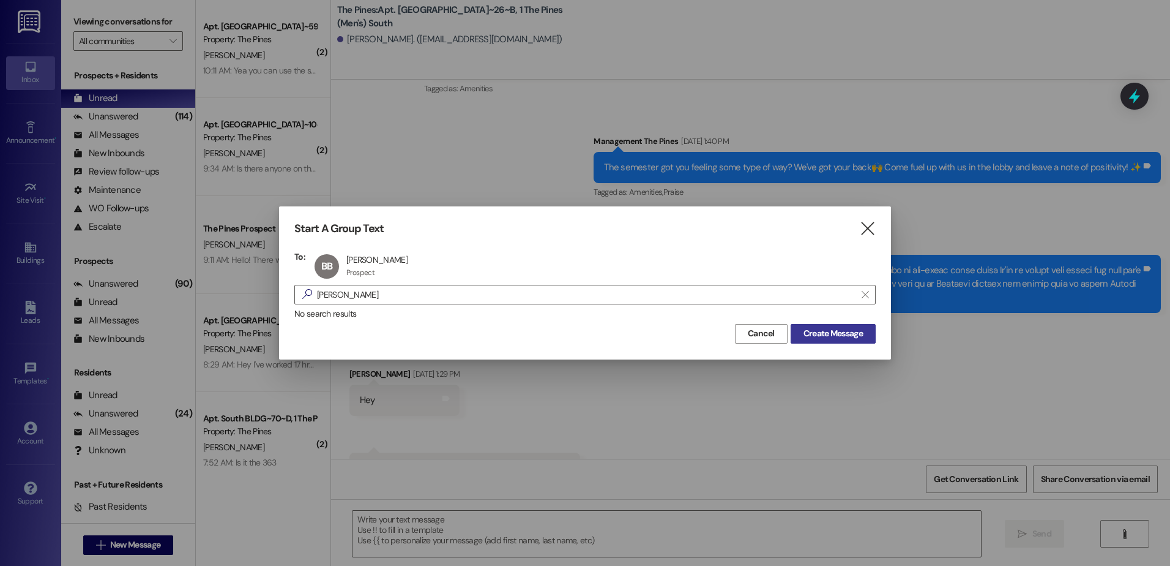
click at [823, 328] on span "Create Message" at bounding box center [833, 333] width 59 height 13
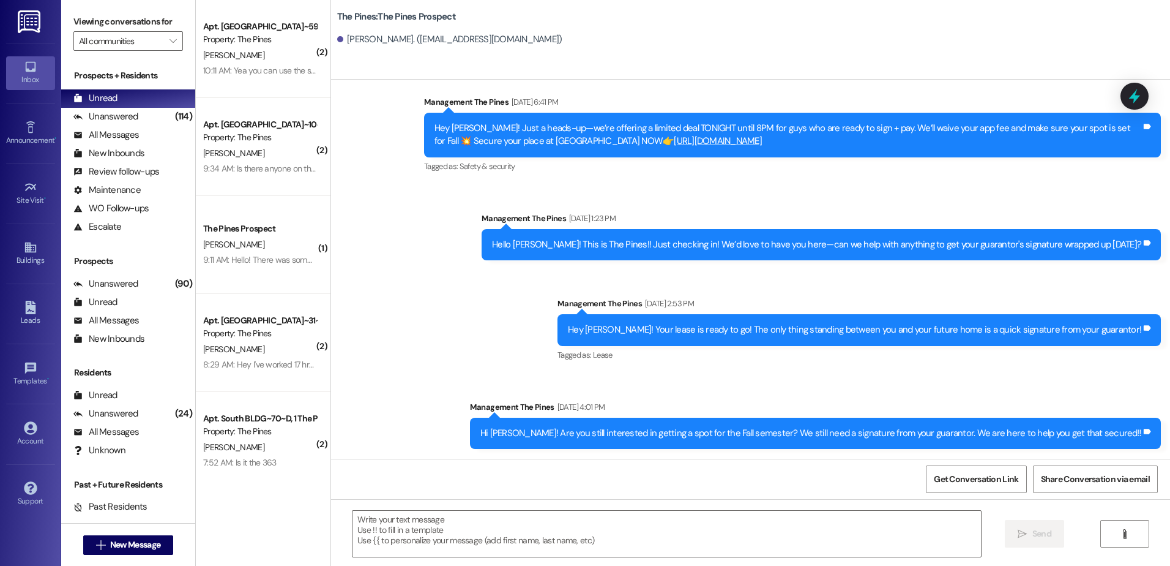
scroll to position [267, 0]
click at [479, 530] on textarea at bounding box center [667, 534] width 628 height 46
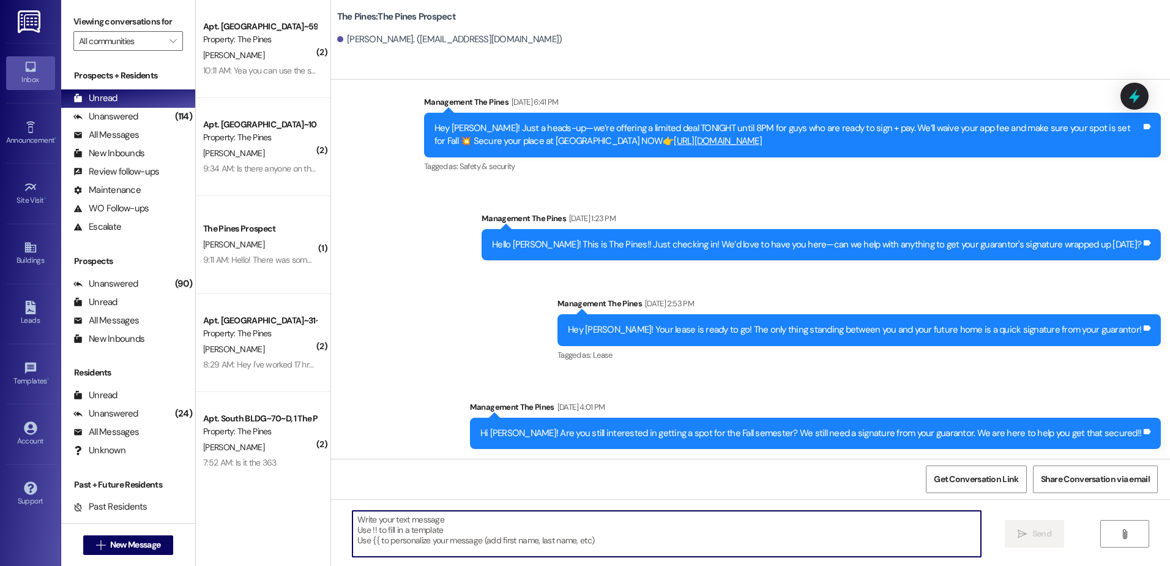
paste textarea "Hey {{first_name}}, I wanted to remind you that rent was due on the first of Se…"
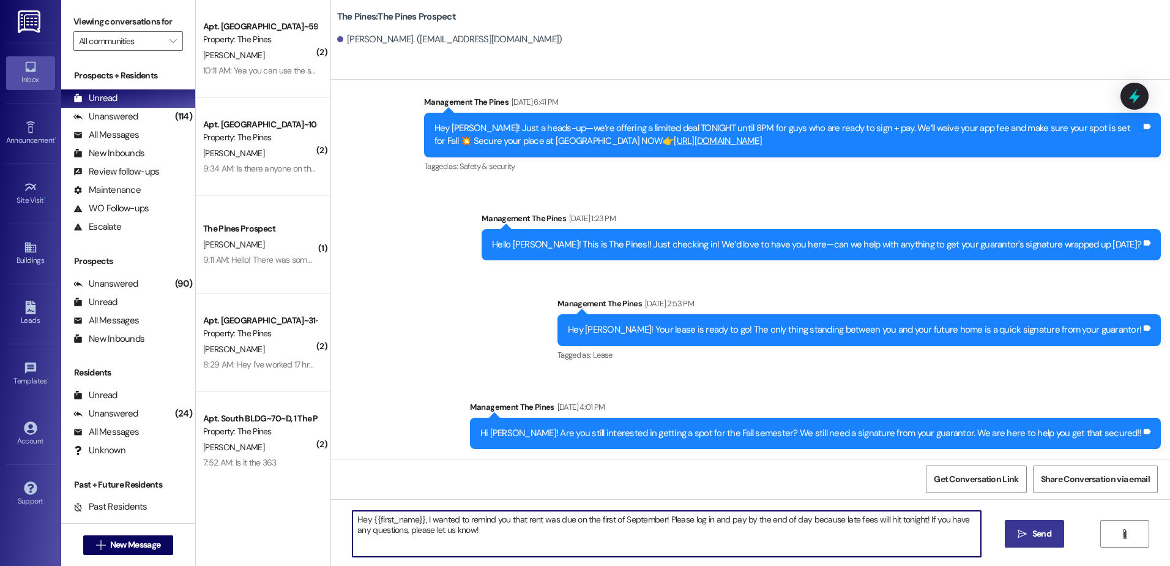
type textarea "Hey {{first_name}}, I wanted to remind you that rent was due on the first of Se…"
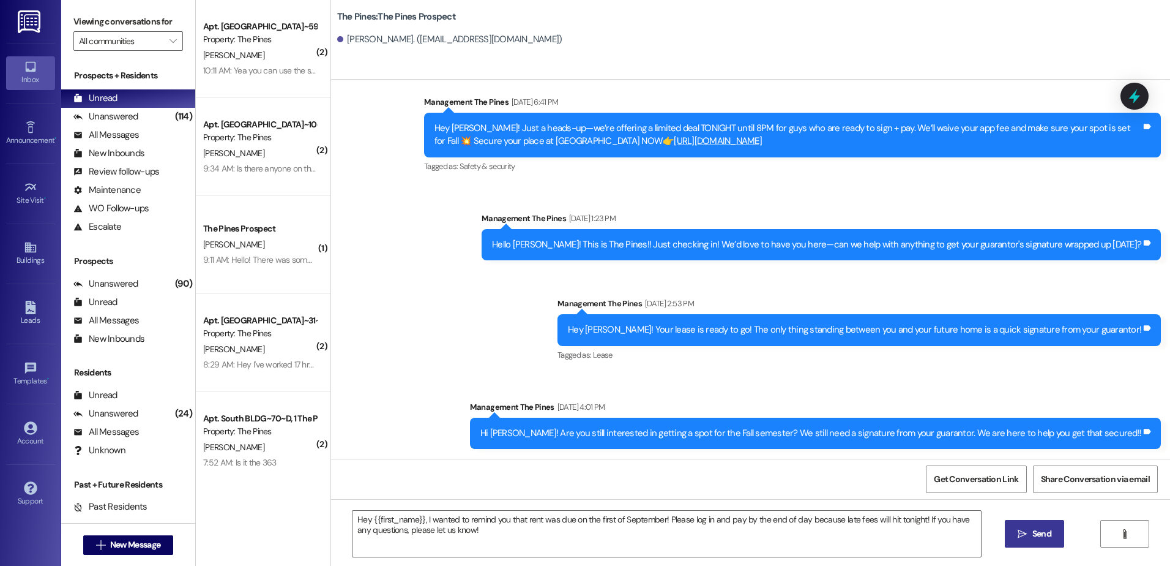
click at [1021, 529] on icon "" at bounding box center [1022, 534] width 9 height 10
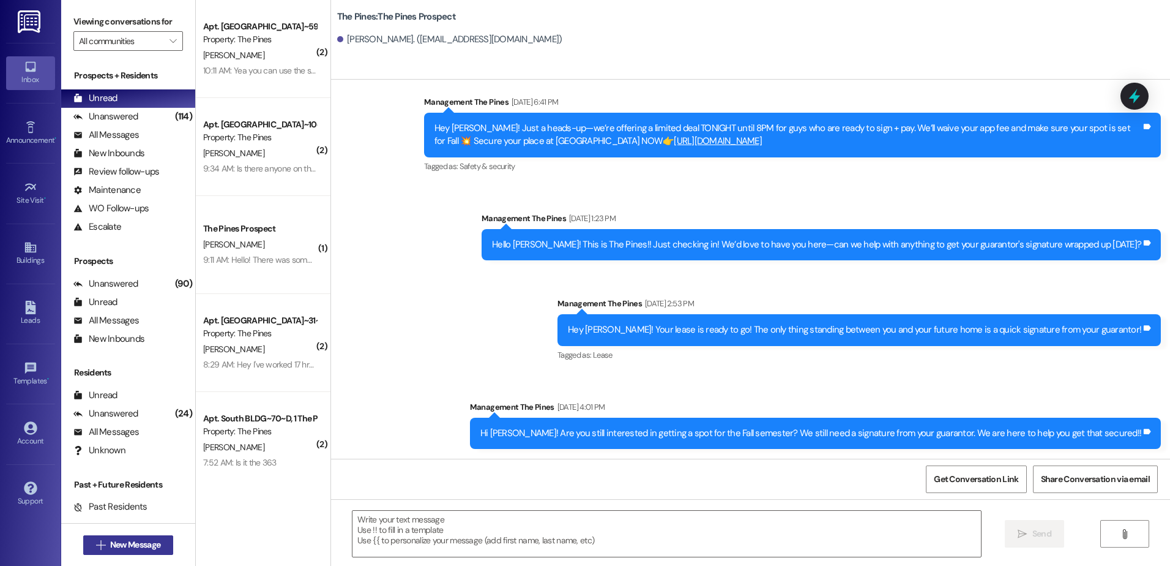
click at [124, 542] on span "New Message" at bounding box center [135, 544] width 50 height 13
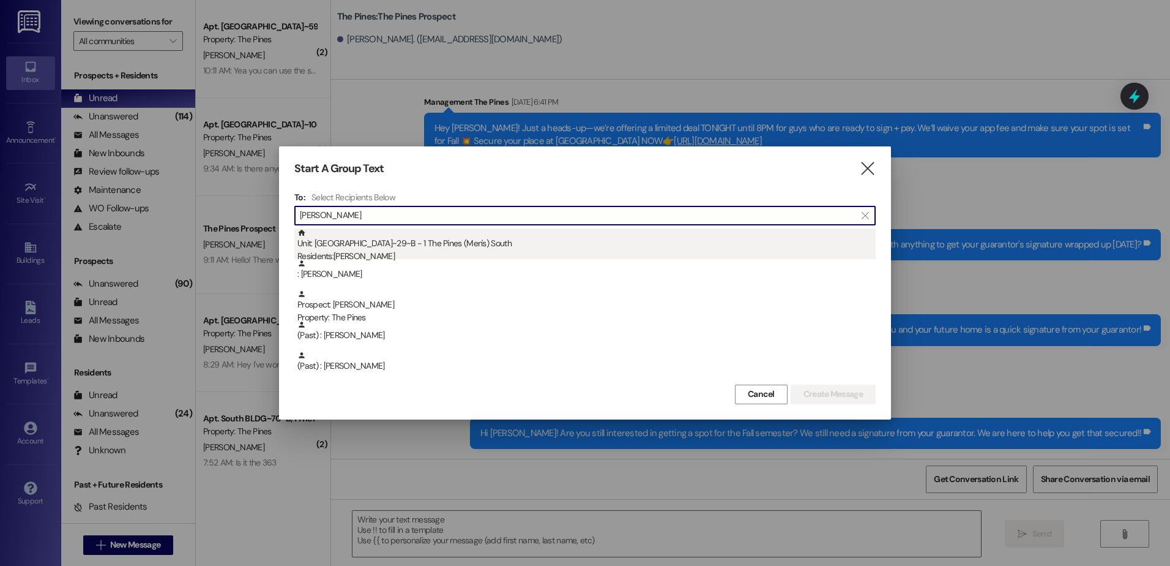
type input "[PERSON_NAME]"
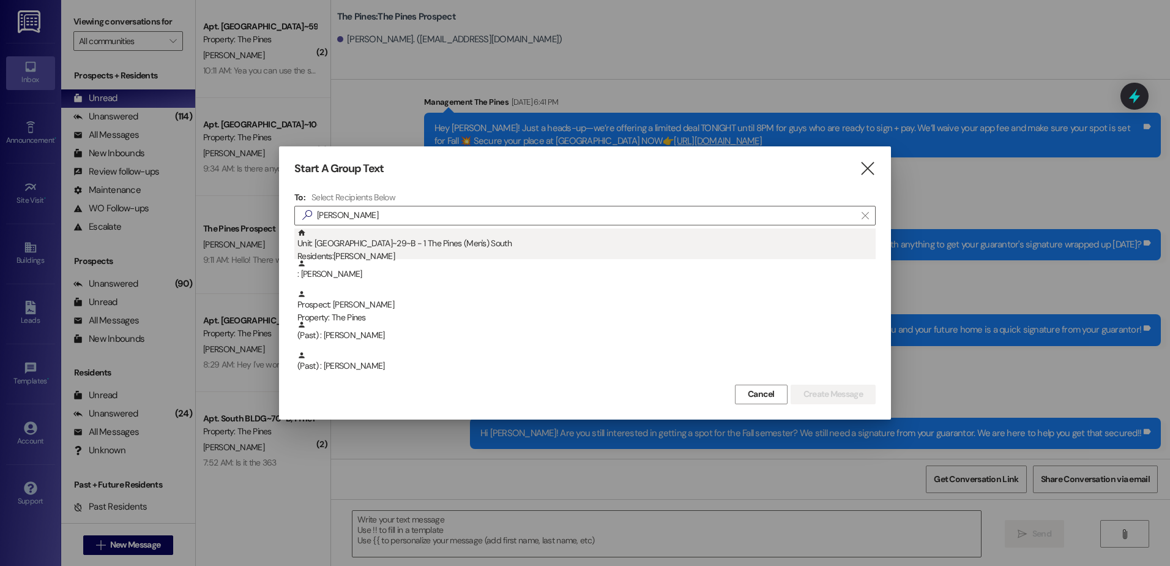
click at [421, 244] on div "Unit: [GEOGRAPHIC_DATA]~29~B - 1 The Pines (Men's) [DEMOGRAPHIC_DATA] Residents…" at bounding box center [586, 245] width 578 height 35
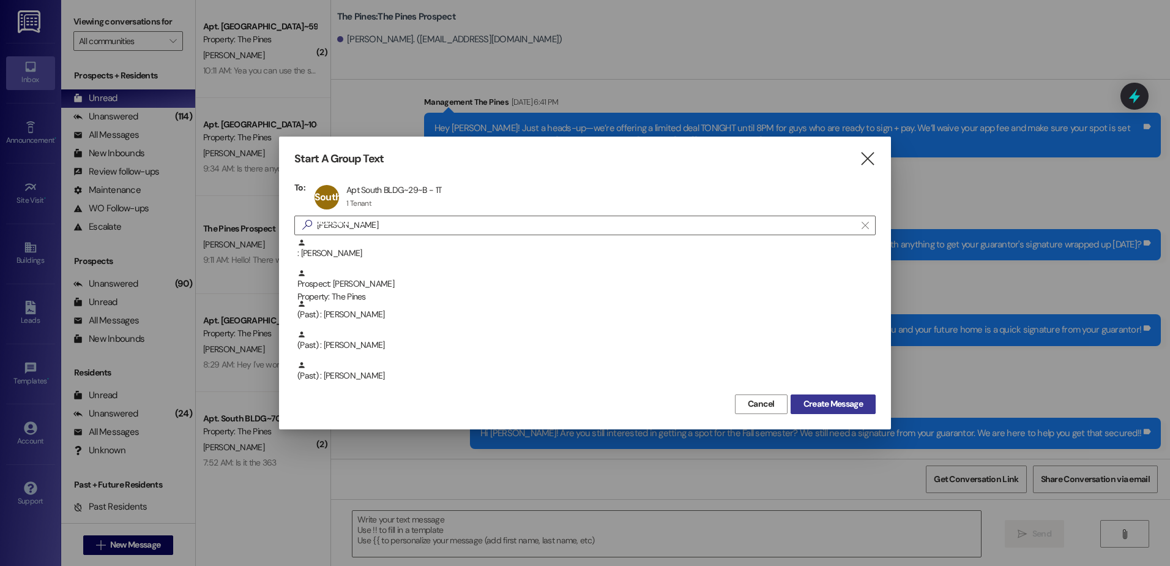
click at [853, 401] on span "Create Message" at bounding box center [833, 403] width 59 height 13
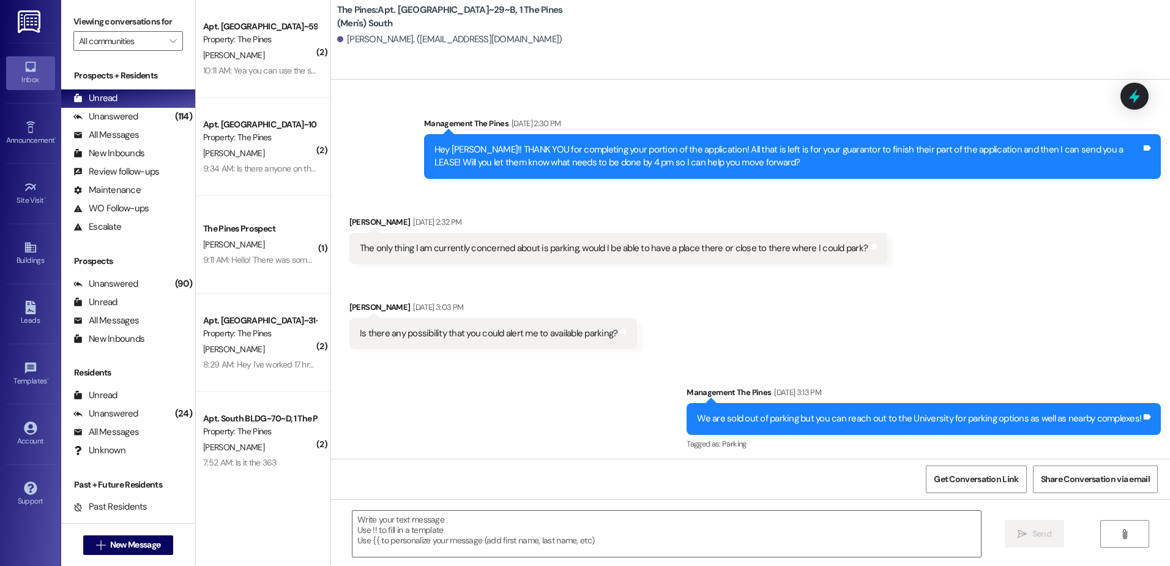
scroll to position [96946, 0]
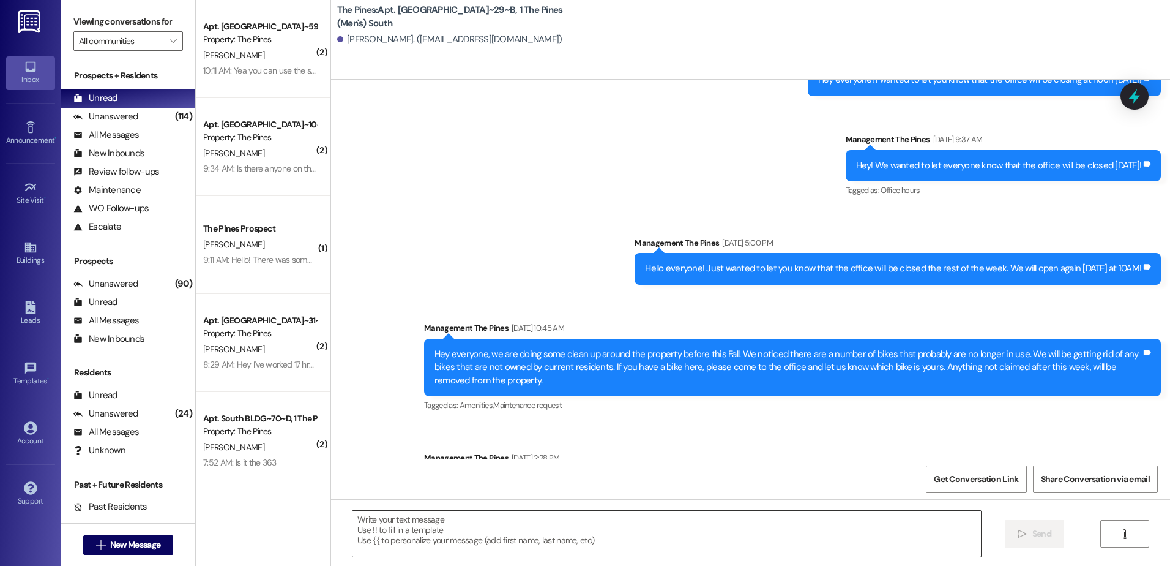
click at [537, 545] on textarea at bounding box center [667, 534] width 628 height 46
paste textarea "Hey {{first_name}}, I wanted to remind you that rent was due on the first of Se…"
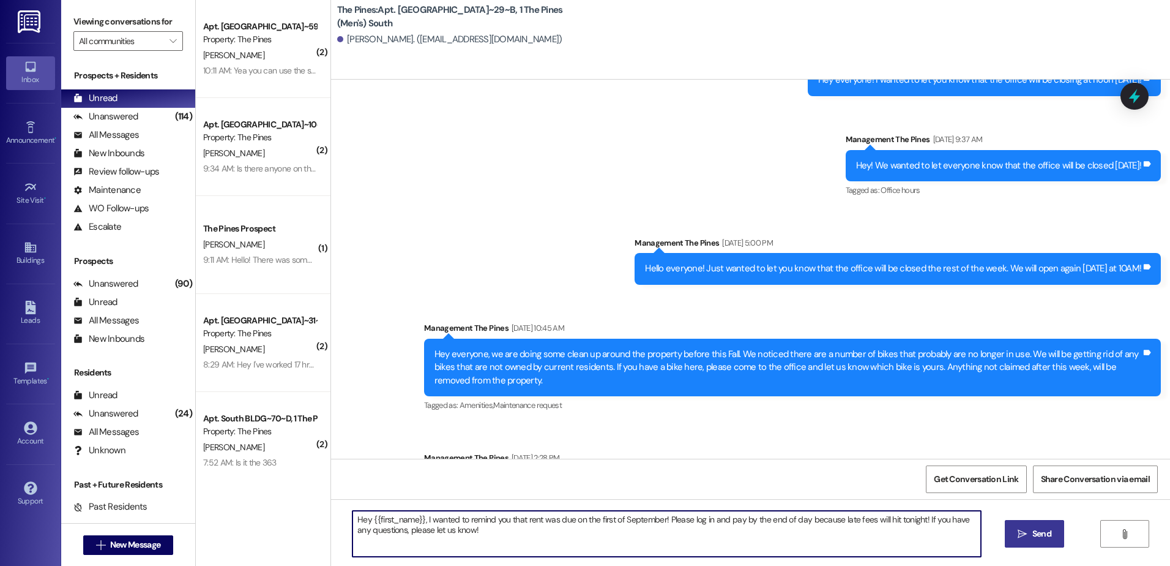
type textarea "Hey {{first_name}}, I wanted to remind you that rent was due on the first of Se…"
click at [1036, 533] on span "Send" at bounding box center [1042, 533] width 19 height 13
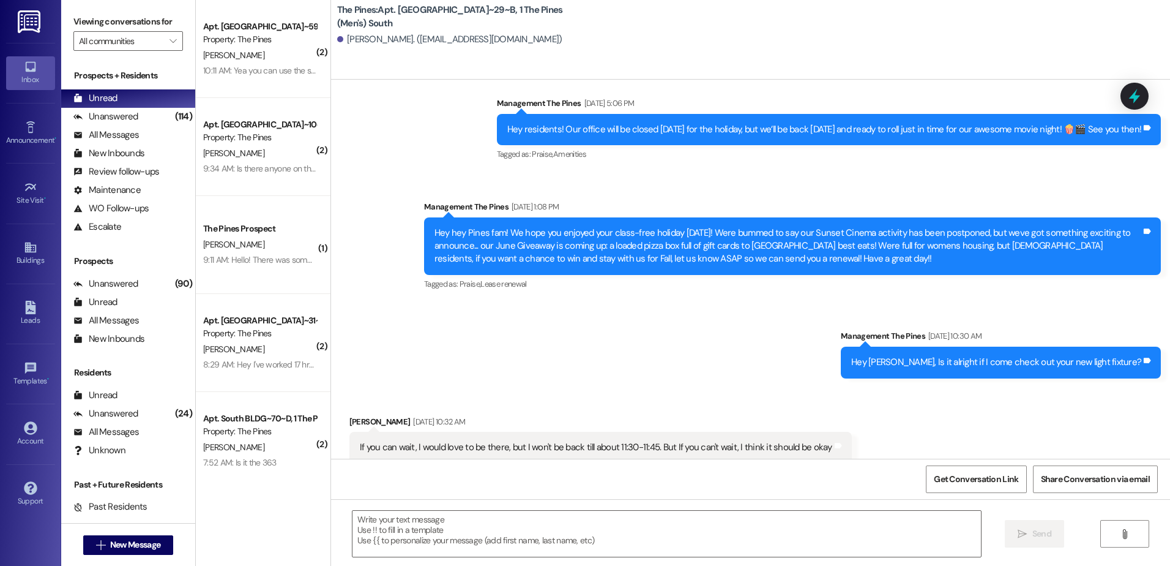
scroll to position [93778, 0]
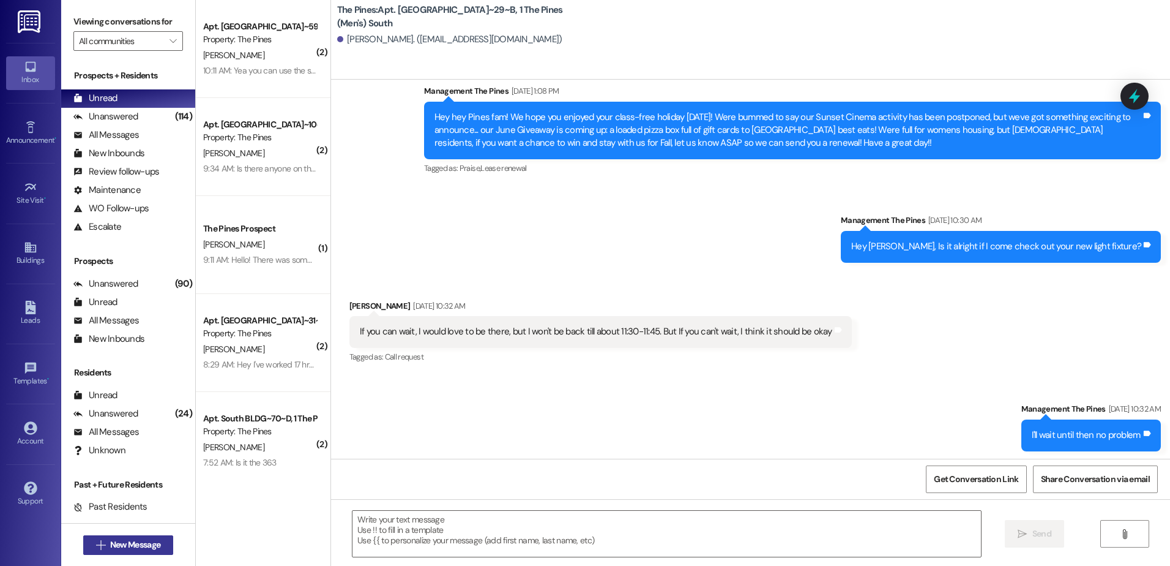
click at [127, 547] on span "New Message" at bounding box center [135, 544] width 50 height 13
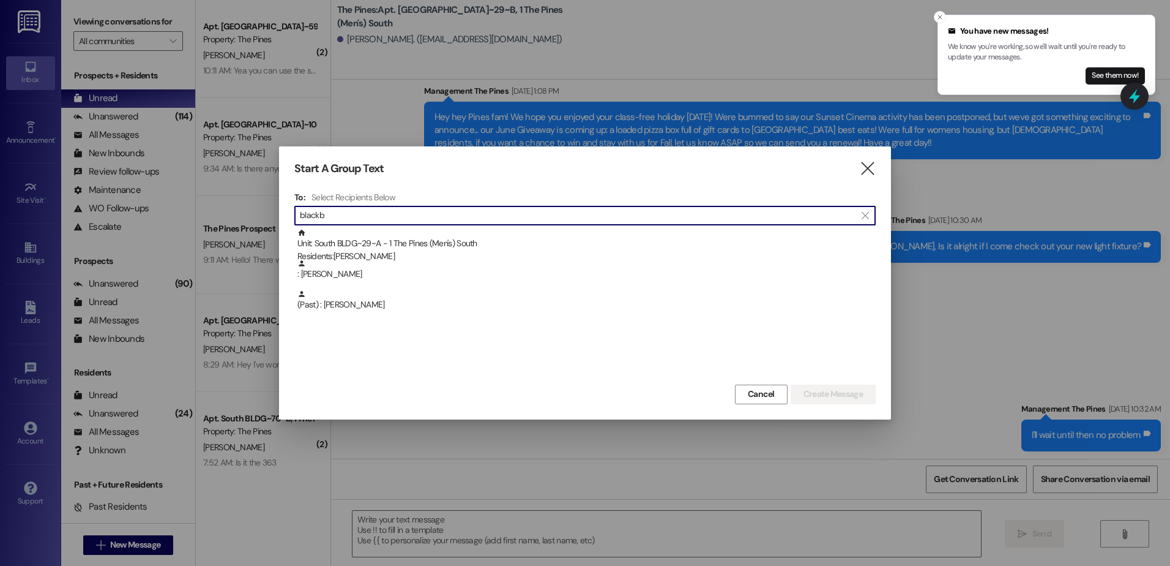
type input "blackb"
click at [321, 230] on div "Unit: [GEOGRAPHIC_DATA]~29~A - 1 The Pines (Men's) [DEMOGRAPHIC_DATA] Residents…" at bounding box center [586, 245] width 578 height 35
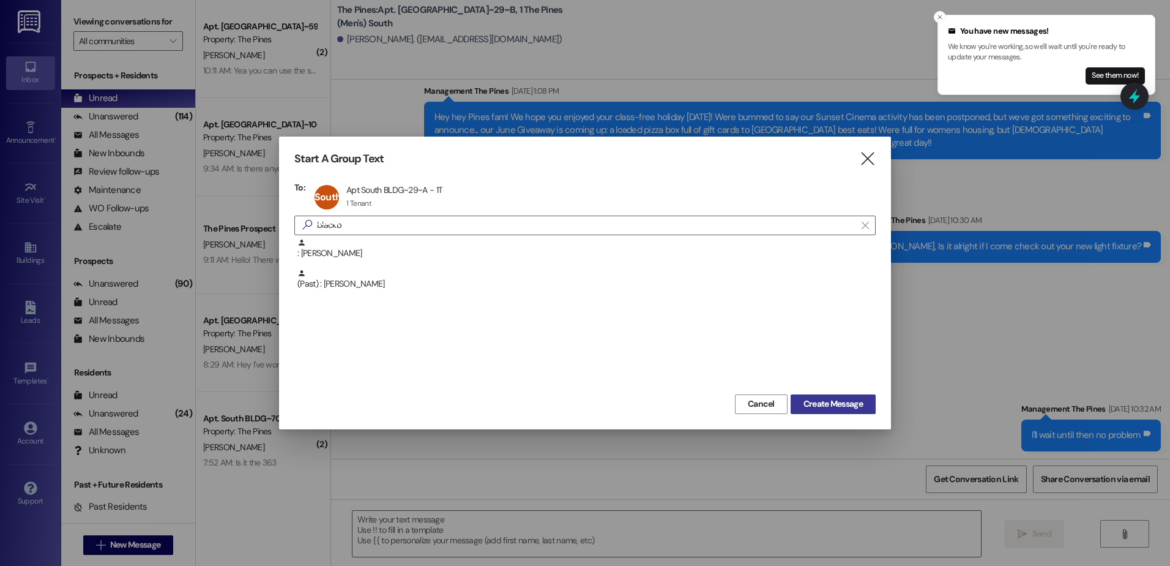
click at [842, 396] on button "Create Message" at bounding box center [833, 404] width 85 height 20
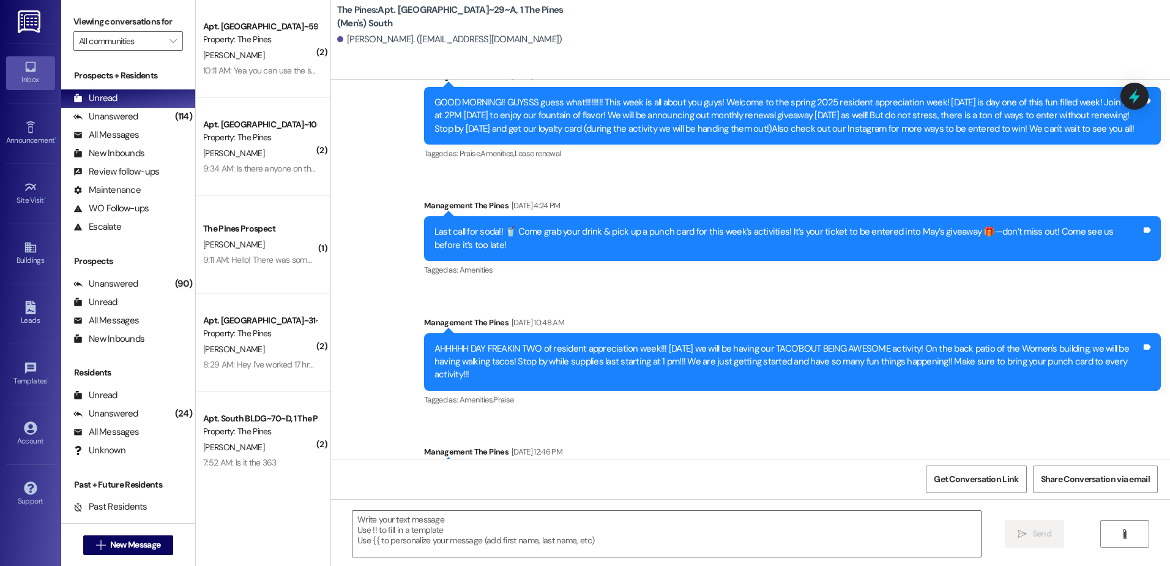
scroll to position [54074, 0]
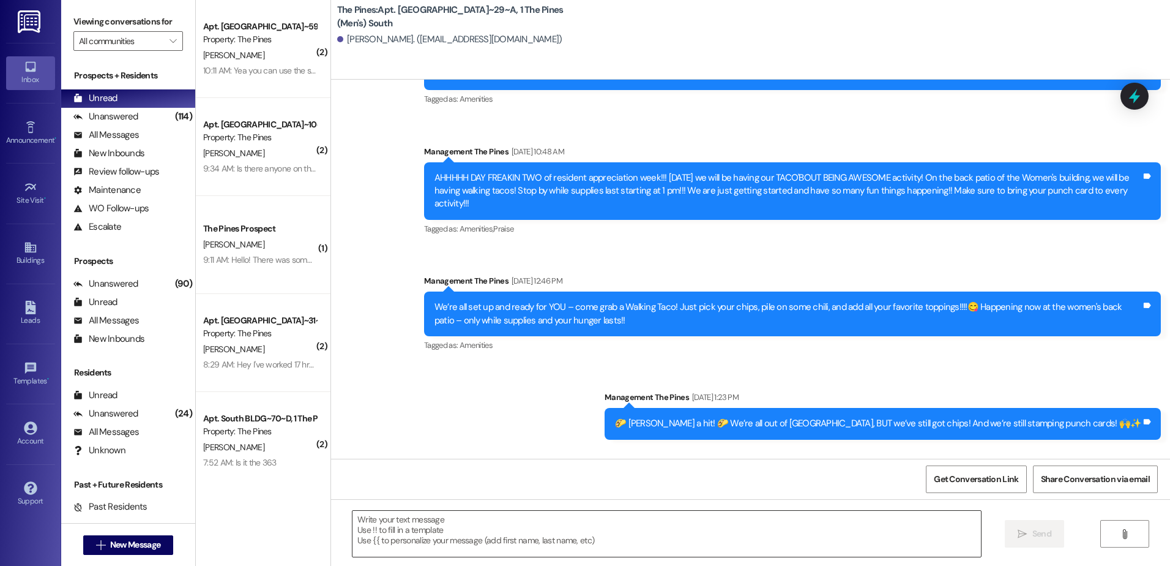
click at [459, 539] on textarea at bounding box center [667, 534] width 628 height 46
paste textarea "Hey {{first_name}}, I wanted to remind you that rent was due on the first of Se…"
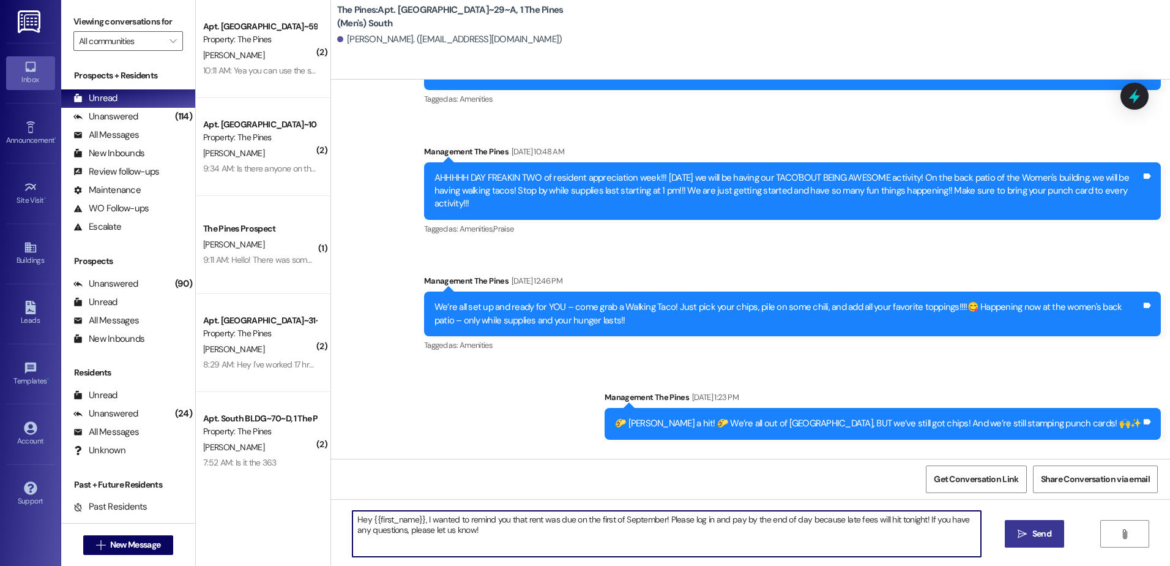
type textarea "Hey {{first_name}}, I wanted to remind you that rent was due on the first of Se…"
click at [1036, 531] on span "Send" at bounding box center [1042, 533] width 19 height 13
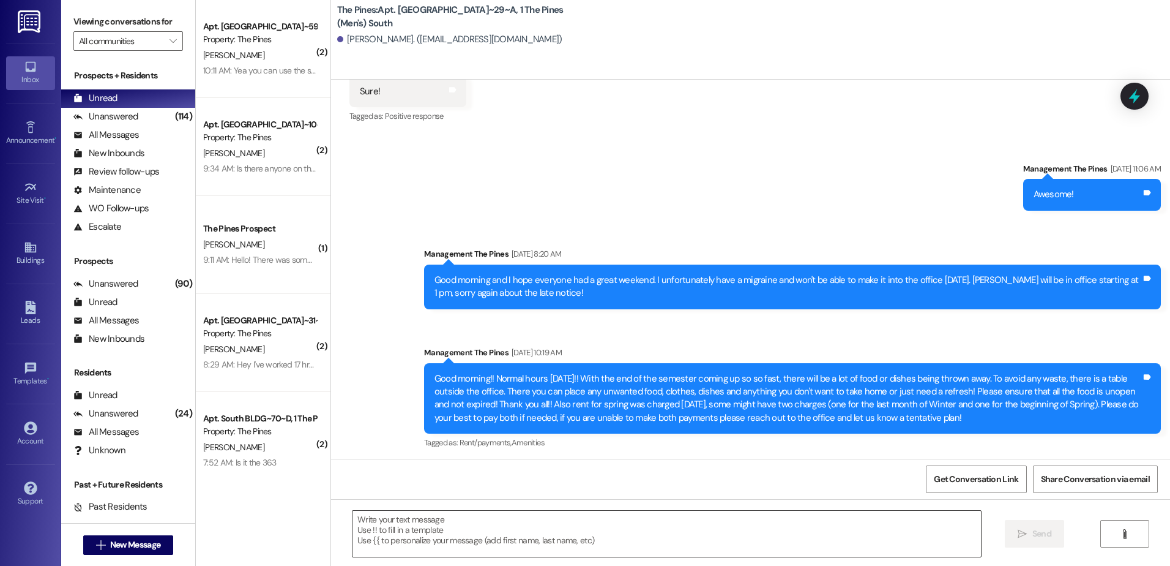
scroll to position [49241, 0]
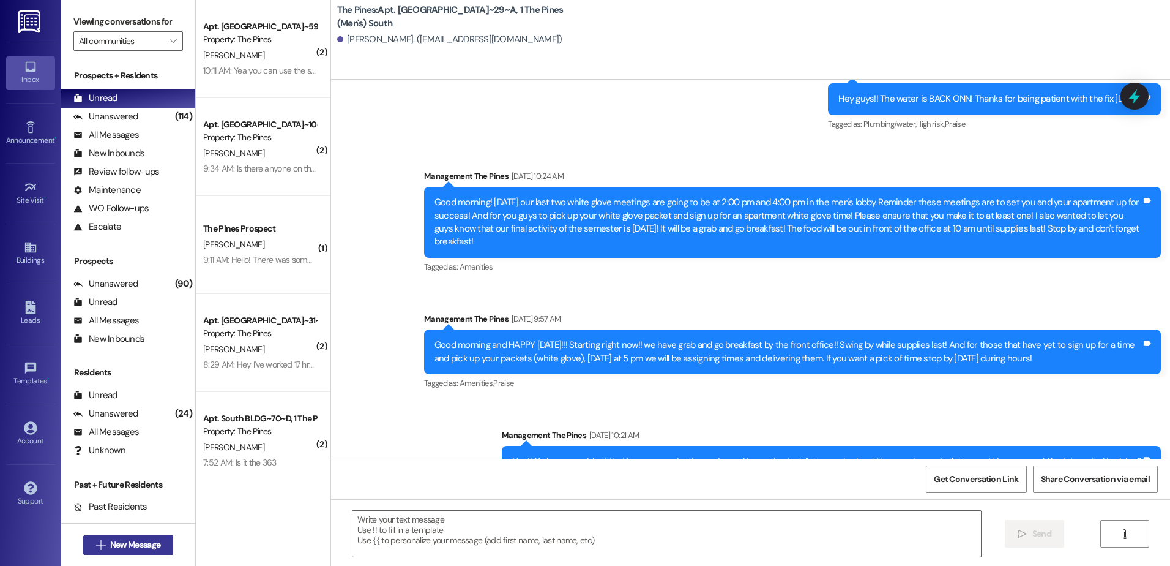
click at [134, 539] on span "New Message" at bounding box center [135, 544] width 50 height 13
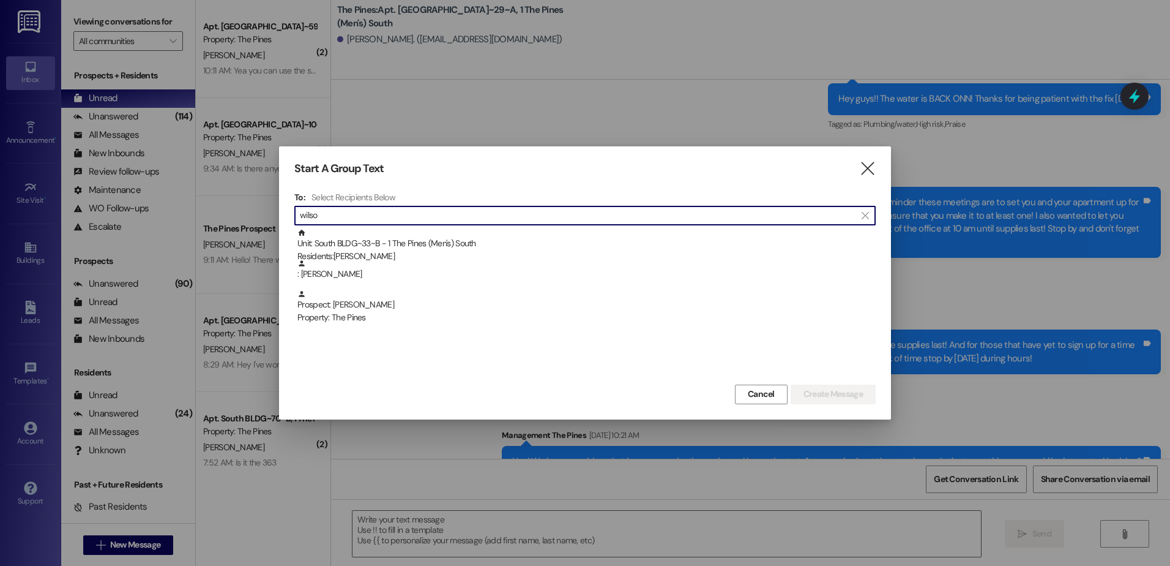
type input "wilso"
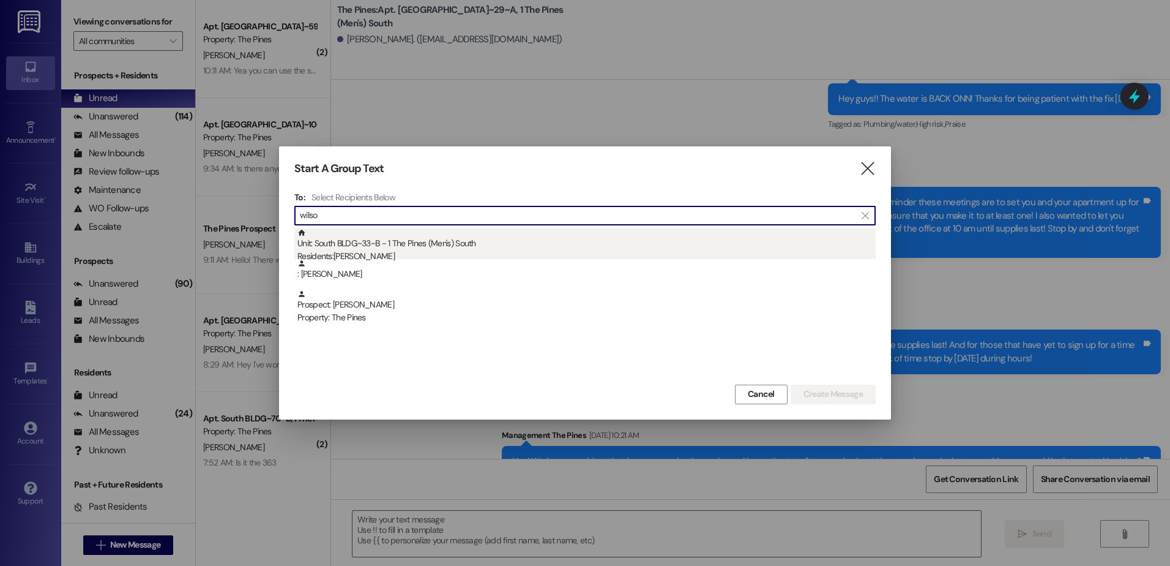
drag, startPoint x: 426, startPoint y: 236, endPoint x: 435, endPoint y: 251, distance: 17.0
click at [435, 251] on div "Unit: [GEOGRAPHIC_DATA]~33~B - 1 The Pines (Men's) [DEMOGRAPHIC_DATA] Residents…" at bounding box center [586, 245] width 578 height 35
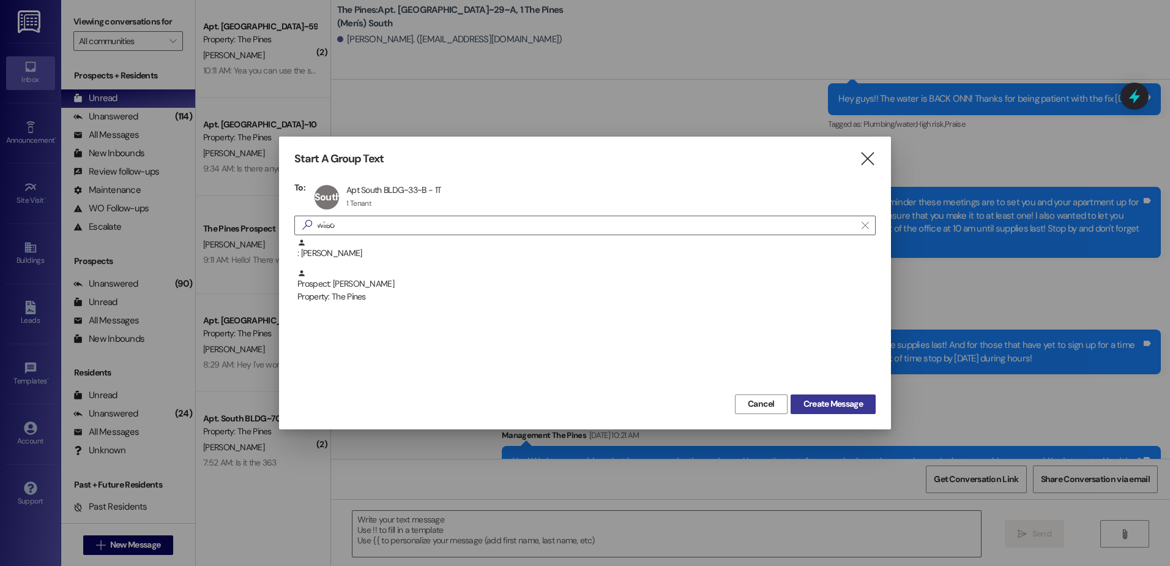
click at [845, 400] on span "Create Message" at bounding box center [833, 403] width 59 height 13
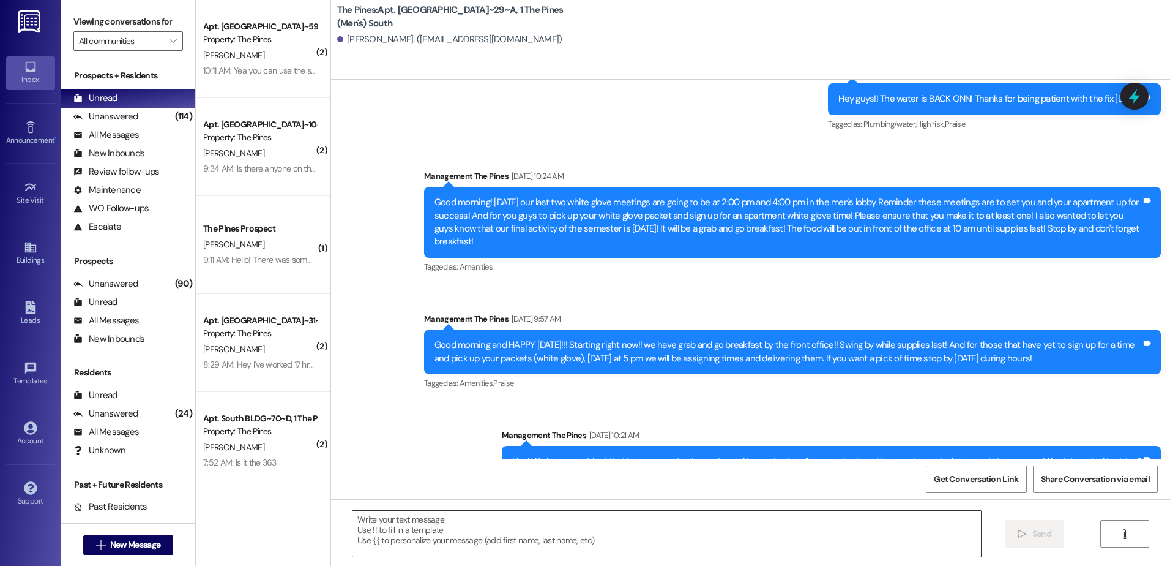
click at [408, 520] on textarea at bounding box center [667, 534] width 628 height 46
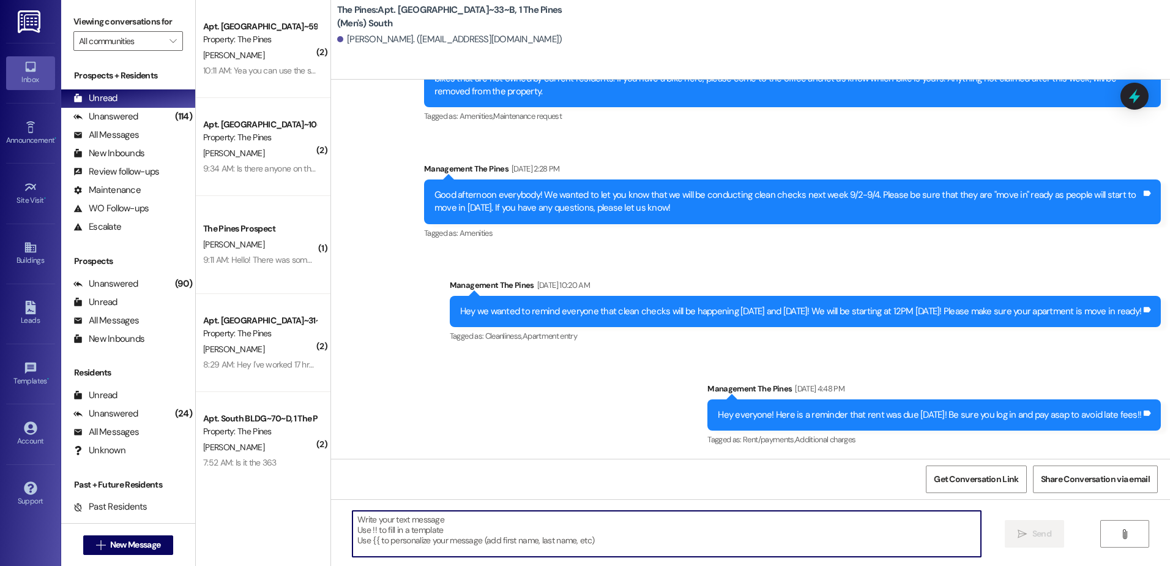
scroll to position [10374, 0]
paste textarea "Hey {{first_name}}, I wanted to remind you that rent was due on the first of Se…"
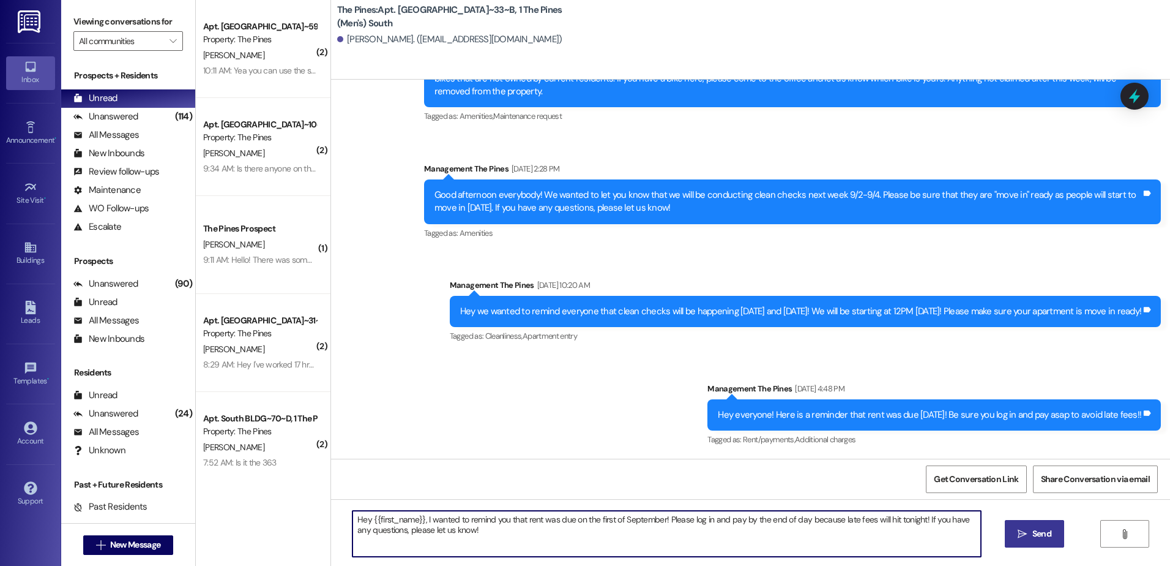
type textarea "Hey {{first_name}}, I wanted to remind you that rent was due on the first of Se…"
click at [1044, 533] on span "Send" at bounding box center [1042, 533] width 19 height 13
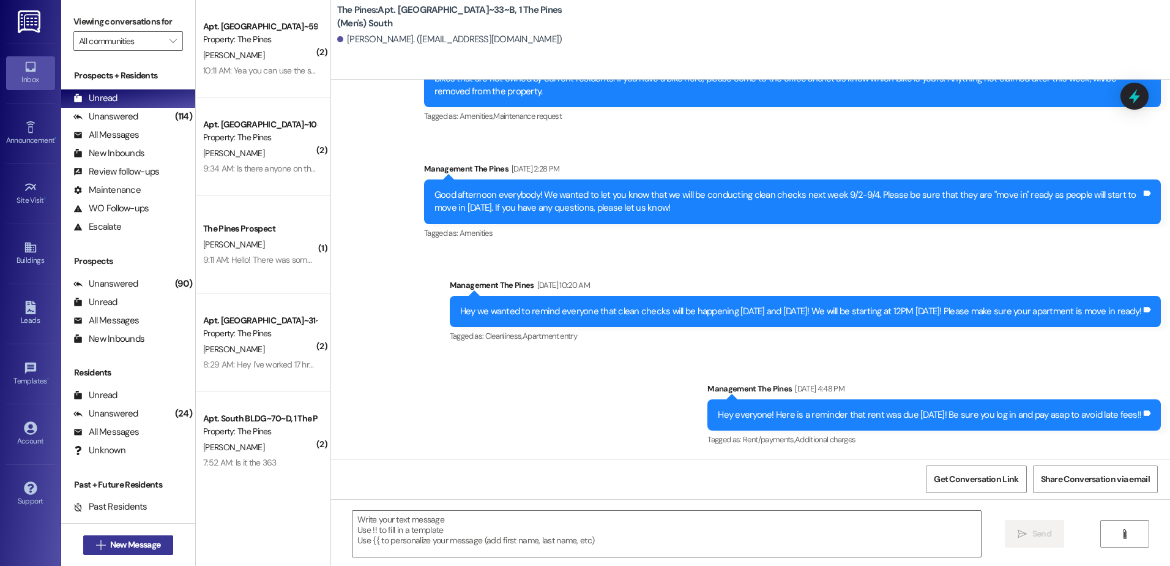
click at [158, 542] on span "New Message" at bounding box center [135, 544] width 55 height 13
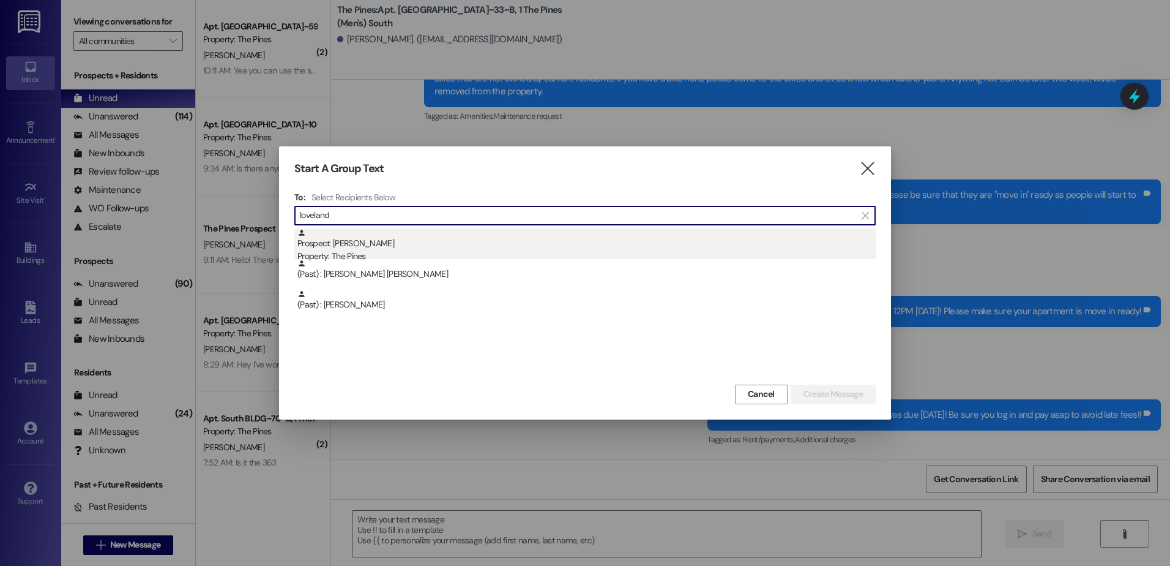
type input "loveland"
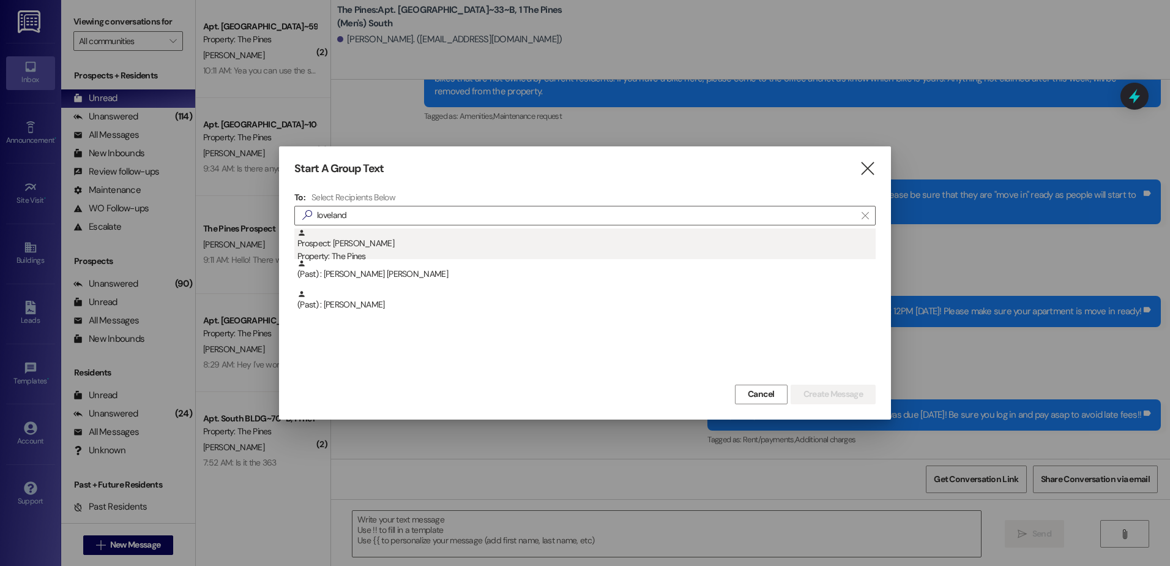
click at [375, 242] on div "Prospect: [PERSON_NAME] Property: The Pines" at bounding box center [586, 245] width 578 height 35
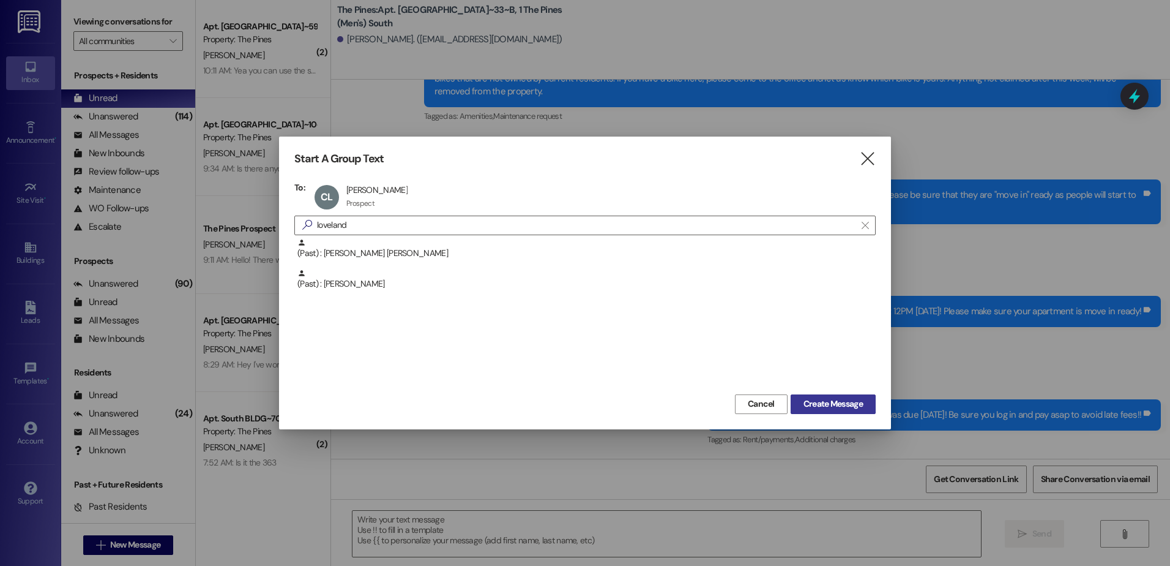
click at [839, 400] on span "Create Message" at bounding box center [833, 403] width 59 height 13
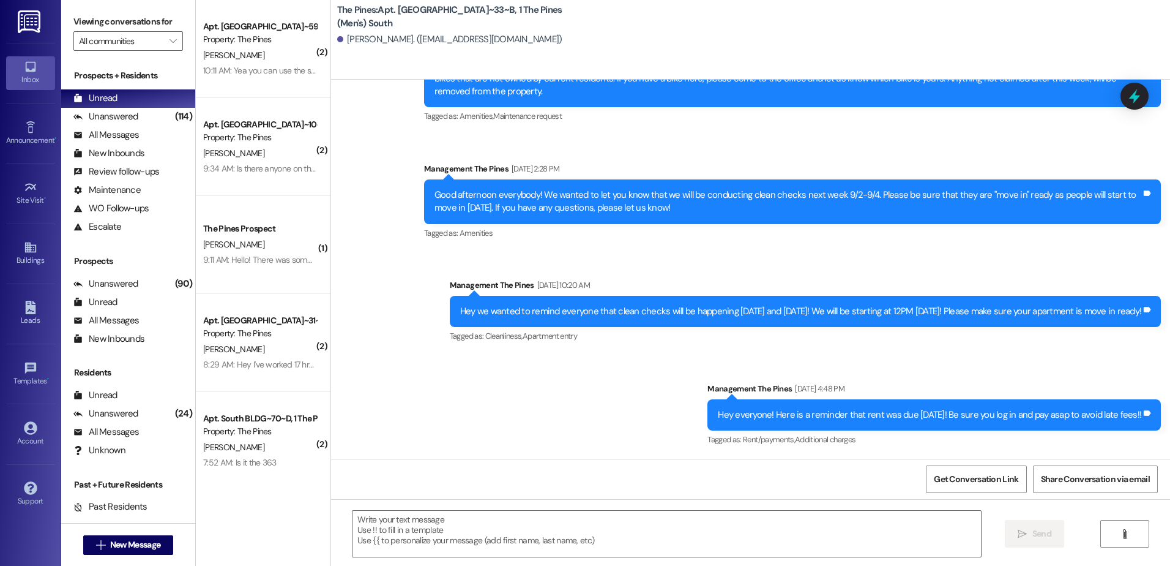
scroll to position [206, 0]
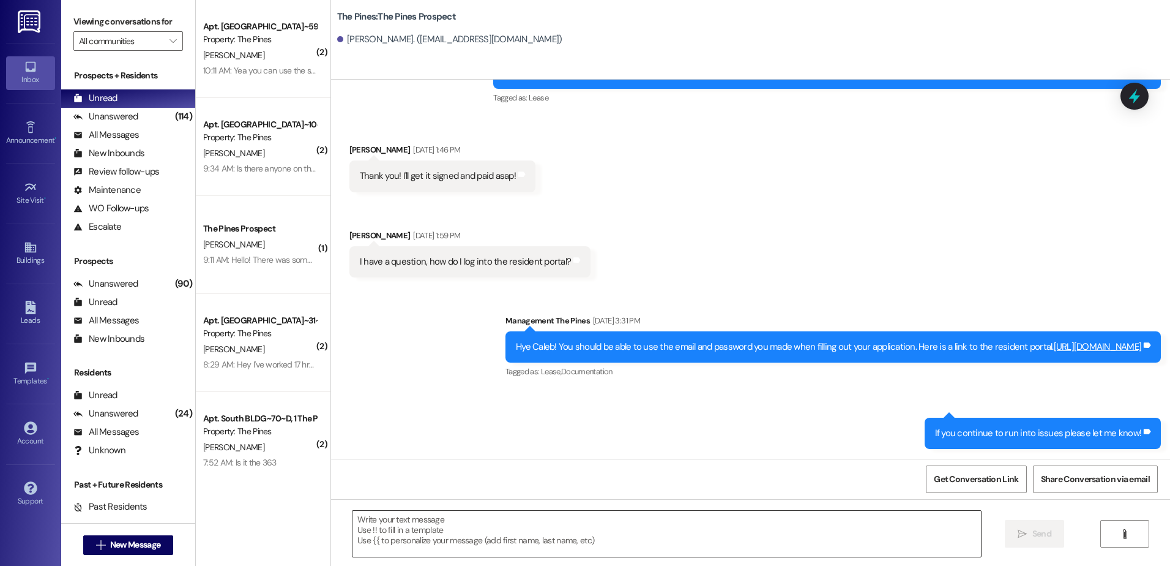
click at [498, 526] on textarea at bounding box center [667, 534] width 628 height 46
paste textarea "Hey {{first_name}}, I wanted to remind you that rent was due on the first of Se…"
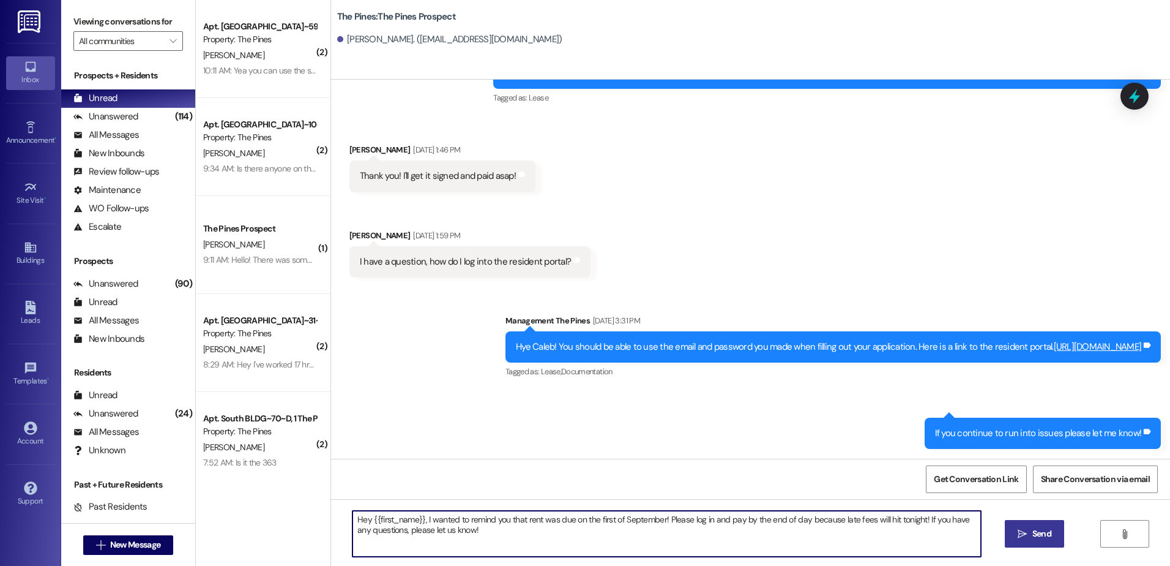
type textarea "Hey {{first_name}}, I wanted to remind you that rent was due on the first of Se…"
click at [1036, 540] on span "Send" at bounding box center [1042, 533] width 19 height 13
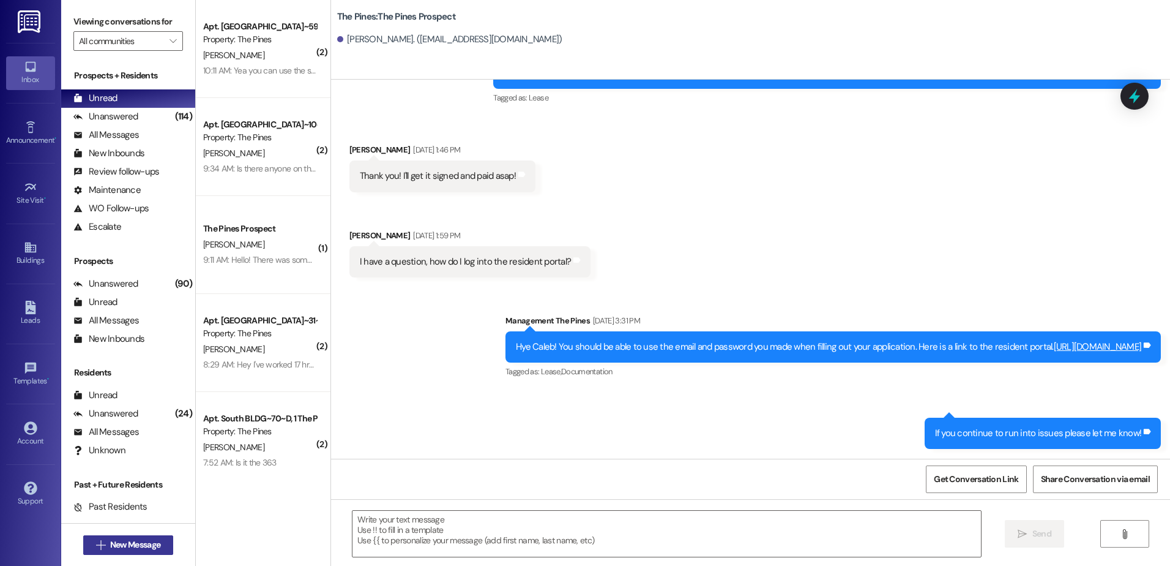
click at [154, 542] on span "New Message" at bounding box center [135, 544] width 50 height 13
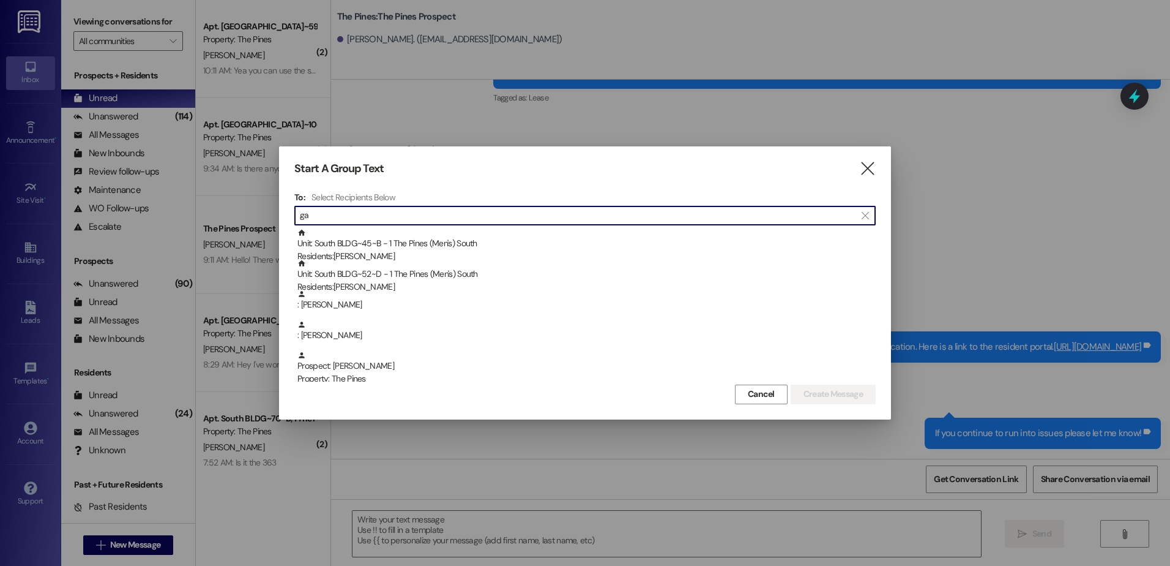
type input "g"
type input "l"
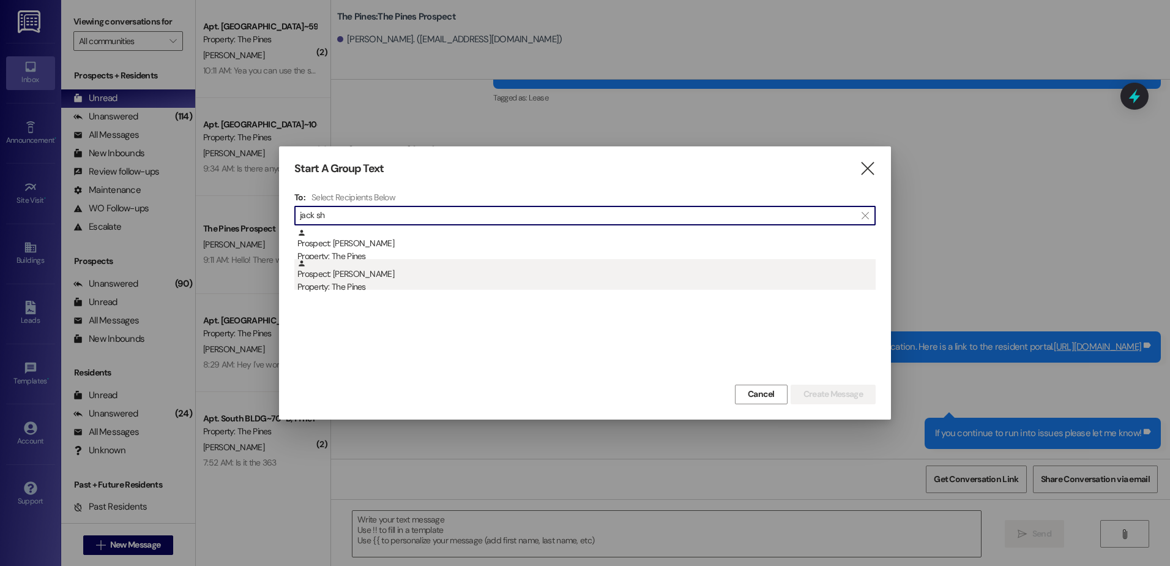
type input "jack sh"
click at [395, 277] on div "Prospect: [PERSON_NAME] Property: The Pines" at bounding box center [586, 276] width 578 height 35
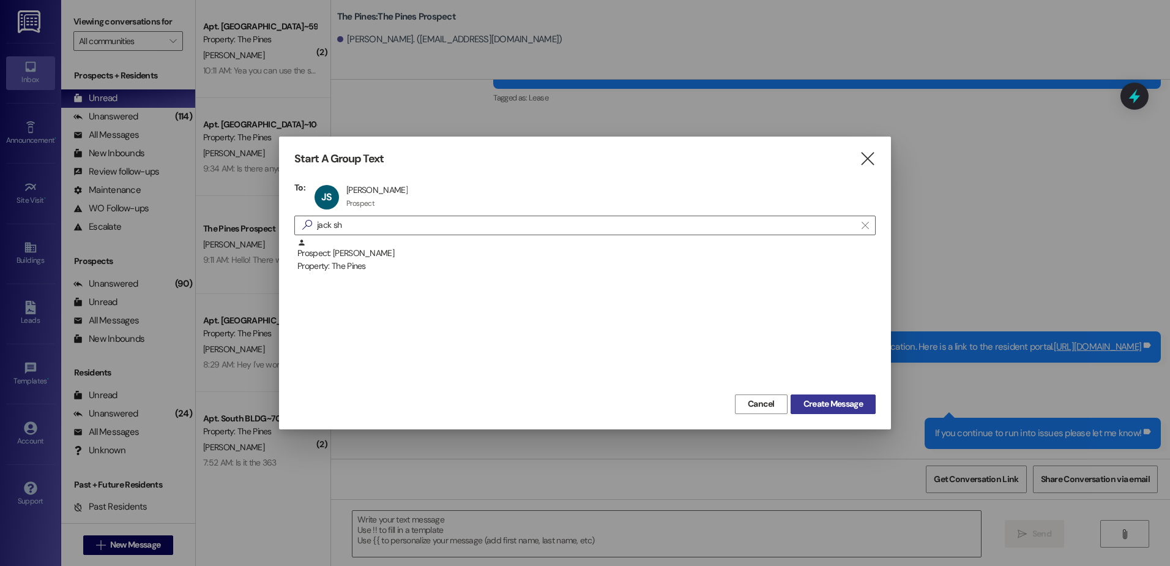
click at [826, 408] on span "Create Message" at bounding box center [833, 403] width 59 height 13
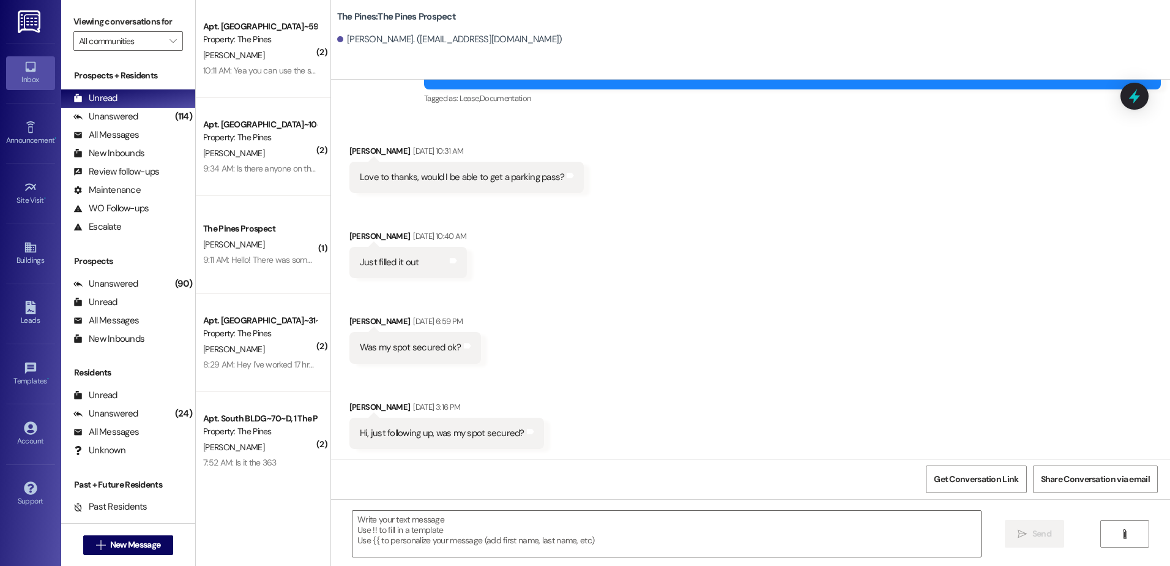
scroll to position [89, 0]
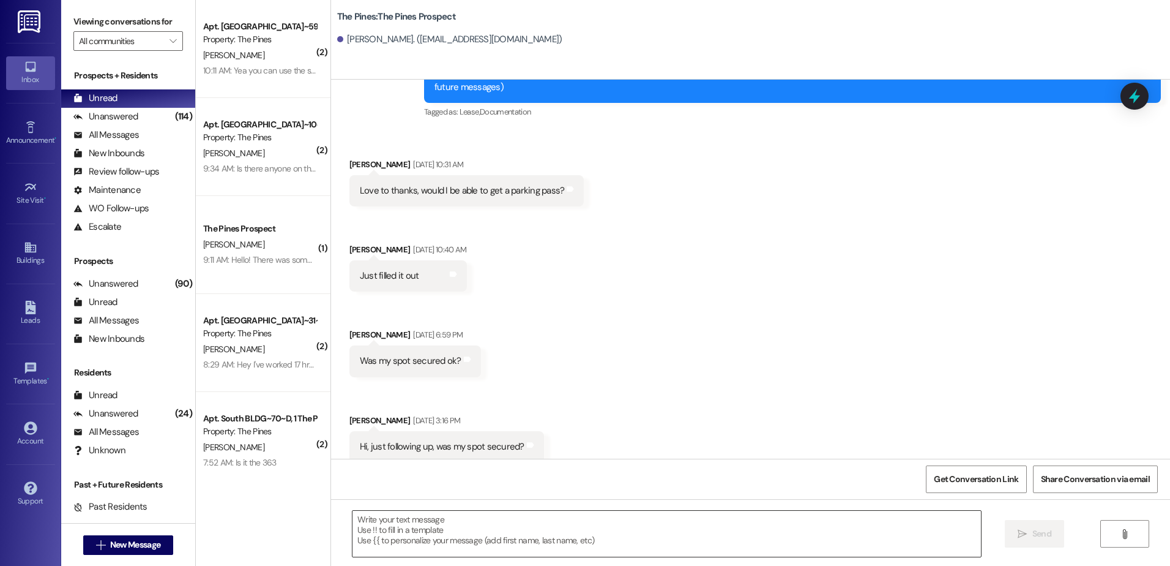
click at [405, 528] on textarea at bounding box center [667, 534] width 628 height 46
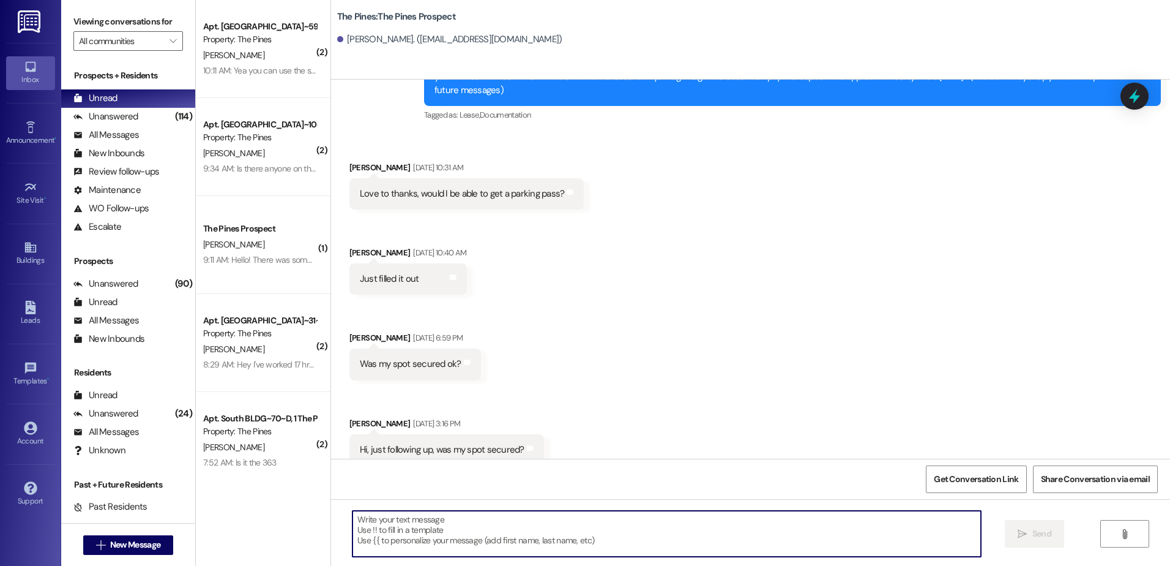
scroll to position [89, 0]
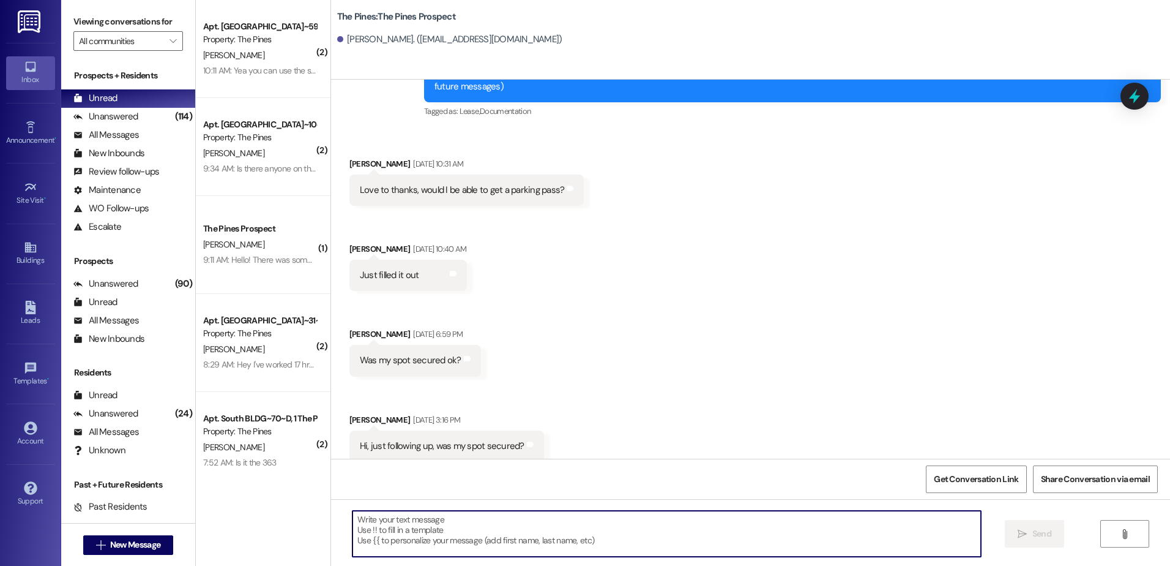
paste textarea "Hey {{first_name}}, I wanted to remind you that rent was due on the first of Se…"
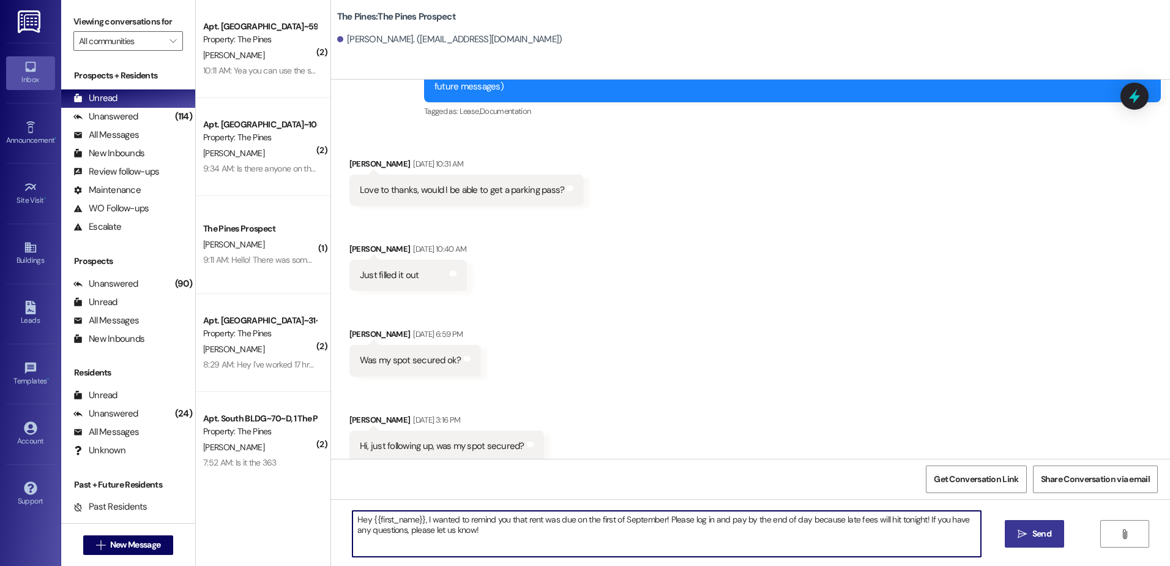
type textarea "Hey {{first_name}}, I wanted to remind you that rent was due on the first of Se…"
click at [1026, 538] on icon "" at bounding box center [1022, 534] width 9 height 10
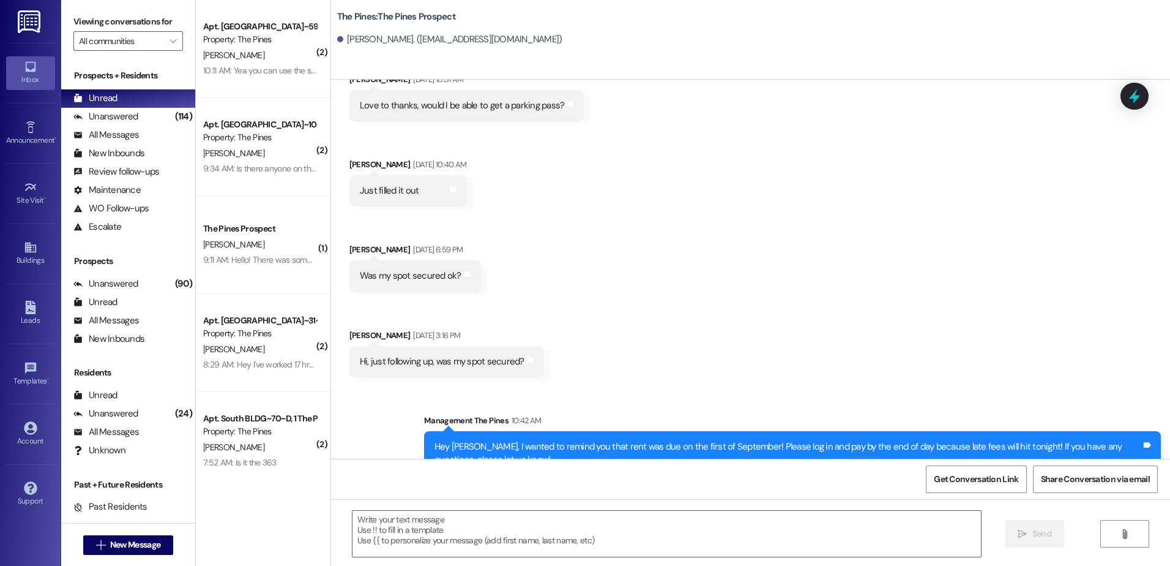
scroll to position [187, 0]
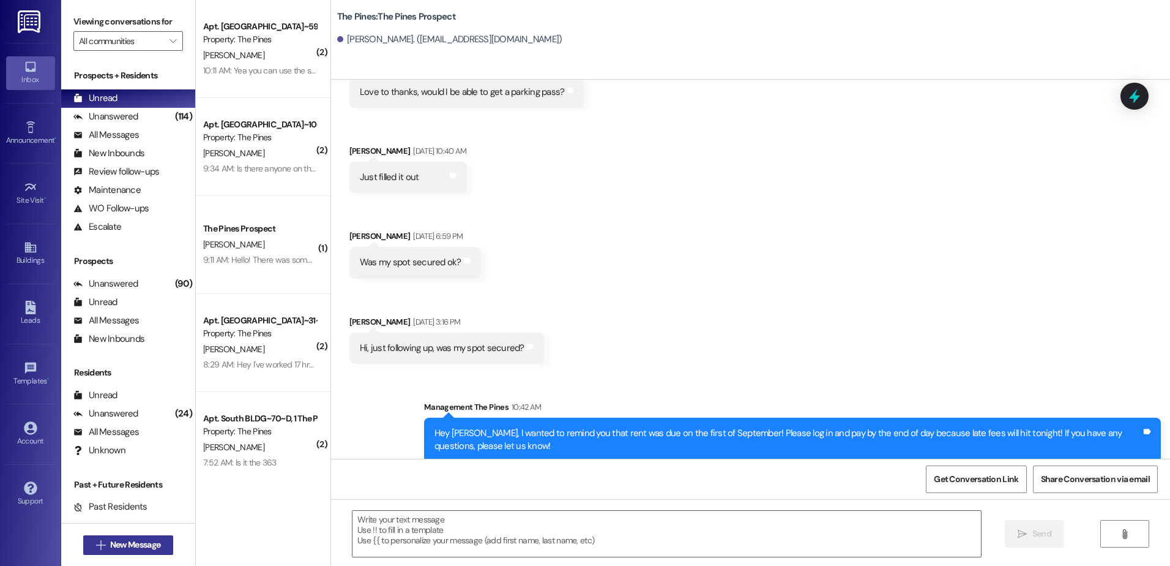
click at [96, 549] on icon "" at bounding box center [100, 545] width 9 height 10
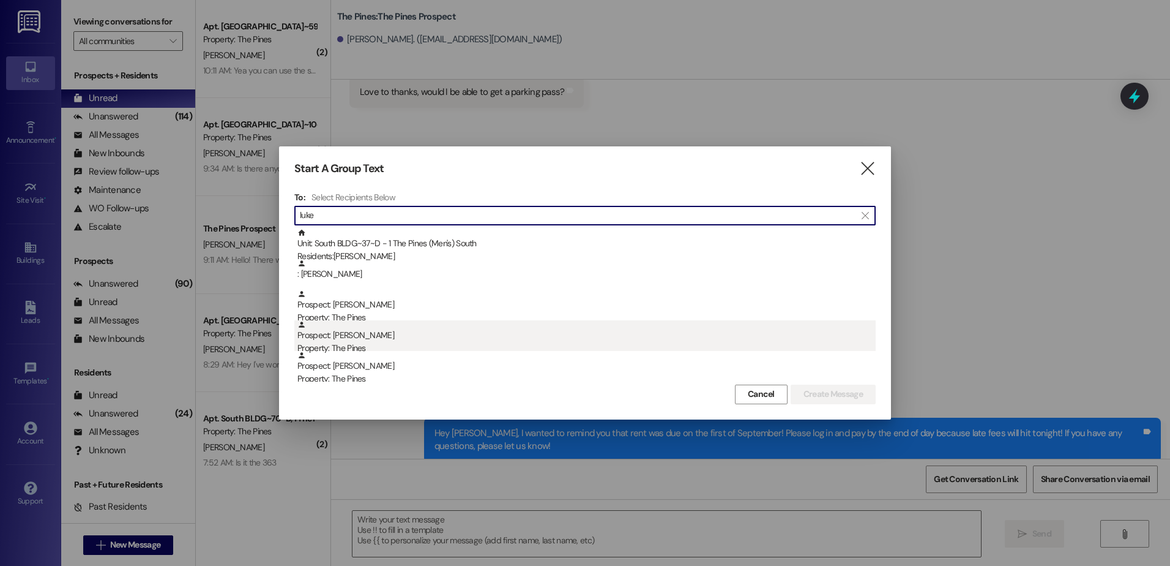
type input "luke"
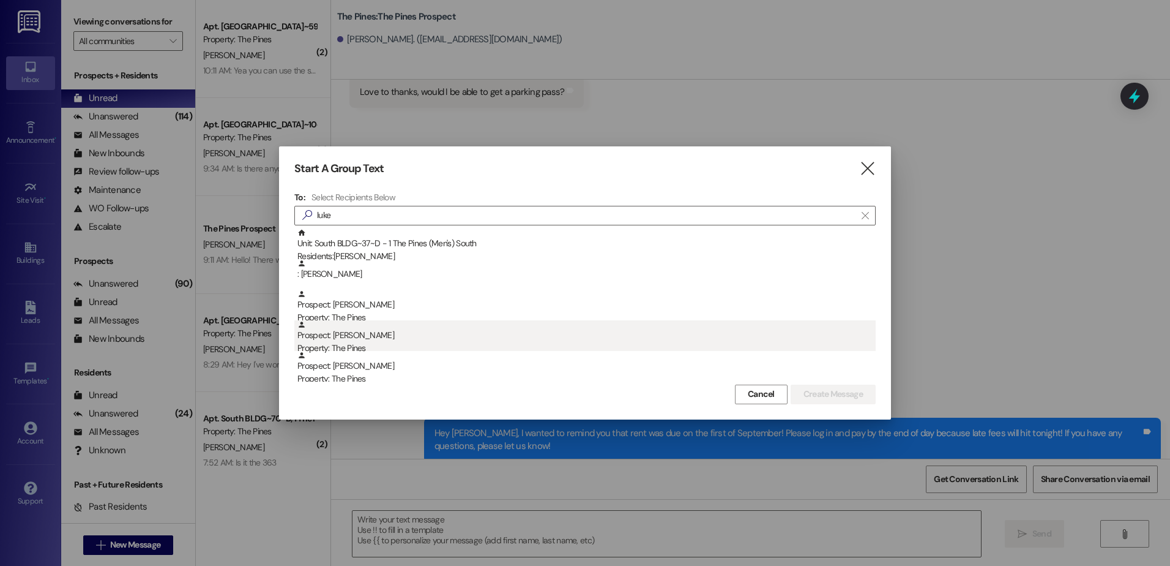
click at [368, 342] on div "Prospect: [PERSON_NAME] Property: The Pines" at bounding box center [586, 337] width 578 height 35
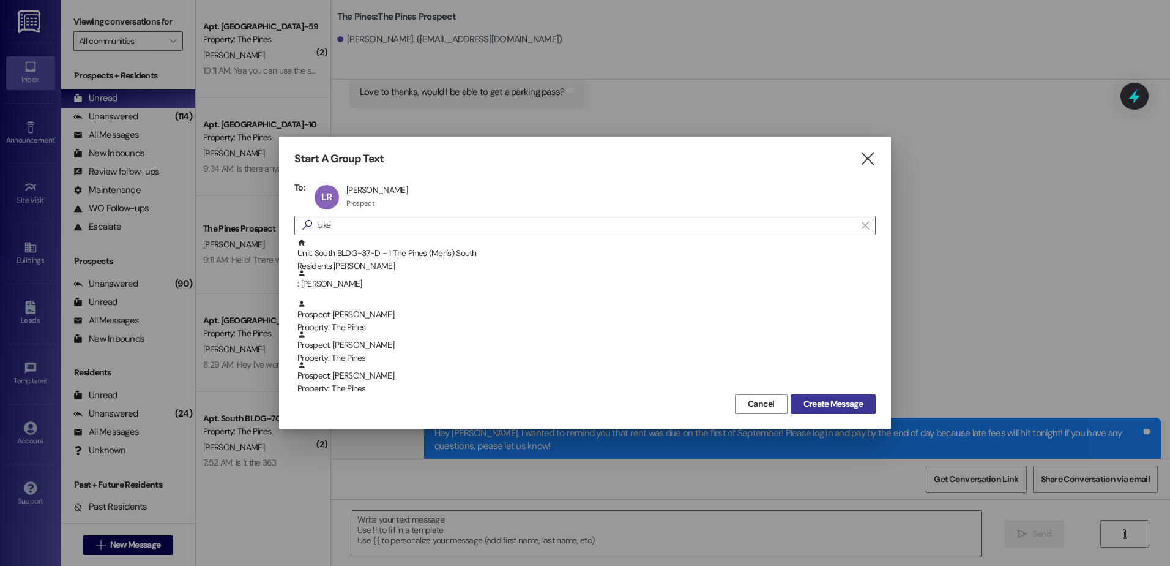
click at [845, 402] on span "Create Message" at bounding box center [833, 403] width 59 height 13
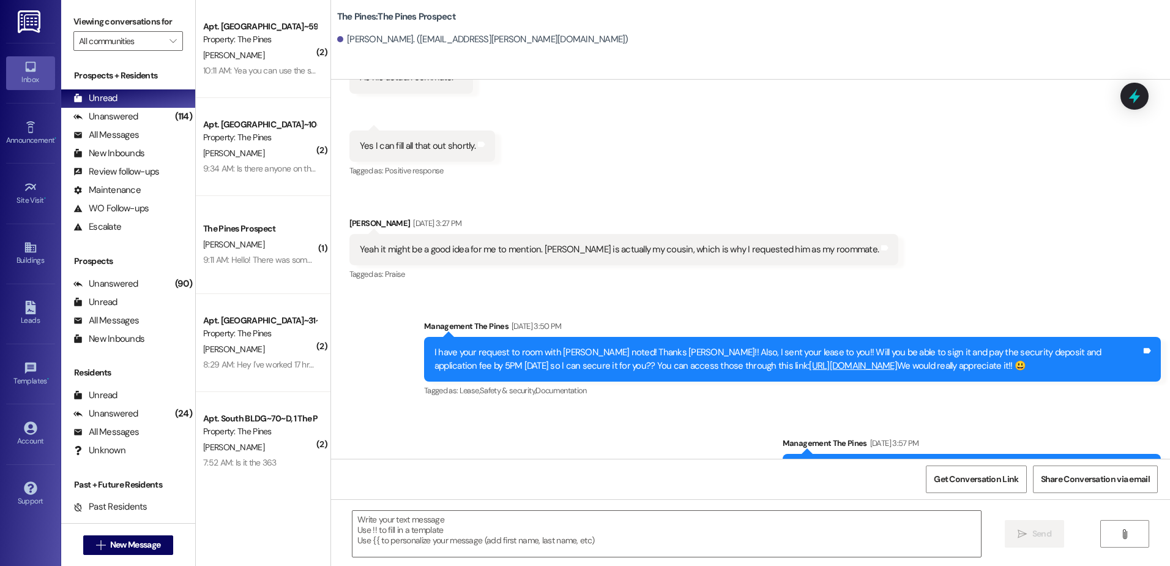
scroll to position [326, 0]
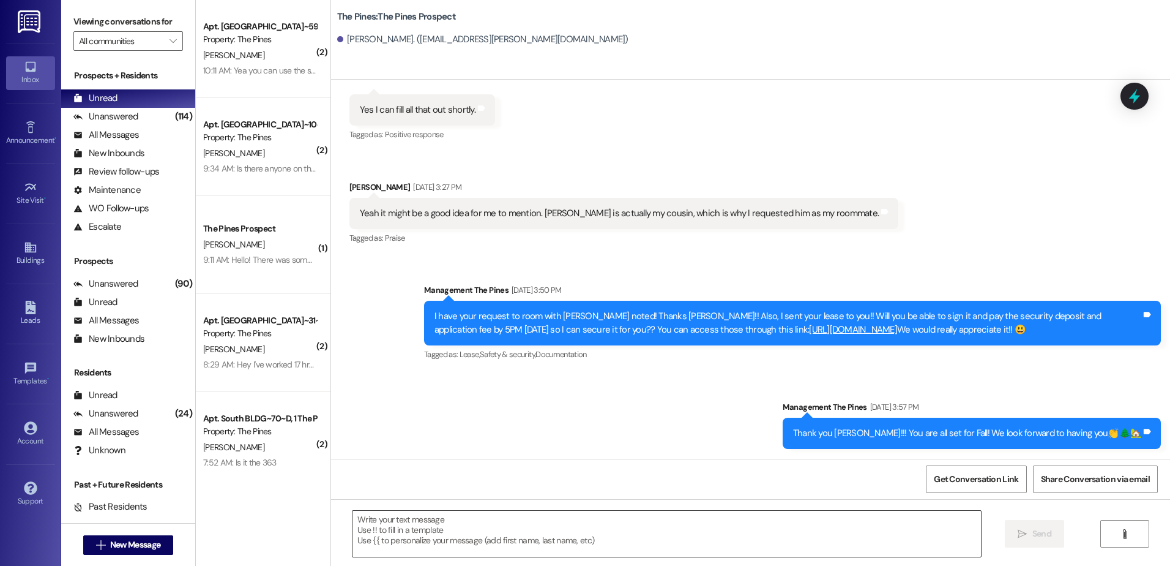
click at [449, 527] on textarea at bounding box center [667, 534] width 628 height 46
paste textarea "Hey {{first_name}}, I wanted to remind you that rent was due on the first of Se…"
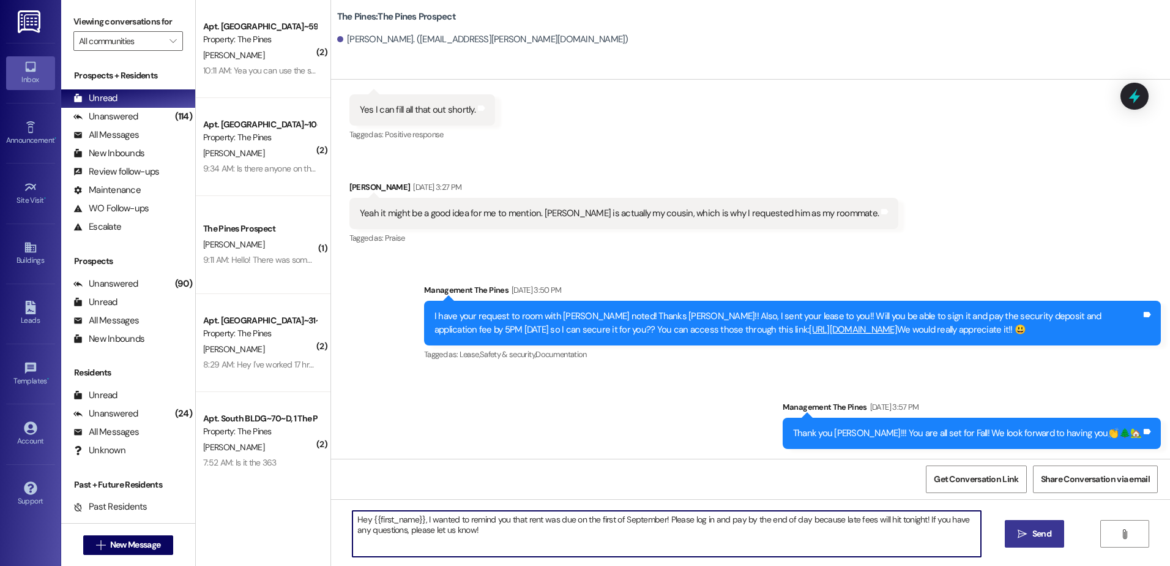
type textarea "Hey {{first_name}}, I wanted to remind you that rent was due on the first of Se…"
click at [1037, 536] on span "Send" at bounding box center [1042, 533] width 19 height 13
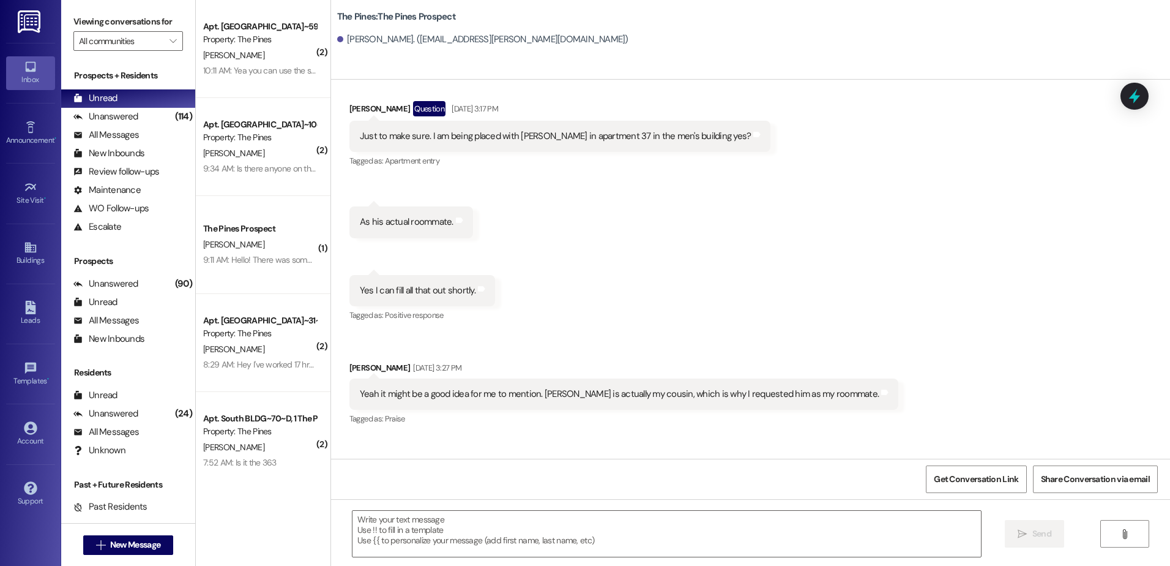
scroll to position [124, 0]
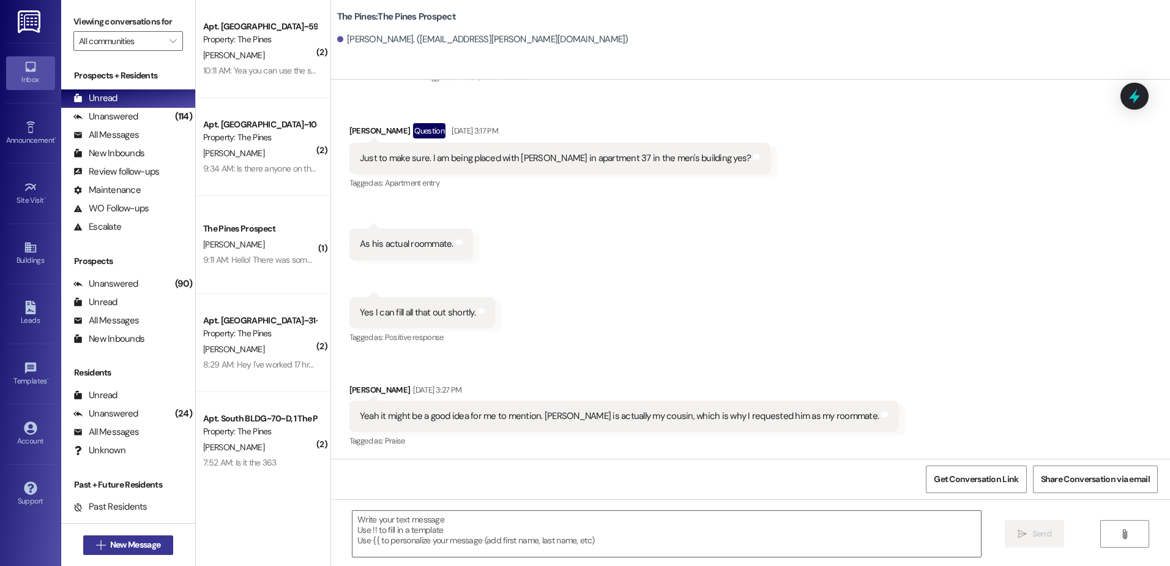
click at [131, 548] on span "New Message" at bounding box center [135, 544] width 50 height 13
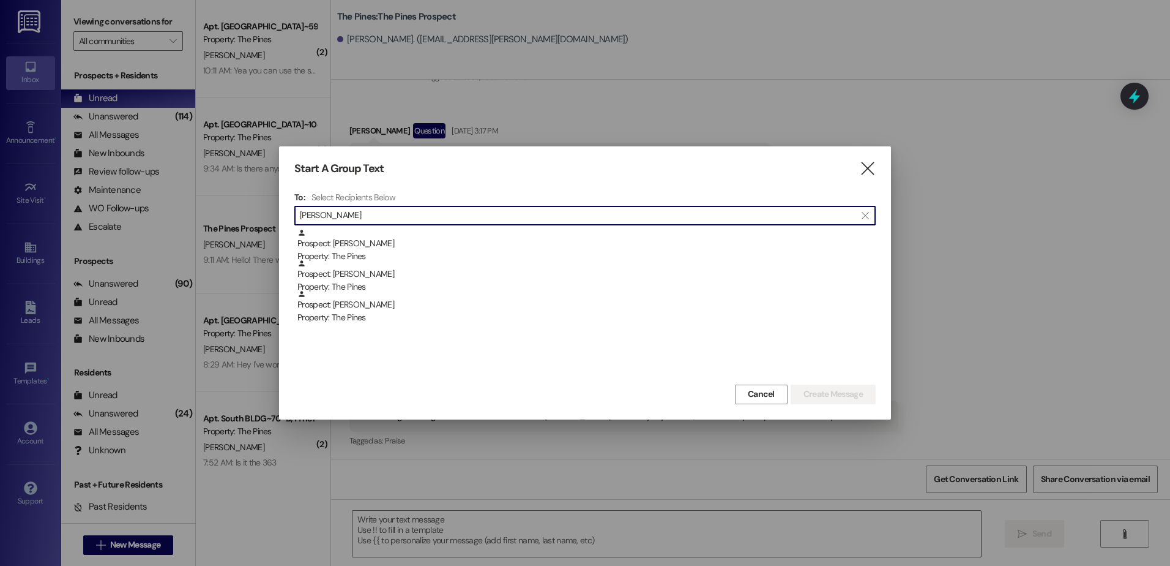
type input "[PERSON_NAME]"
